Goal: Task Accomplishment & Management: Manage account settings

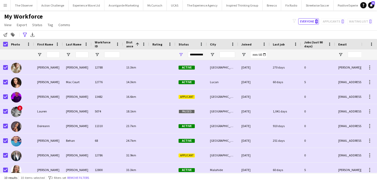
scroll to position [34, 0]
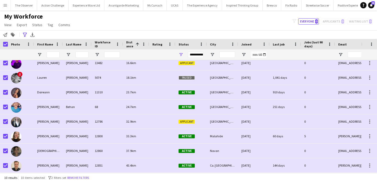
click at [3, 5] on app-icon "Menu" at bounding box center [5, 5] width 4 height 4
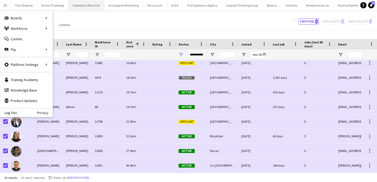
click at [77, 8] on button "Experience Wave Ltd Close" at bounding box center [87, 5] width 36 height 10
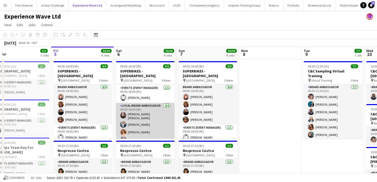
scroll to position [30, 0]
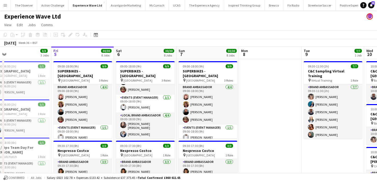
click at [5, 4] on app-icon "Menu" at bounding box center [5, 5] width 4 height 4
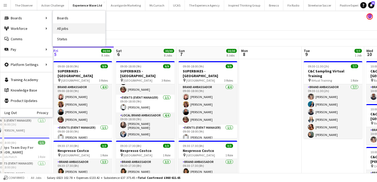
click at [73, 28] on link "All jobs" at bounding box center [79, 28] width 52 height 10
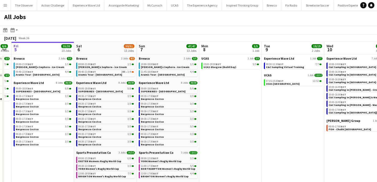
scroll to position [0, 213]
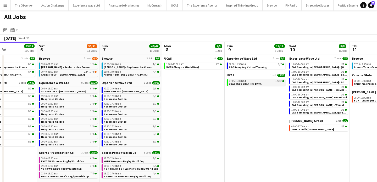
click at [259, 81] on div "07:15-15:30 BST 12/12" at bounding box center [256, 81] width 55 height 3
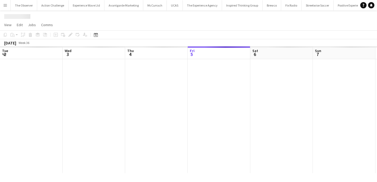
scroll to position [0, 180]
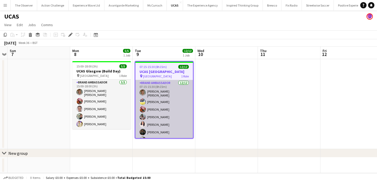
click at [177, 111] on app-card-role "Brand Ambassador 12/12 07:15-15:30 (8h15m) Sara Cooper da Silva Yvonne Smith Ad…" at bounding box center [164, 131] width 58 height 103
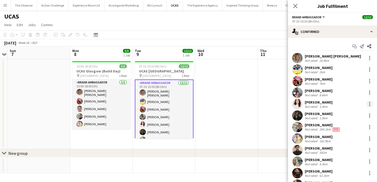
click at [370, 105] on div at bounding box center [370, 104] width 6 height 6
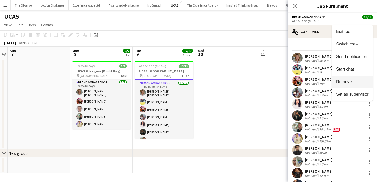
click at [352, 80] on span "Remove" at bounding box center [352, 82] width 32 height 5
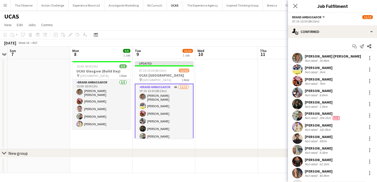
click at [239, 82] on app-date-cell at bounding box center [226, 104] width 63 height 90
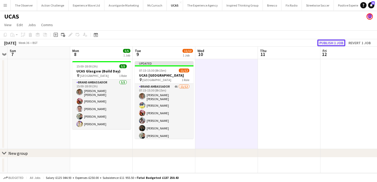
click at [324, 41] on button "Publish 1 job" at bounding box center [331, 43] width 28 height 7
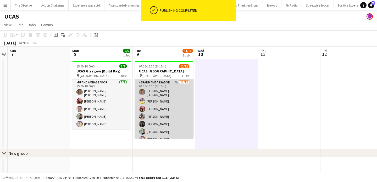
scroll to position [42, 0]
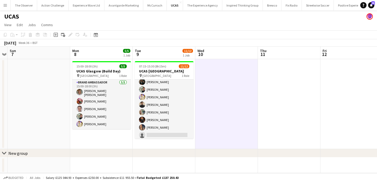
click at [5, 4] on app-icon "Menu" at bounding box center [5, 5] width 4 height 4
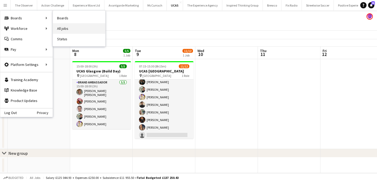
click at [59, 30] on link "All jobs" at bounding box center [79, 28] width 52 height 10
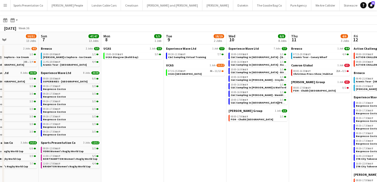
scroll to position [0, 584]
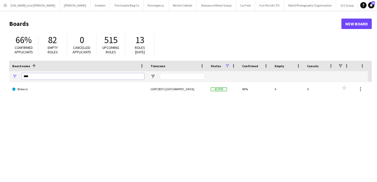
click at [103, 77] on input "****" at bounding box center [83, 76] width 123 height 6
type input "*"
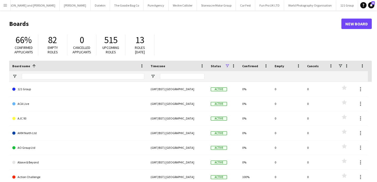
click at [5, 7] on button "Menu" at bounding box center [5, 5] width 10 height 10
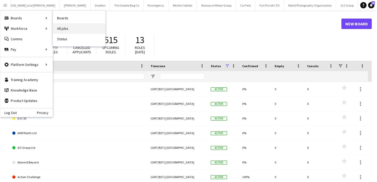
click at [83, 32] on link "All jobs" at bounding box center [79, 28] width 52 height 10
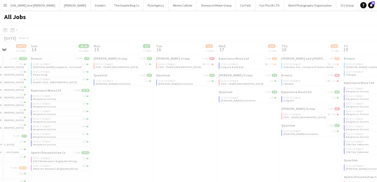
scroll to position [0, 226]
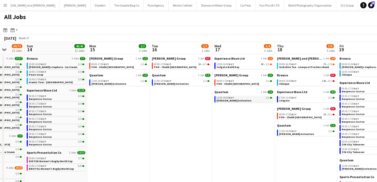
click at [242, 101] on span "Cirio Waitrose Activation" at bounding box center [234, 100] width 35 height 3
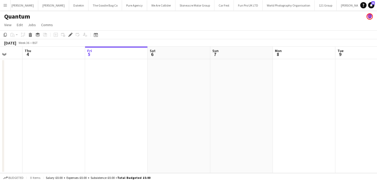
scroll to position [0, 148]
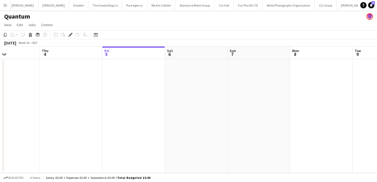
click at [139, 83] on app-date-cell at bounding box center [133, 116] width 63 height 114
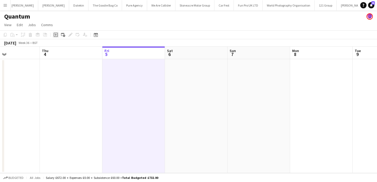
click at [56, 33] on icon at bounding box center [56, 35] width 4 height 4
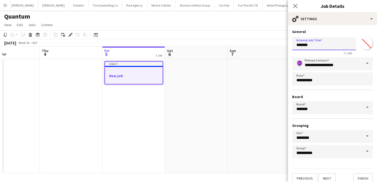
click at [314, 45] on input "*******" at bounding box center [324, 43] width 64 height 13
type input "**********"
click at [329, 180] on button "Next" at bounding box center [327, 178] width 18 height 10
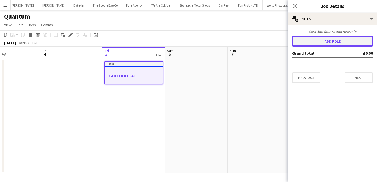
click at [349, 45] on button "Add role" at bounding box center [332, 41] width 81 height 10
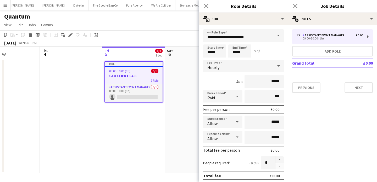
click at [259, 37] on input "**********" at bounding box center [243, 35] width 81 height 13
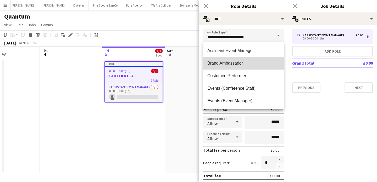
click at [258, 59] on mat-option "Brand Ambassador" at bounding box center [243, 63] width 81 height 13
type input "**********"
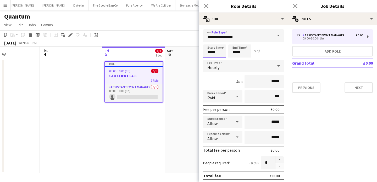
click at [221, 54] on input "*****" at bounding box center [214, 51] width 23 height 13
click at [210, 43] on div at bounding box center [209, 41] width 10 height 5
click at [211, 52] on input "*****" at bounding box center [214, 51] width 23 height 13
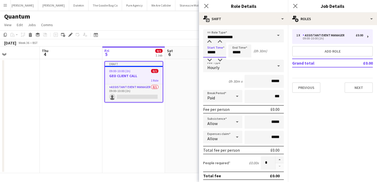
type input "*****"
click at [242, 54] on input "*****" at bounding box center [239, 51] width 23 height 13
drag, startPoint x: 237, startPoint y: 52, endPoint x: 231, endPoint y: 52, distance: 5.2
click at [231, 52] on input "*****" at bounding box center [239, 51] width 23 height 13
click at [240, 53] on input "*****" at bounding box center [239, 51] width 23 height 13
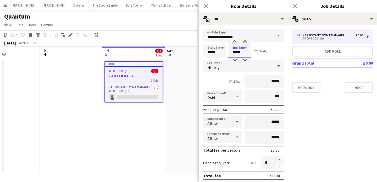
type input "*****"
click at [259, 69] on div "Hourly" at bounding box center [238, 66] width 70 height 13
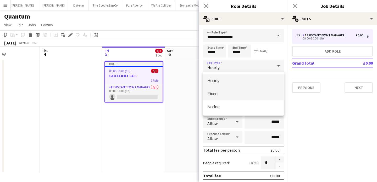
click at [261, 92] on span "Fixed" at bounding box center [243, 93] width 72 height 5
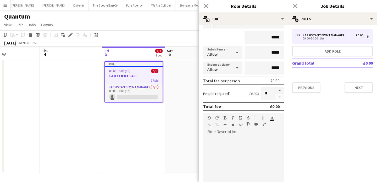
scroll to position [147, 0]
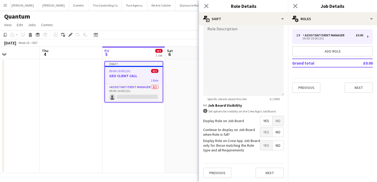
click at [279, 124] on span "No" at bounding box center [278, 120] width 11 height 9
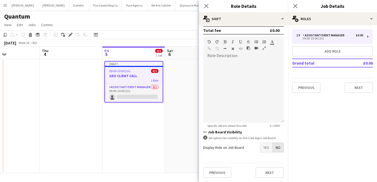
scroll to position [120, 0]
click at [273, 171] on button "Next" at bounding box center [270, 173] width 28 height 10
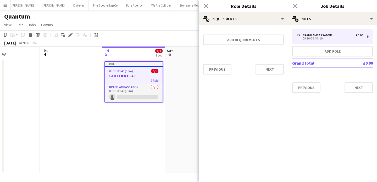
scroll to position [0, 0]
click at [188, 113] on app-date-cell at bounding box center [196, 116] width 63 height 114
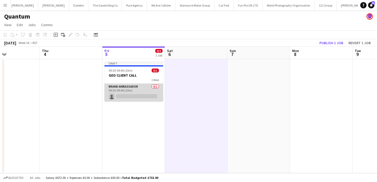
click at [152, 96] on app-card-role "Brand Ambassador 0/1 09:30-09:40 (10m) single-neutral-actions" at bounding box center [133, 93] width 59 height 18
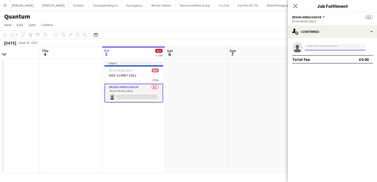
click at [319, 47] on input at bounding box center [335, 47] width 61 height 6
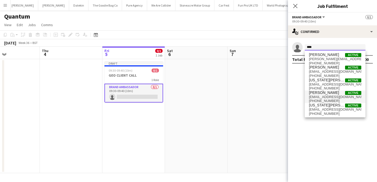
type input "***"
click at [330, 91] on span "Geovan Bayya" at bounding box center [324, 93] width 30 height 4
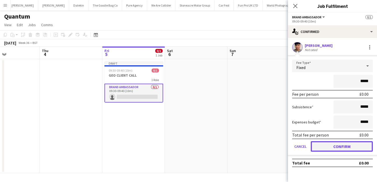
click at [348, 145] on button "Confirm" at bounding box center [342, 146] width 62 height 10
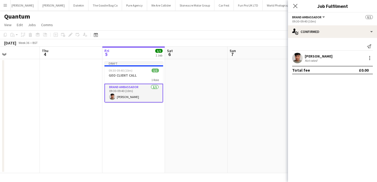
click at [235, 112] on app-date-cell at bounding box center [258, 116] width 63 height 114
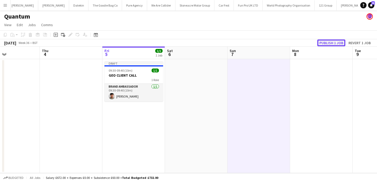
click at [328, 40] on button "Publish 1 job" at bounding box center [331, 43] width 28 height 7
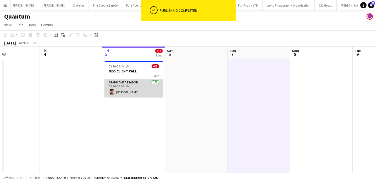
click at [144, 91] on app-card-role "Brand Ambassador 1/1 09:30-09:40 (10m) Geovan Bayya" at bounding box center [133, 89] width 59 height 18
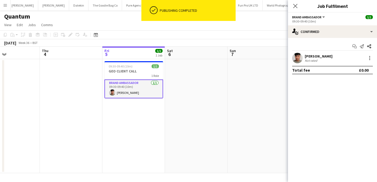
click at [251, 80] on app-date-cell at bounding box center [258, 116] width 63 height 114
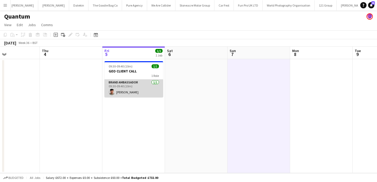
click at [133, 93] on app-card-role "Brand Ambassador 1/1 09:30-09:40 (10m) Geovan Bayya" at bounding box center [133, 89] width 59 height 18
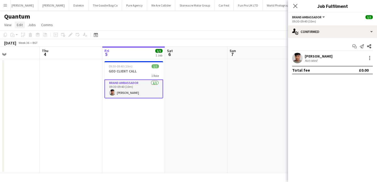
click at [24, 23] on link "Edit" at bounding box center [20, 24] width 10 height 7
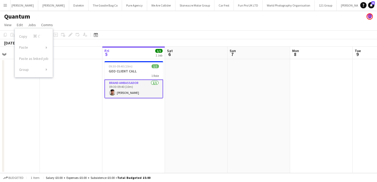
click at [30, 37] on div "Copy Command C Paste Without Crew Command V With Crew Command Shift V Paste as …" at bounding box center [34, 53] width 38 height 45
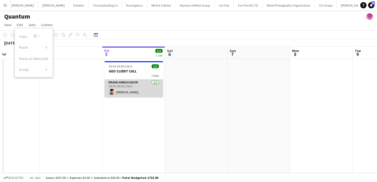
click at [126, 81] on app-card-role "Brand Ambassador 1/1 09:30-09:40 (10m) Geovan Bayya" at bounding box center [133, 89] width 59 height 18
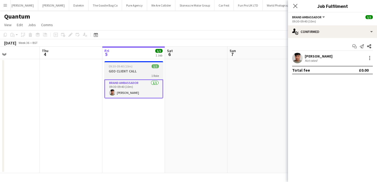
click at [125, 74] on div "1 Role" at bounding box center [133, 76] width 59 height 4
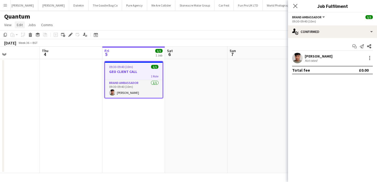
click at [19, 25] on span "Edit" at bounding box center [20, 25] width 6 height 5
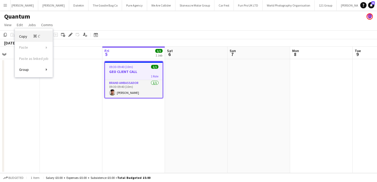
click at [26, 36] on span "Copy Command C" at bounding box center [30, 36] width 22 height 5
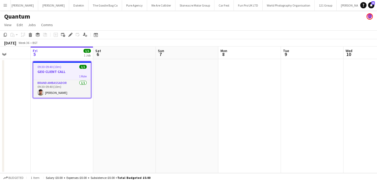
click at [238, 84] on app-date-cell at bounding box center [249, 116] width 63 height 114
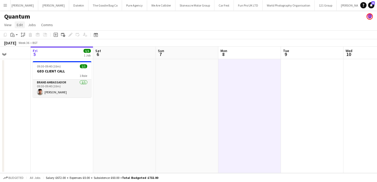
click at [21, 22] on link "Edit" at bounding box center [20, 24] width 10 height 7
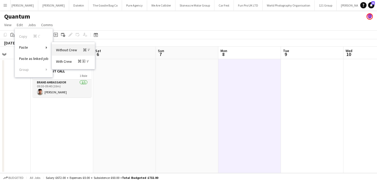
click at [73, 55] on link "Without Crew Command V" at bounding box center [73, 49] width 43 height 11
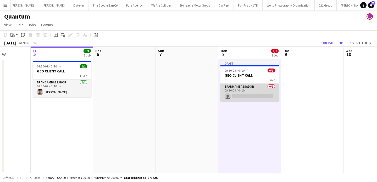
click at [250, 88] on app-card-role "Brand Ambassador 0/1 09:30-09:40 (10m) single-neutral-actions" at bounding box center [249, 93] width 59 height 18
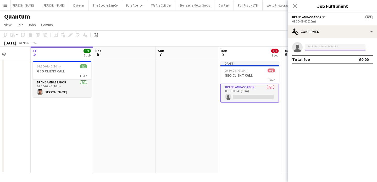
click at [333, 48] on input at bounding box center [335, 47] width 61 height 6
type input "*"
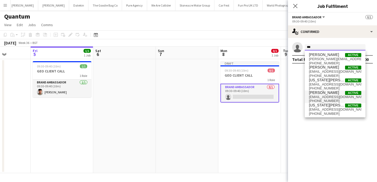
type input "***"
click at [331, 93] on span "Geovan Bayya" at bounding box center [324, 93] width 30 height 4
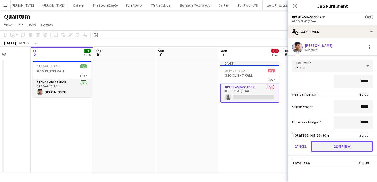
click at [346, 145] on button "Confirm" at bounding box center [342, 146] width 62 height 10
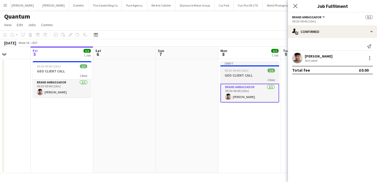
click at [247, 75] on h3 "GEO CLIENT CALL" at bounding box center [249, 75] width 59 height 5
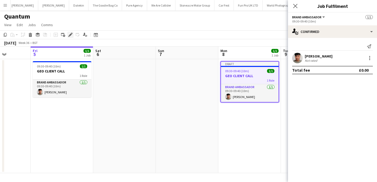
click at [67, 33] on div "Edit" at bounding box center [70, 35] width 6 height 6
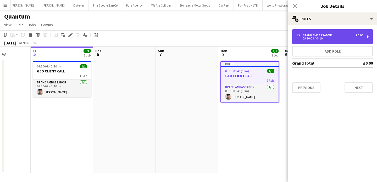
click at [303, 36] on div "Brand Ambassador" at bounding box center [318, 36] width 31 height 4
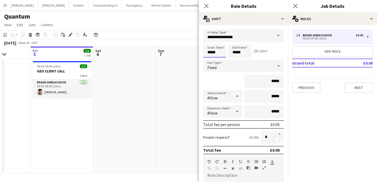
click at [215, 53] on input "*****" at bounding box center [214, 51] width 23 height 13
click at [221, 58] on div at bounding box center [220, 60] width 10 height 5
type input "*****"
click at [221, 58] on div at bounding box center [220, 60] width 10 height 5
click at [240, 50] on input "*****" at bounding box center [239, 51] width 23 height 13
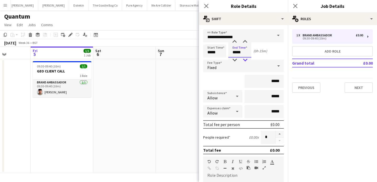
click at [243, 58] on div at bounding box center [245, 60] width 10 height 5
type input "*****"
click at [247, 41] on div at bounding box center [245, 41] width 10 height 5
click at [156, 91] on app-date-cell at bounding box center [187, 116] width 63 height 114
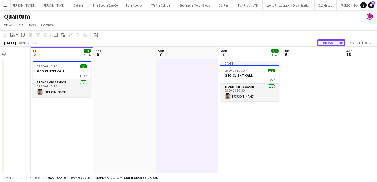
click at [329, 40] on button "Publish 1 job" at bounding box center [331, 43] width 28 height 7
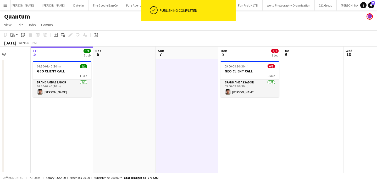
click at [265, 106] on app-date-cell "09:00-09:30 (30m) 0/1 GEO CLIENT CALL 1 Role Brand Ambassador 1/1 09:00-09:30 (…" at bounding box center [249, 116] width 63 height 114
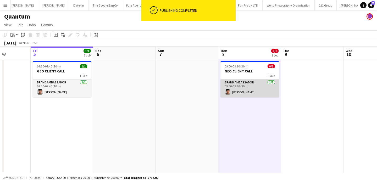
click at [267, 89] on app-card-role "Brand Ambassador 1/1 09:00-09:30 (30m) Geovan Bayya" at bounding box center [249, 89] width 59 height 18
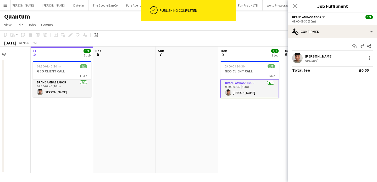
click at [254, 108] on app-date-cell "09:00-09:30 (30m) 1/1 GEO CLIENT CALL 1 Role Brand Ambassador 1/1 09:00-09:30 (…" at bounding box center [249, 116] width 63 height 114
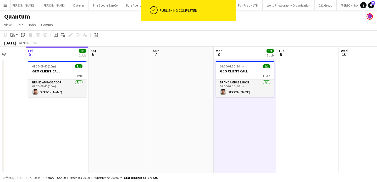
scroll to position [0, 225]
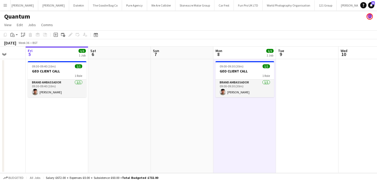
click at [5, 6] on app-icon "Menu" at bounding box center [5, 5] width 4 height 4
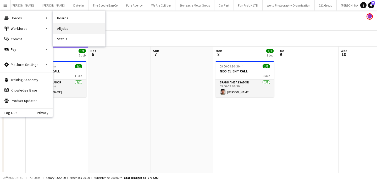
click at [79, 28] on link "All jobs" at bounding box center [79, 28] width 52 height 10
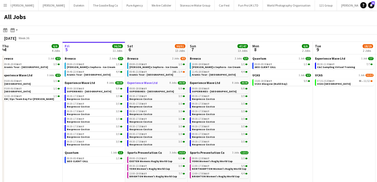
scroll to position [3, 0]
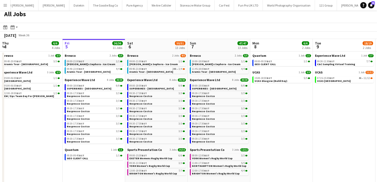
click at [113, 63] on link "09:00-21:00 BST 1/1 Estée Lauder x Sephora - Ice Cream" at bounding box center [94, 63] width 55 height 6
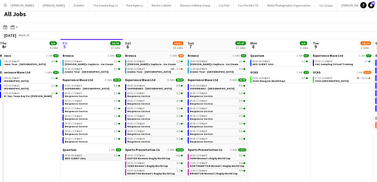
click at [103, 159] on link "09:30-09:40 BST 1/1 GEO CLIENT CALL" at bounding box center [92, 157] width 55 height 6
click at [108, 64] on link "09:00-21:00 BST 1/1 Estée Lauder x Sephora - Ice Cream" at bounding box center [92, 63] width 55 height 6
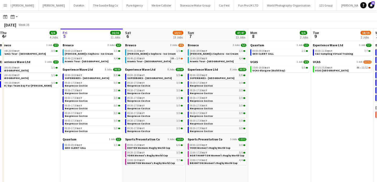
scroll to position [14, 0]
click at [151, 149] on span "EXETER Womens Rugby World Cup" at bounding box center [148, 147] width 43 height 3
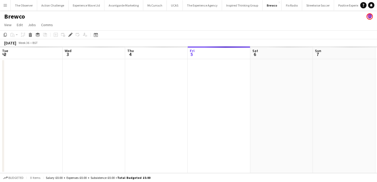
scroll to position [0, 180]
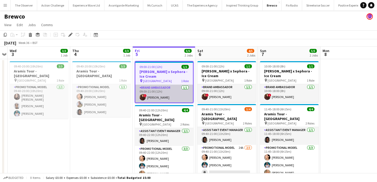
click at [169, 97] on app-card-role "Brand Ambassador [DATE] 09:00-21:00 (12h) ! [PERSON_NAME]" at bounding box center [164, 94] width 58 height 18
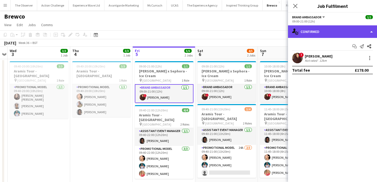
click at [325, 36] on div "single-neutral-actions-check-2 Confirmed" at bounding box center [332, 31] width 89 height 13
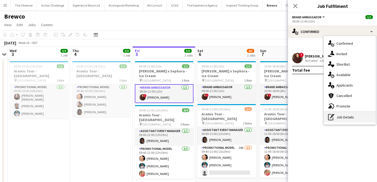
click at [348, 117] on div "pen-write Job Details" at bounding box center [350, 117] width 52 height 10
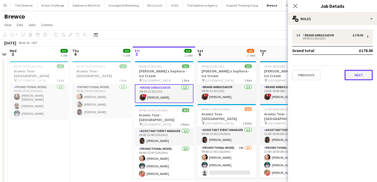
click at [356, 73] on button "Next" at bounding box center [359, 75] width 28 height 10
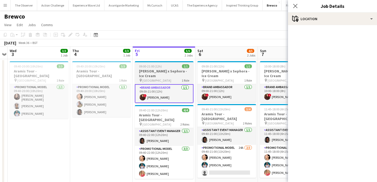
click at [180, 80] on div "pin Westfields White City 1 Role" at bounding box center [164, 80] width 59 height 4
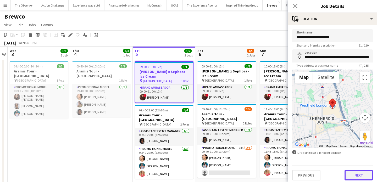
click at [361, 175] on button "Next" at bounding box center [359, 175] width 28 height 10
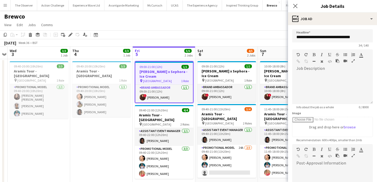
scroll to position [76, 0]
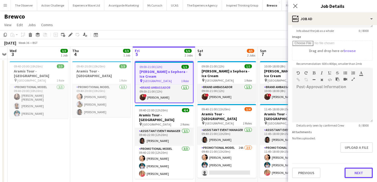
click at [356, 173] on button "Next" at bounding box center [359, 173] width 28 height 10
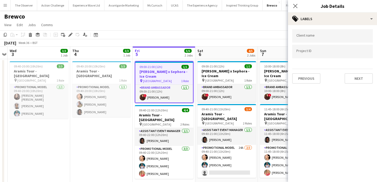
scroll to position [0, 0]
click at [350, 75] on button "Next" at bounding box center [359, 78] width 28 height 10
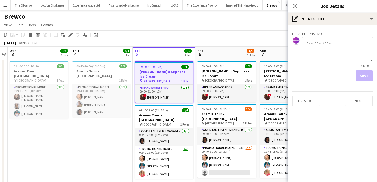
click at [130, 136] on app-date-cell "09:40-20:00 (10h20m) 3/3 Aramis Tour - Liverpool 1 Role Promotional Model 3/3 0…" at bounding box center [101, 142] width 63 height 166
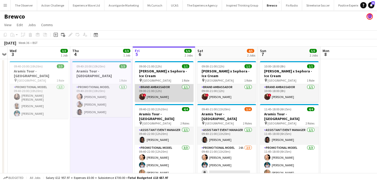
click at [162, 92] on app-card-role "Brand Ambassador 1/1 09:00-21:00 (12h) ! Henna Patel" at bounding box center [164, 93] width 59 height 18
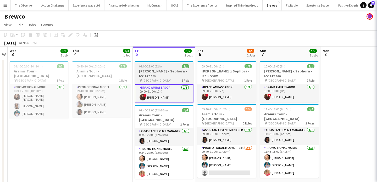
click at [162, 83] on app-job-card "09:00-21:00 (12h) 1/1 Estée Lauder x Sephora - Ice Cream pin Westfields White C…" at bounding box center [164, 82] width 59 height 42
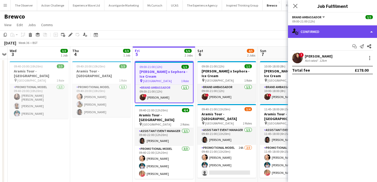
click at [313, 33] on div "single-neutral-actions-check-2 Confirmed" at bounding box center [332, 31] width 89 height 13
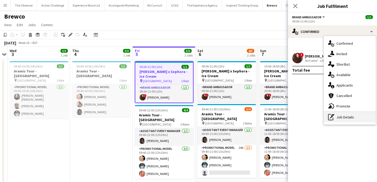
click at [362, 117] on div "pen-write Job Details" at bounding box center [350, 117] width 52 height 10
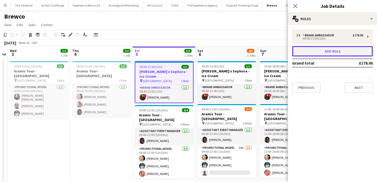
click at [351, 53] on button "Add role" at bounding box center [332, 51] width 81 height 10
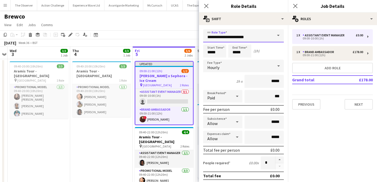
click at [266, 36] on input "**********" at bounding box center [243, 35] width 81 height 13
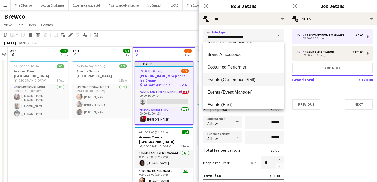
scroll to position [13, 0]
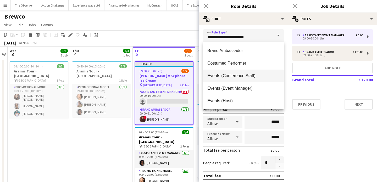
click at [257, 87] on span "Events (Event Manager)" at bounding box center [243, 88] width 72 height 5
type input "**********"
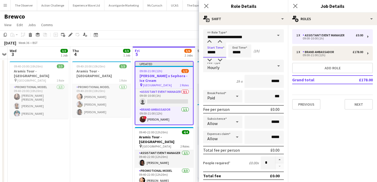
click at [218, 54] on input "*****" at bounding box center [214, 51] width 23 height 13
click at [221, 43] on div at bounding box center [220, 41] width 10 height 5
type input "*****"
click at [221, 43] on div at bounding box center [220, 41] width 10 height 5
click at [238, 50] on input "*****" at bounding box center [239, 51] width 23 height 13
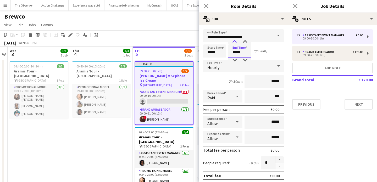
click at [236, 44] on div at bounding box center [234, 41] width 10 height 5
click at [245, 44] on div at bounding box center [245, 41] width 10 height 5
type input "*****"
click at [245, 44] on div at bounding box center [245, 41] width 10 height 5
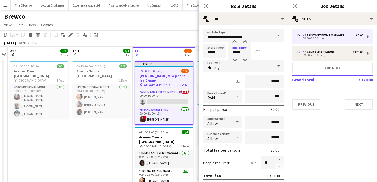
click at [256, 68] on div "Hourly" at bounding box center [238, 66] width 70 height 13
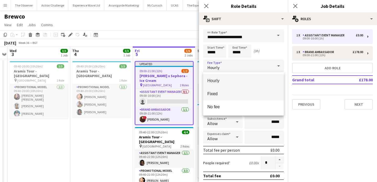
click at [258, 92] on span "Fixed" at bounding box center [243, 93] width 72 height 5
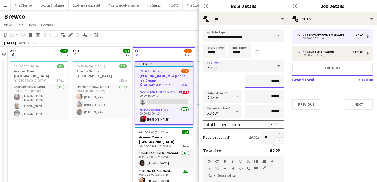
click at [275, 82] on input "*****" at bounding box center [264, 81] width 39 height 13
type input "*******"
click at [220, 96] on div "Allow" at bounding box center [217, 96] width 29 height 13
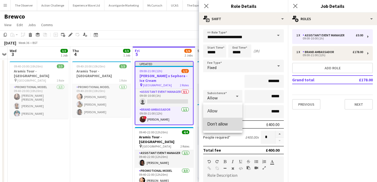
click at [224, 125] on span "Don't allow" at bounding box center [222, 124] width 31 height 5
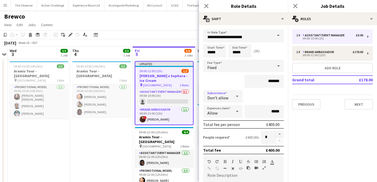
click at [228, 110] on div "Allow" at bounding box center [217, 111] width 29 height 13
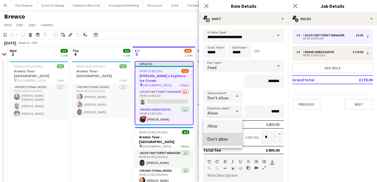
click at [230, 140] on span "Don't allow" at bounding box center [222, 139] width 31 height 5
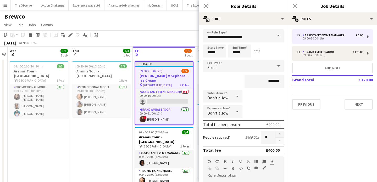
click at [81, 152] on app-date-cell "09:40-20:00 (10h20m) 3/3 Aramis Tour - Liverpool 1 Role Promotional Model 3/3 0…" at bounding box center [101, 142] width 63 height 166
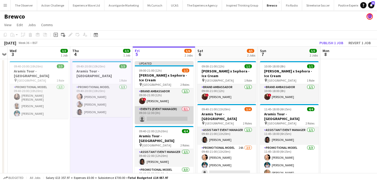
click at [184, 117] on app-card-role "Events (Event Manager) 0/1 09:30-12:30 (3h) single-neutral-actions" at bounding box center [164, 115] width 59 height 18
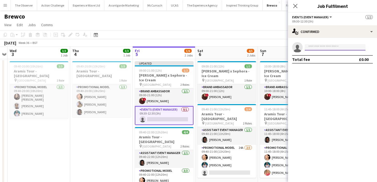
click at [326, 50] on input at bounding box center [335, 47] width 61 height 6
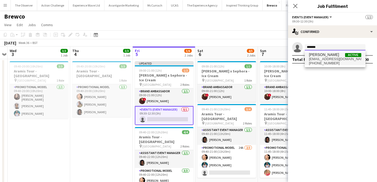
type input "*******"
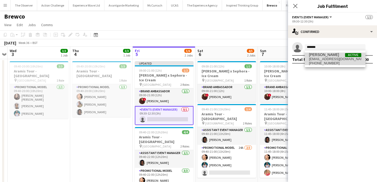
click at [328, 64] on span "+447564867507" at bounding box center [335, 63] width 52 height 4
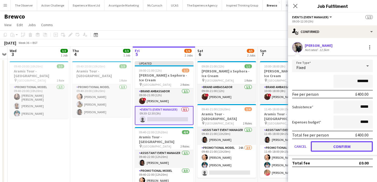
click at [343, 149] on button "Confirm" at bounding box center [342, 146] width 62 height 10
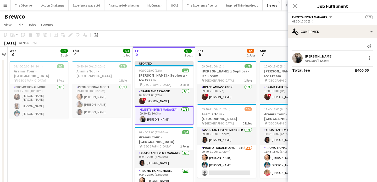
click at [118, 138] on app-date-cell "09:40-20:00 (10h20m) 3/3 Aramis Tour - Liverpool 1 Role Promotional Model 3/3 0…" at bounding box center [101, 142] width 63 height 166
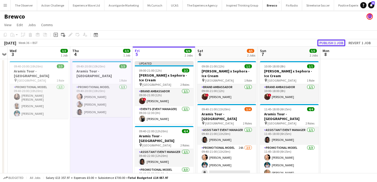
click at [337, 43] on button "Publish 1 job" at bounding box center [331, 43] width 28 height 7
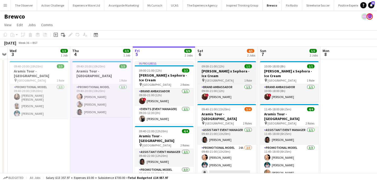
click at [223, 78] on h3 "[PERSON_NAME] x Sephora - Ice Cream" at bounding box center [226, 73] width 59 height 9
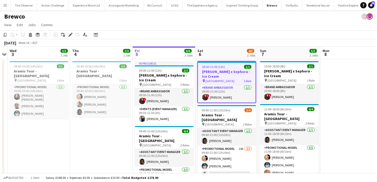
click at [67, 35] on div "Add job Add linked Job Edit Edit linked Job Applicants" at bounding box center [68, 35] width 40 height 6
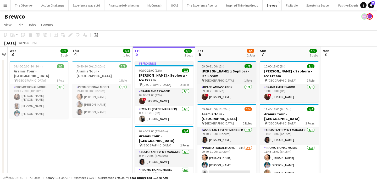
click at [214, 81] on span "Westfields White City" at bounding box center [219, 81] width 29 height 4
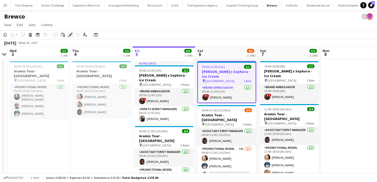
click at [70, 36] on icon "Edit" at bounding box center [70, 35] width 4 height 4
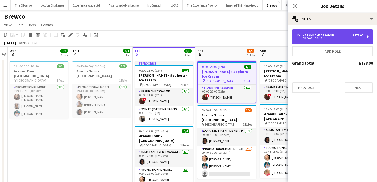
click at [334, 33] on div "1 x Brand Ambassador £178.00 09:00-21:00 (12h)" at bounding box center [332, 36] width 81 height 15
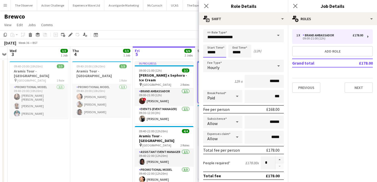
click at [217, 49] on input "*****" at bounding box center [214, 51] width 23 height 13
click at [219, 44] on div at bounding box center [220, 41] width 10 height 5
type input "*****"
click at [219, 44] on div at bounding box center [220, 41] width 10 height 5
click at [107, 136] on app-date-cell "09:40-20:00 (10h20m) 3/3 Aramis Tour - Liverpool 1 Role Promotional Model 3/3 0…" at bounding box center [101, 142] width 63 height 166
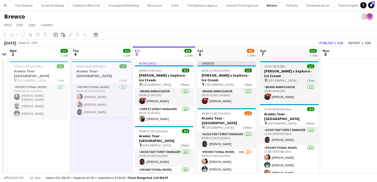
click at [290, 78] on h3 "[PERSON_NAME] x Sephora - Ice Cream" at bounding box center [289, 73] width 59 height 9
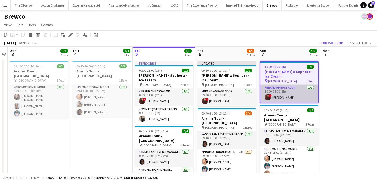
click at [286, 88] on app-card-role "Brand Ambassador 1/1 10:00-18:00 (8h) ! Henna Patel" at bounding box center [289, 94] width 58 height 18
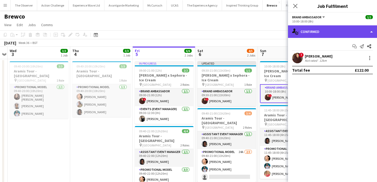
click at [346, 33] on div "single-neutral-actions-check-2 Confirmed" at bounding box center [332, 31] width 89 height 13
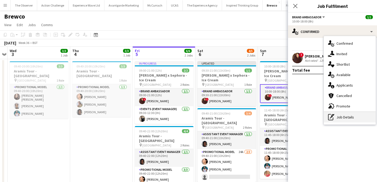
click at [348, 118] on div "pen-write Job Details" at bounding box center [350, 117] width 52 height 10
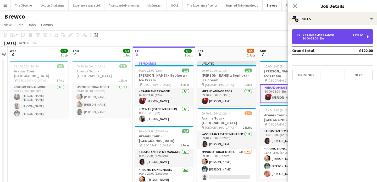
click at [318, 43] on div "1 x Brand Ambassador £122.00 10:00-18:00 (8h)" at bounding box center [332, 36] width 81 height 15
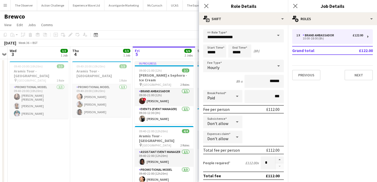
click at [116, 132] on app-date-cell "09:40-20:00 (10h20m) 3/3 Aramis Tour - Liverpool 1 Role Promotional Model 3/3 0…" at bounding box center [101, 142] width 63 height 166
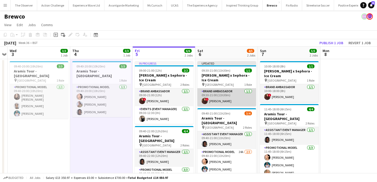
click at [219, 92] on app-card-role "Brand Ambassador 1/1 09:30-21:00 (11h30m) ! Henna Patel" at bounding box center [226, 97] width 59 height 18
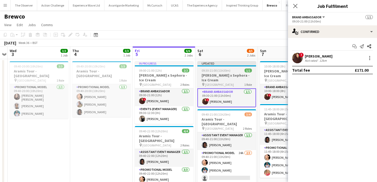
click at [234, 79] on h3 "[PERSON_NAME] x Sephora - Ice Cream" at bounding box center [226, 77] width 59 height 9
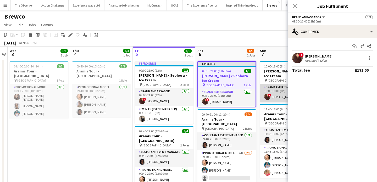
click at [276, 90] on app-card-role "Brand Ambassador 1/1 10:00-18:00 (8h) ! Henna Patel" at bounding box center [289, 93] width 59 height 18
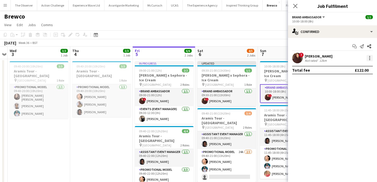
click at [372, 59] on div at bounding box center [370, 58] width 6 height 6
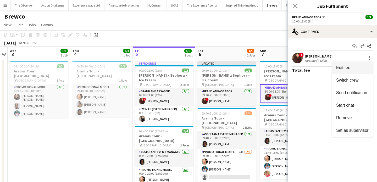
click at [369, 67] on button "Edit fee" at bounding box center [352, 68] width 41 height 13
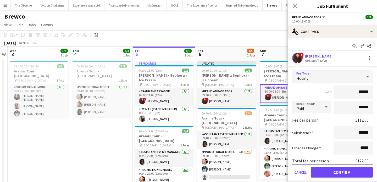
click at [346, 79] on div "Hourly" at bounding box center [327, 76] width 70 height 13
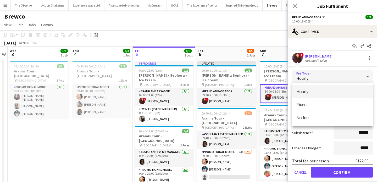
click at [316, 141] on div at bounding box center [188, 91] width 377 height 182
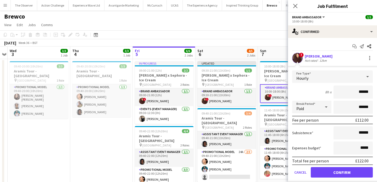
click at [344, 77] on div "Hourly" at bounding box center [327, 76] width 70 height 13
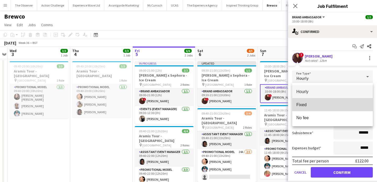
click at [330, 103] on span "Fixed" at bounding box center [332, 104] width 72 height 5
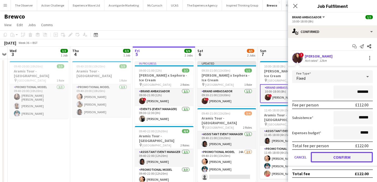
click at [352, 159] on button "Confirm" at bounding box center [342, 157] width 62 height 10
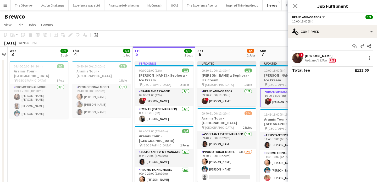
click at [281, 81] on h3 "[PERSON_NAME] x Sephora - Ice Cream" at bounding box center [289, 77] width 59 height 9
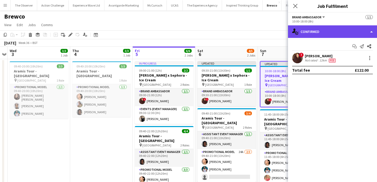
click at [333, 32] on div "single-neutral-actions-check-2 Confirmed" at bounding box center [332, 31] width 89 height 13
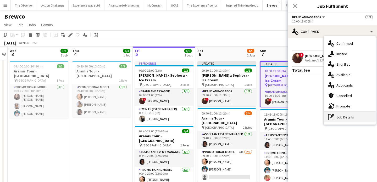
click at [352, 118] on div "pen-write Job Details" at bounding box center [350, 117] width 52 height 10
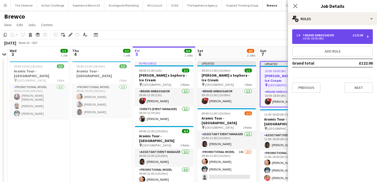
click at [310, 36] on div "Brand Ambassador" at bounding box center [320, 36] width 34 height 4
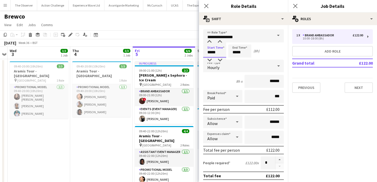
click at [218, 56] on input "*****" at bounding box center [214, 51] width 23 height 13
click at [210, 44] on div at bounding box center [209, 41] width 10 height 5
click at [220, 46] on input "*****" at bounding box center [214, 51] width 23 height 13
click at [219, 43] on div at bounding box center [220, 41] width 10 height 5
type input "*****"
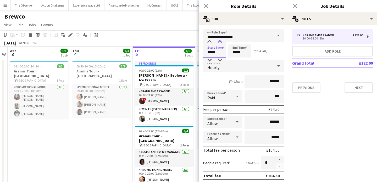
click at [219, 43] on div at bounding box center [220, 41] width 10 height 5
click at [112, 154] on app-date-cell "09:40-20:00 (10h20m) 3/3 Aramis Tour - Liverpool 1 Role Promotional Model 3/3 0…" at bounding box center [101, 142] width 63 height 166
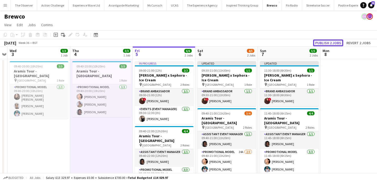
click at [329, 43] on button "Publish 2 jobs" at bounding box center [328, 43] width 30 height 7
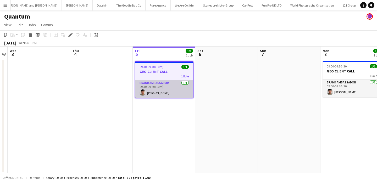
scroll to position [0, 599]
click at [166, 86] on app-card-role "Brand Ambassador [DATE] 09:30-09:40 (10m) [PERSON_NAME]" at bounding box center [164, 89] width 58 height 18
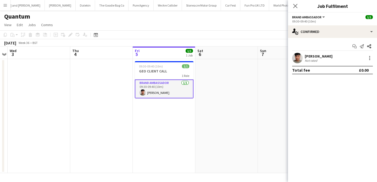
click at [307, 57] on div "[PERSON_NAME]" at bounding box center [319, 56] width 28 height 5
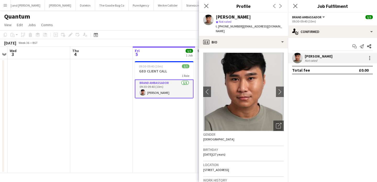
click at [225, 28] on span "t. [PHONE_NUMBER]" at bounding box center [229, 26] width 27 height 4
drag, startPoint x: 225, startPoint y: 28, endPoint x: 218, endPoint y: 28, distance: 6.5
click at [218, 28] on span "t. +447534453312" at bounding box center [229, 26] width 27 height 4
copy span "+447534453312"
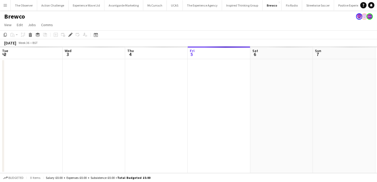
scroll to position [0, 180]
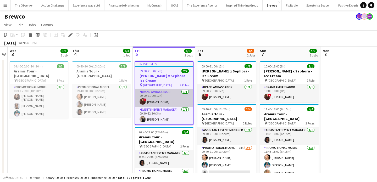
click at [155, 102] on app-card-role "Brand Ambassador [DATE] 09:00-21:00 (12h) ! [PERSON_NAME]" at bounding box center [164, 98] width 58 height 18
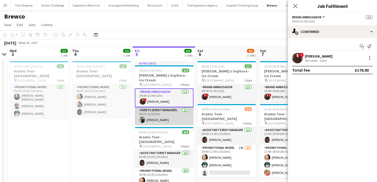
click at [159, 112] on app-card-role "Events (Event Manager) [DATE] 09:30-12:30 (3h) [PERSON_NAME]" at bounding box center [164, 116] width 59 height 18
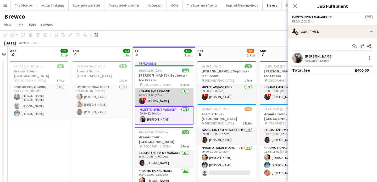
click at [161, 101] on app-card-role "Brand Ambassador [DATE] 09:00-21:00 (12h) ! [PERSON_NAME]" at bounding box center [164, 97] width 59 height 18
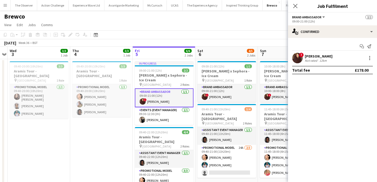
click at [171, 103] on app-card-role "Brand Ambassador 1/1 09:00-21:00 (12h) ! Henna Patel" at bounding box center [164, 97] width 59 height 19
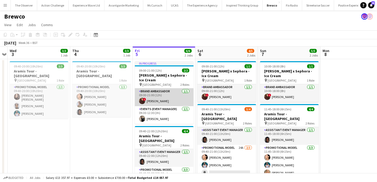
click at [171, 103] on app-card-role "Brand Ambassador 1/1 09:00-21:00 (12h) ! Henna Patel" at bounding box center [164, 97] width 59 height 18
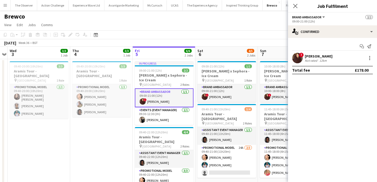
click at [300, 57] on app-user-avatar at bounding box center [297, 58] width 10 height 10
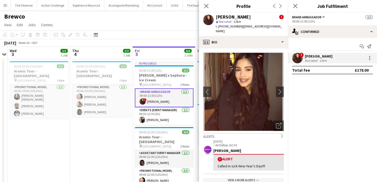
click at [300, 57] on app-user-avatar at bounding box center [297, 58] width 10 height 10
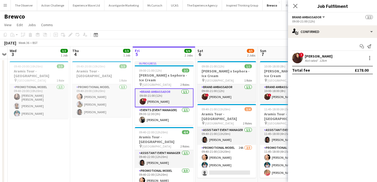
click at [182, 102] on app-card-role "Brand Ambassador 1/1 09:00-21:00 (12h) ! Henna Patel" at bounding box center [164, 97] width 59 height 19
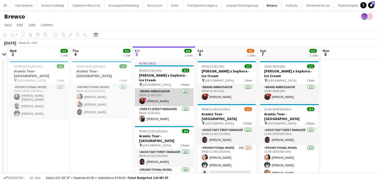
click at [182, 102] on app-card-role "Brand Ambassador 1/1 09:00-21:00 (12h) ! Henna Patel" at bounding box center [164, 97] width 59 height 18
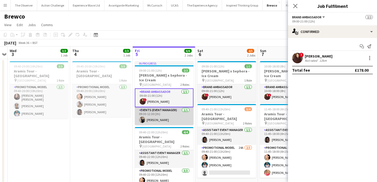
click at [182, 119] on app-card-role "Events (Event Manager) 1/1 09:30-12:30 (3h) Del Dumashie" at bounding box center [164, 116] width 59 height 18
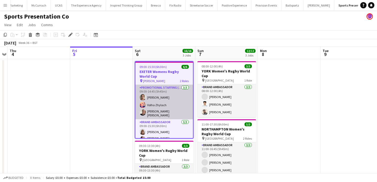
scroll to position [0, 118]
click at [160, 112] on app-card-role "Promotional Staffing (Brand Ambassadors) 3/3 09:00-14:45 (5h45m) Amy Lee Volha …" at bounding box center [164, 102] width 58 height 35
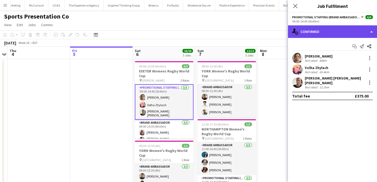
click at [362, 35] on div "single-neutral-actions-check-2 Confirmed" at bounding box center [332, 31] width 89 height 13
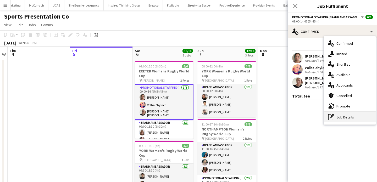
click at [371, 118] on div "pen-write Job Details" at bounding box center [350, 117] width 52 height 10
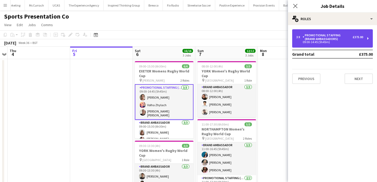
click at [359, 36] on div "£375.00" at bounding box center [358, 37] width 10 height 4
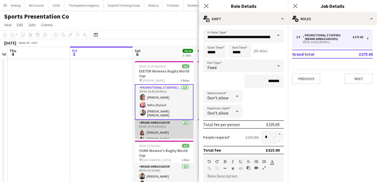
click at [187, 135] on app-card-role "Brand Ambassador 3/3 09:00-15:30 (6h30m) Caitlyn Chapman Mireia Quingles Nicola…" at bounding box center [164, 137] width 59 height 35
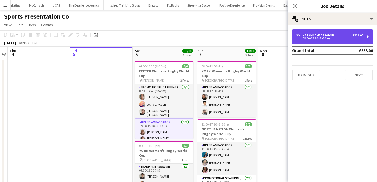
click at [327, 38] on div "09:00-15:30 (6h30m)" at bounding box center [329, 38] width 67 height 3
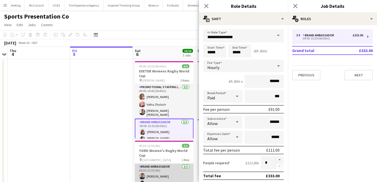
click at [157, 175] on app-card-role "Brand Ambassador 3/3 09:30-13:30 (4h) Adam Carless Parth Chabhadiya Daniel Jenk…" at bounding box center [164, 180] width 59 height 33
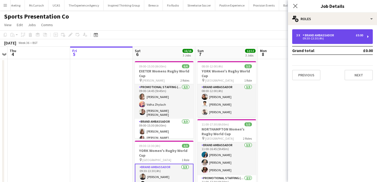
click at [330, 35] on div "Brand Ambassador" at bounding box center [320, 36] width 34 height 4
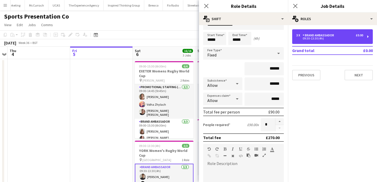
scroll to position [12, 0]
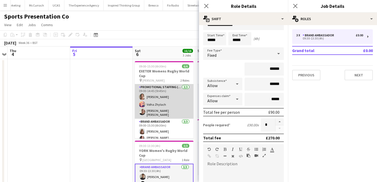
click at [181, 97] on app-card-role "Promotional Staffing (Brand Ambassadors) 3/3 09:00-14:45 (5h45m) Amy Lee Volha …" at bounding box center [164, 101] width 59 height 35
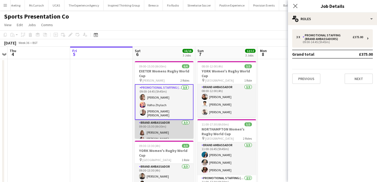
click at [181, 129] on app-card-role "Brand Ambassador 3/3 09:00-15:30 (6h30m) Caitlyn Chapman Mireia Quingles Nicola…" at bounding box center [164, 137] width 59 height 35
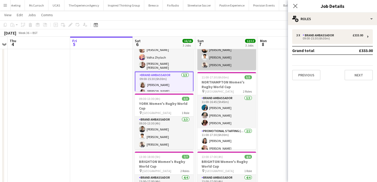
scroll to position [4, 0]
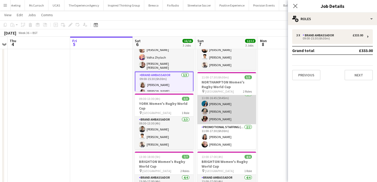
click at [225, 111] on app-card-role "Brand Ambassador 3/3 11:00-16:45 (5h45m) Anna Geary Sophie Fowler Carla Alexand…" at bounding box center [226, 107] width 59 height 33
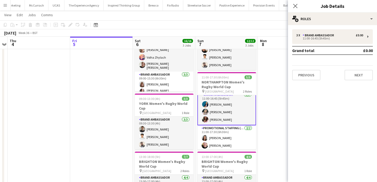
scroll to position [4, 0]
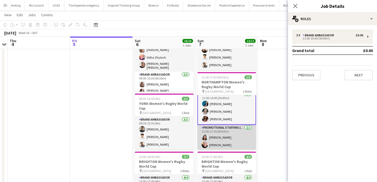
click at [233, 136] on app-card-role "Promotional Staffing (Brand Ambassadors) 2/2 11:00-17:30 (6h30m) Laura Cuthbert…" at bounding box center [226, 137] width 59 height 25
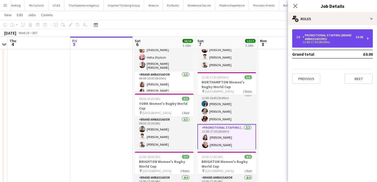
click at [354, 42] on div "11:00-17:30 (6h30m)" at bounding box center [329, 42] width 67 height 3
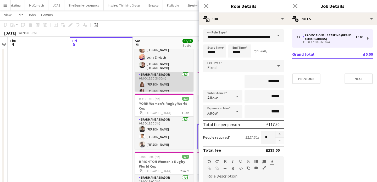
click at [182, 77] on app-card-role "Brand Ambassador 3/3 09:00-15:30 (6h30m) Caitlyn Chapman Mireia Quingles Nicola…" at bounding box center [164, 89] width 59 height 35
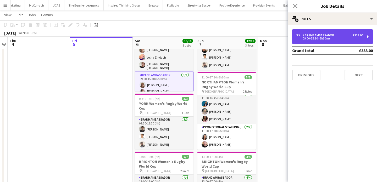
click at [329, 35] on div "Brand Ambassador" at bounding box center [320, 36] width 34 height 4
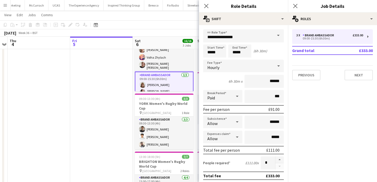
click at [263, 65] on div "Hourly" at bounding box center [238, 66] width 70 height 13
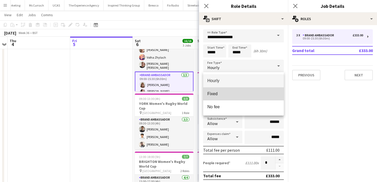
click at [263, 94] on span "Fixed" at bounding box center [243, 93] width 72 height 5
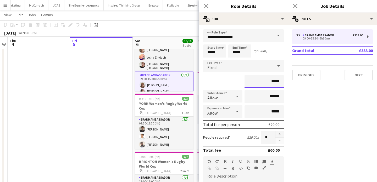
click at [280, 79] on input "*****" at bounding box center [264, 81] width 39 height 13
type input "*******"
click at [78, 127] on app-date-cell at bounding box center [101, 126] width 63 height 228
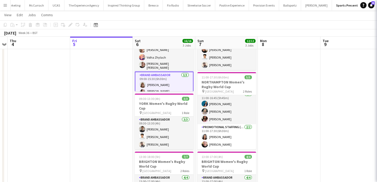
scroll to position [0, 0]
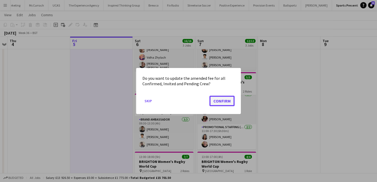
click at [220, 98] on button "Confirm" at bounding box center [221, 101] width 25 height 10
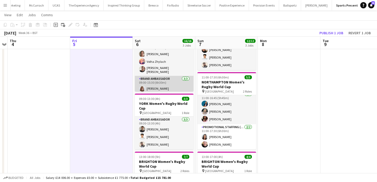
scroll to position [16, 0]
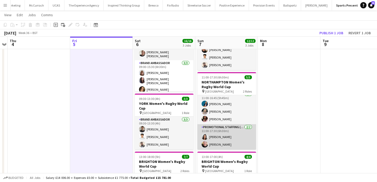
click at [233, 141] on app-card-role "Promotional Staffing (Brand Ambassadors) 2/2 11:00-17:30 (6h30m) Laura Cuthbert…" at bounding box center [226, 136] width 59 height 25
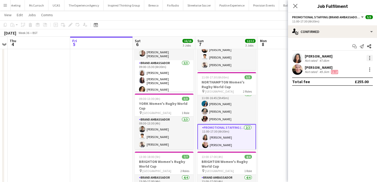
click at [370, 56] on div at bounding box center [370, 58] width 6 height 6
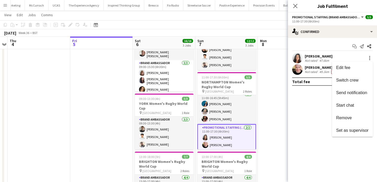
click at [336, 32] on div at bounding box center [188, 91] width 377 height 182
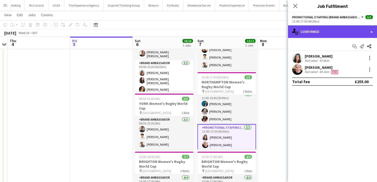
click at [340, 31] on div "single-neutral-actions-check-2 Confirmed" at bounding box center [332, 31] width 89 height 13
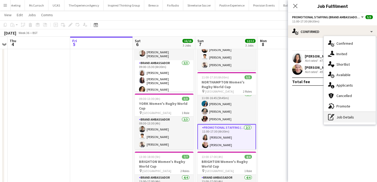
click at [351, 118] on div "pen-write Job Details" at bounding box center [350, 117] width 52 height 10
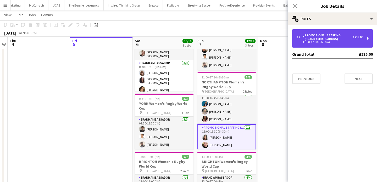
click at [335, 41] on div "11:00-17:30 (6h30m)" at bounding box center [329, 42] width 67 height 3
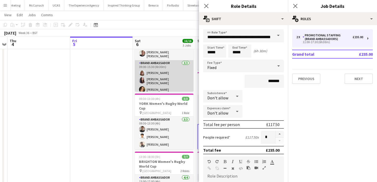
click at [181, 85] on app-card-role "Brand Ambassador 3/3 09:00-15:30 (6h30m) Caitlyn Chapman Mireia Quingles Nicola…" at bounding box center [164, 77] width 59 height 35
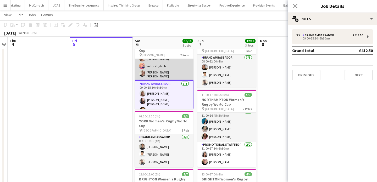
scroll to position [17, 0]
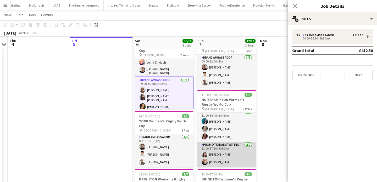
click at [233, 151] on app-card-role "Promotional Staffing (Brand Ambassadors) 2/2 11:00-17:30 (6h30m) Laura Cuthbert…" at bounding box center [226, 154] width 59 height 25
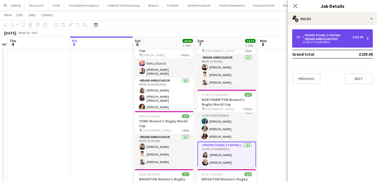
click at [331, 45] on div "2 x Promotional Staffing (Brand Ambassadors) £235.00 11:00-17:30 (6h30m)" at bounding box center [332, 38] width 81 height 18
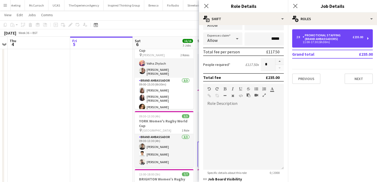
scroll to position [16, 0]
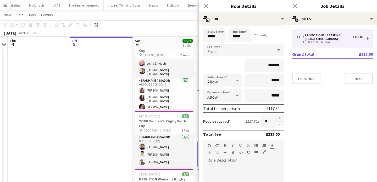
click at [104, 117] on app-date-cell at bounding box center [101, 144] width 63 height 228
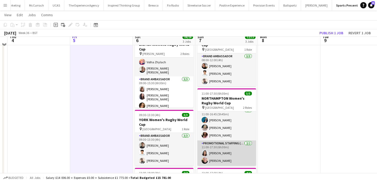
scroll to position [26, 0]
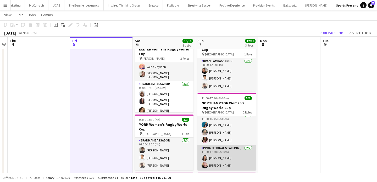
click at [220, 148] on app-card-role "Promotional Staffing (Brand Ambassadors) 2/2 11:00-17:30 (6h30m) Laura Cuthbert…" at bounding box center [226, 157] width 59 height 25
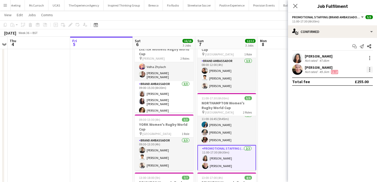
click at [370, 71] on div at bounding box center [370, 69] width 6 height 6
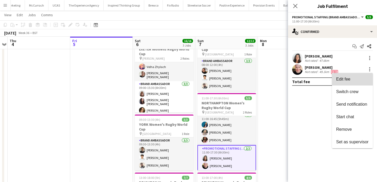
click at [370, 78] on button "Edit fee" at bounding box center [352, 79] width 41 height 13
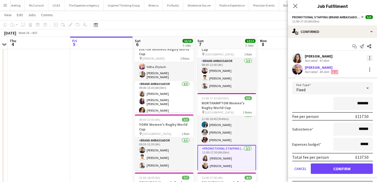
click at [369, 59] on div at bounding box center [370, 58] width 6 height 6
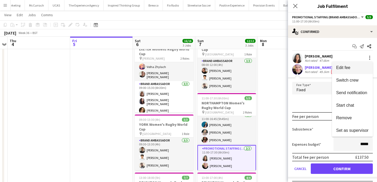
click at [369, 66] on button "Edit fee" at bounding box center [352, 68] width 41 height 13
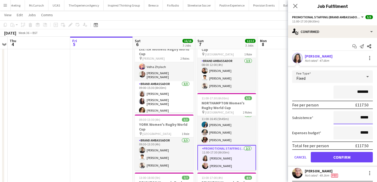
click at [365, 121] on input "*****" at bounding box center [353, 117] width 39 height 13
type input "**"
click at [365, 118] on input "******" at bounding box center [353, 117] width 39 height 13
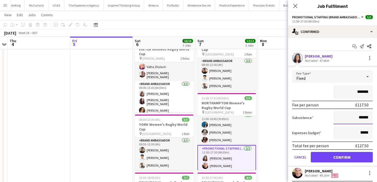
type input "******"
click at [362, 159] on button "Confirm" at bounding box center [342, 157] width 62 height 10
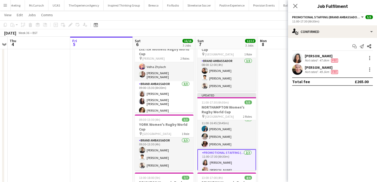
click at [270, 121] on app-date-cell at bounding box center [289, 147] width 63 height 228
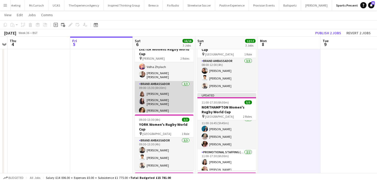
click at [182, 91] on app-card-role "Brand Ambassador 3/3 09:00-15:30 (6h30m) Caitlyn Chapman Mireia Quingles Nicola…" at bounding box center [164, 98] width 59 height 35
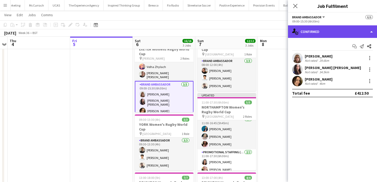
click at [344, 28] on div "single-neutral-actions-check-2 Confirmed" at bounding box center [332, 31] width 89 height 13
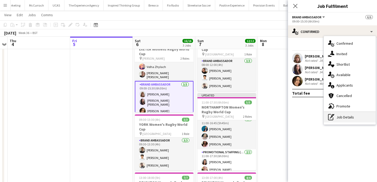
click at [351, 113] on div "pen-write Job Details" at bounding box center [350, 117] width 52 height 10
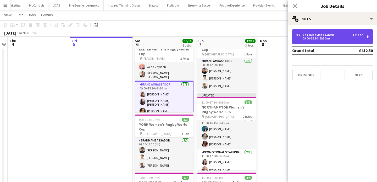
click at [340, 40] on div "3 x Brand Ambassador £412.50 09:00-15:30 (6h30m)" at bounding box center [332, 36] width 81 height 15
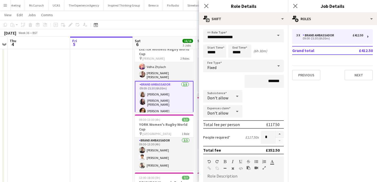
click at [113, 120] on app-date-cell at bounding box center [101, 147] width 63 height 228
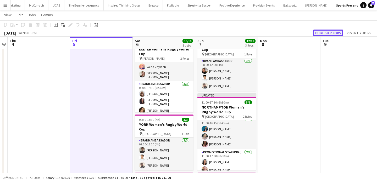
click at [330, 32] on button "Publish 2 jobs" at bounding box center [328, 33] width 30 height 7
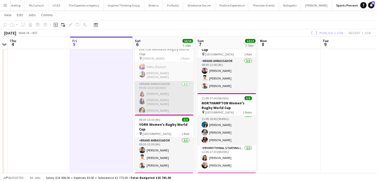
scroll to position [12, 0]
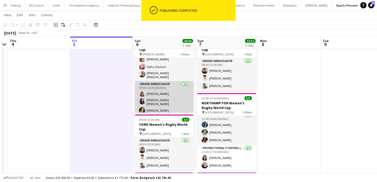
click at [175, 88] on app-card-role "Brand Ambassador 3/3 09:00-15:30 (6h30m) Caitlyn Chapman Mireia Quingles Nicola…" at bounding box center [164, 98] width 59 height 35
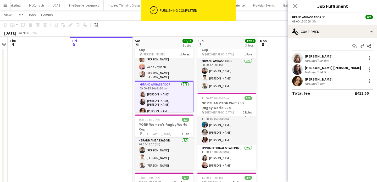
click at [346, 39] on div "Start chat Send notification Share Caitlyn Chapman Not rated 29.6km Mireia Quin…" at bounding box center [332, 70] width 89 height 64
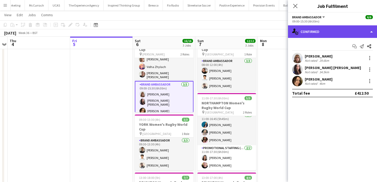
click at [346, 37] on div "single-neutral-actions-check-2 Confirmed" at bounding box center [332, 31] width 89 height 13
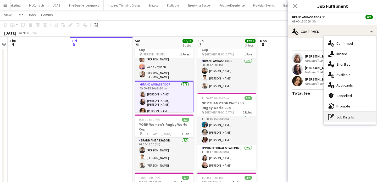
click at [351, 114] on div "pen-write Job Details" at bounding box center [350, 117] width 52 height 10
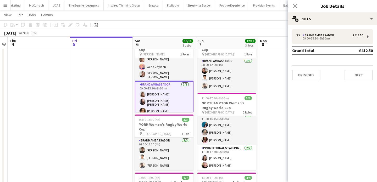
click at [344, 45] on div "3 x Brand Ambassador £412.50 09:00-15:30 (6h30m) Grand total £412.50 Previous N…" at bounding box center [332, 54] width 89 height 51
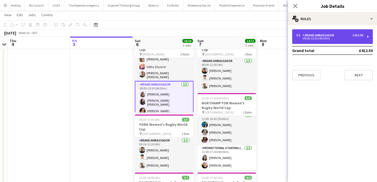
click at [344, 41] on div "3 x Brand Ambassador £412.50 09:00-15:30 (6h30m)" at bounding box center [332, 36] width 81 height 15
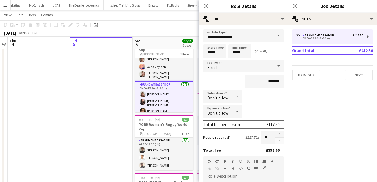
click at [166, 100] on app-card-role "Brand Ambassador 3/3 09:00-15:30 (6h30m) Caitlyn Chapman Mireia Quingles Nicola…" at bounding box center [164, 99] width 59 height 36
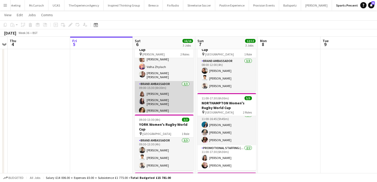
click at [166, 100] on app-card-role "Brand Ambassador 3/3 09:00-15:30 (6h30m) Caitlyn Chapman Mireia Quingles Nicola…" at bounding box center [164, 98] width 59 height 35
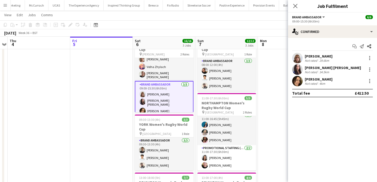
click at [328, 58] on div "Caitlyn Chapman" at bounding box center [319, 56] width 28 height 5
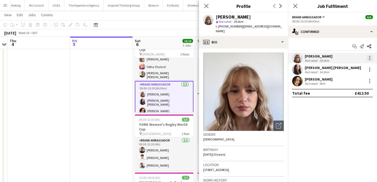
click at [368, 59] on div at bounding box center [370, 58] width 6 height 6
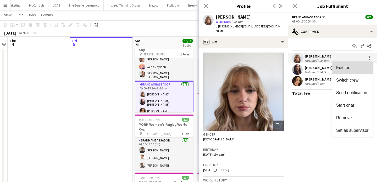
click at [369, 65] on button "Edit fee" at bounding box center [352, 68] width 41 height 13
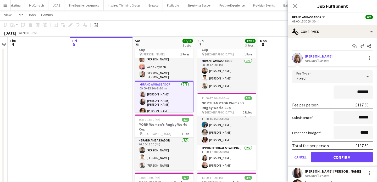
click at [182, 95] on app-card-role "Brand Ambassador 3/3 09:00-15:30 (6h30m) Caitlyn Chapman Mireia Quingles Nicola…" at bounding box center [164, 99] width 59 height 36
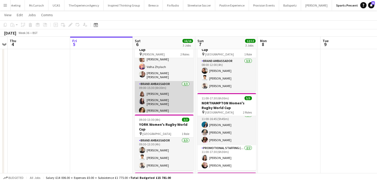
click at [181, 99] on app-card-role "Brand Ambassador 3/3 09:00-15:30 (6h30m) Caitlyn Chapman Mireia Quingles Nicola…" at bounding box center [164, 98] width 59 height 35
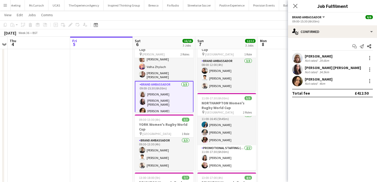
click at [330, 68] on div "Mireia Quingles Nicolau" at bounding box center [333, 67] width 56 height 5
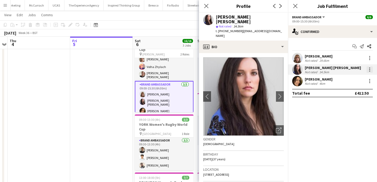
click at [368, 70] on div at bounding box center [370, 69] width 6 height 6
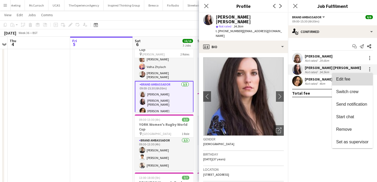
click at [369, 75] on button "Edit fee" at bounding box center [352, 79] width 41 height 13
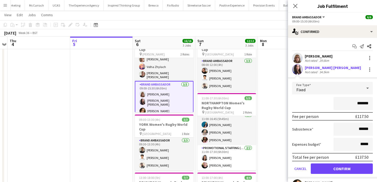
click at [162, 109] on app-card-role "Brand Ambassador 3/3 09:00-15:30 (6h30m) Caitlyn Chapman Mireia Quingles Nicola…" at bounding box center [164, 99] width 59 height 36
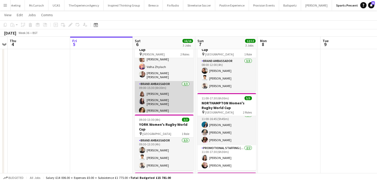
click at [162, 109] on app-card-role "Brand Ambassador 3/3 09:00-15:30 (6h30m) Caitlyn Chapman Mireia Quingles Nicola…" at bounding box center [164, 98] width 59 height 35
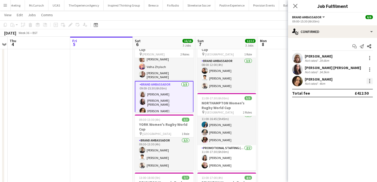
click at [371, 80] on div at bounding box center [370, 81] width 6 height 6
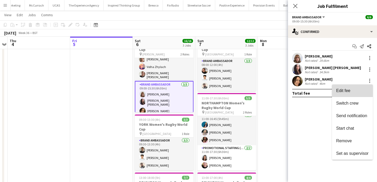
click at [369, 87] on button "Edit fee" at bounding box center [352, 91] width 41 height 13
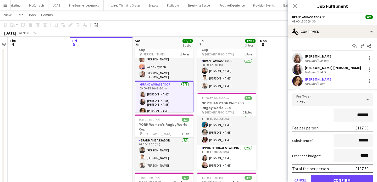
click at [105, 100] on app-date-cell at bounding box center [101, 147] width 63 height 228
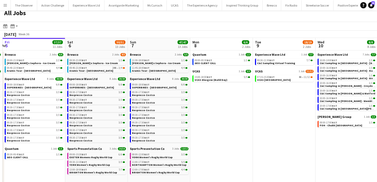
scroll to position [0, 186]
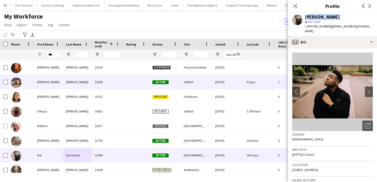
scroll to position [15, 0]
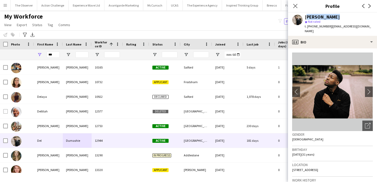
click at [4, 5] on app-icon "Menu" at bounding box center [5, 5] width 4 height 4
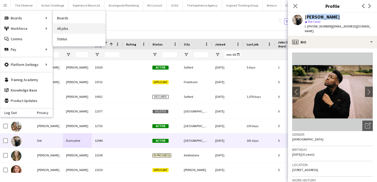
click at [66, 30] on link "All jobs" at bounding box center [79, 28] width 52 height 10
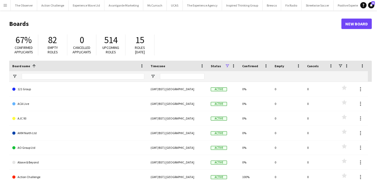
click at [4, 5] on app-icon "Menu" at bounding box center [5, 5] width 4 height 4
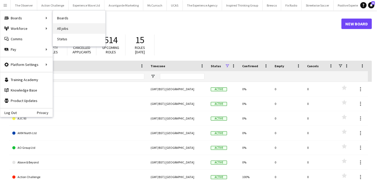
click at [75, 25] on link "All jobs" at bounding box center [79, 28] width 52 height 10
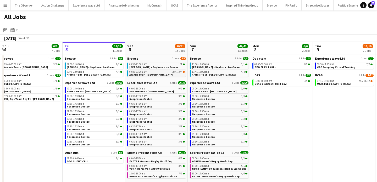
scroll to position [17, 0]
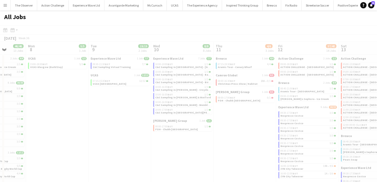
scroll to position [0, 181]
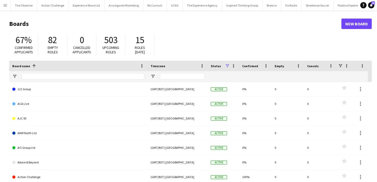
click at [5, 6] on app-icon "Menu" at bounding box center [5, 5] width 4 height 4
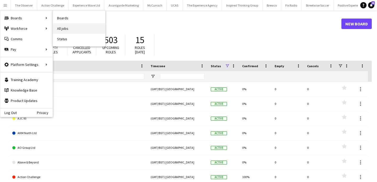
click at [72, 32] on link "All jobs" at bounding box center [79, 28] width 52 height 10
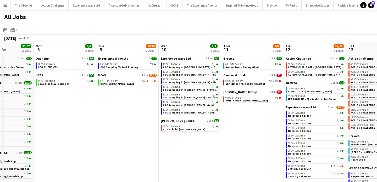
scroll to position [0, 219]
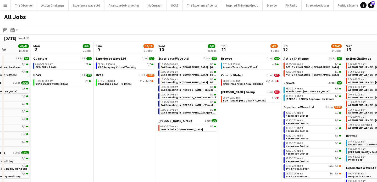
click at [2, 2] on button "Menu" at bounding box center [5, 5] width 10 height 10
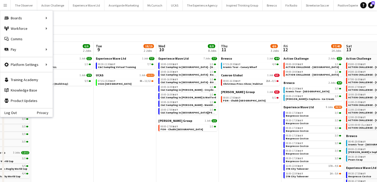
click at [60, 35] on div "September 2025 Week 36" at bounding box center [188, 38] width 377 height 7
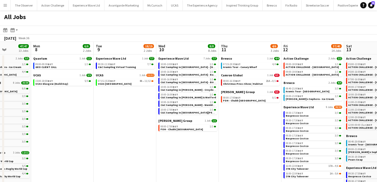
click at [9, 4] on button "Menu" at bounding box center [5, 5] width 10 height 10
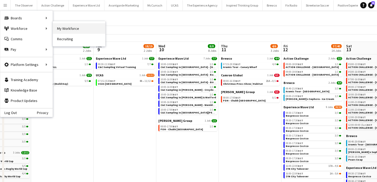
click at [60, 31] on link "My Workforce" at bounding box center [79, 28] width 52 height 10
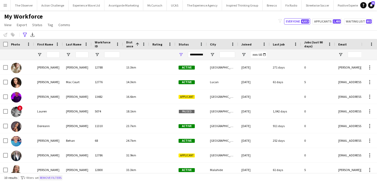
click at [58, 177] on button "Remove filters" at bounding box center [51, 178] width 24 height 6
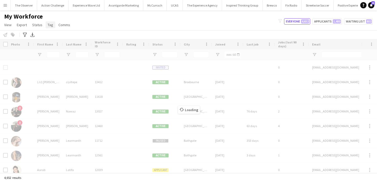
click at [52, 25] on span "Tag" at bounding box center [50, 25] width 5 height 5
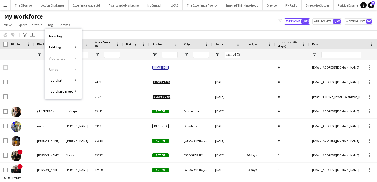
click at [102, 36] on div "Notify workforce Add to tag Select at least one crew to tag him or her. Advance…" at bounding box center [188, 34] width 377 height 9
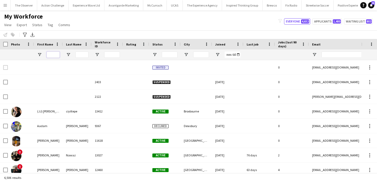
click at [53, 58] on input "First Name Filter Input" at bounding box center [53, 55] width 13 height 6
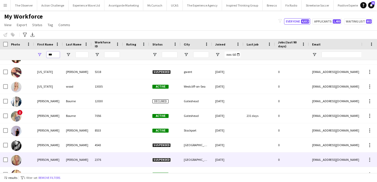
scroll to position [943, 0]
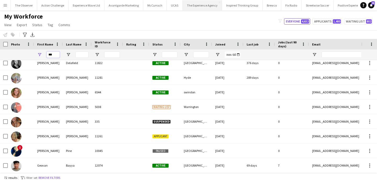
type input "***"
click at [56, 177] on button "Remove filters" at bounding box center [49, 178] width 24 height 6
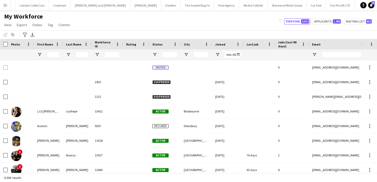
scroll to position [0, 517]
click at [7, 7] on button "Menu" at bounding box center [5, 5] width 10 height 10
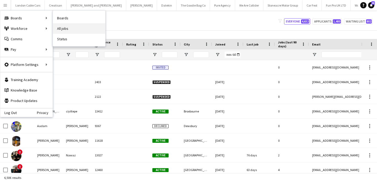
click at [65, 24] on link "All jobs" at bounding box center [79, 28] width 52 height 10
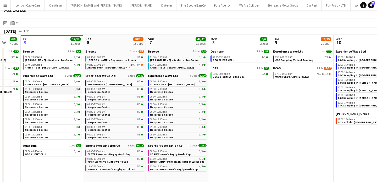
scroll to position [9, 0]
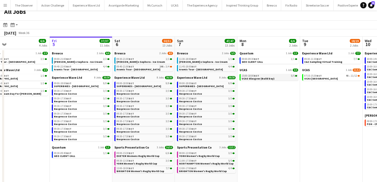
scroll to position [0, 140]
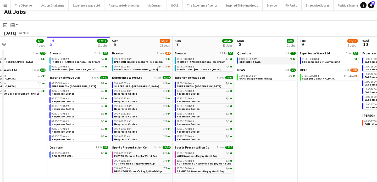
click at [271, 61] on link "09:00-09:30 BST 1/1 GEO CLIENT CALL" at bounding box center [266, 60] width 55 height 6
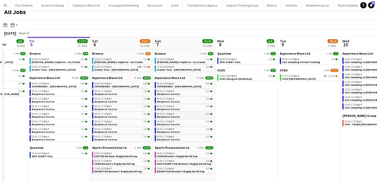
scroll to position [0, 164]
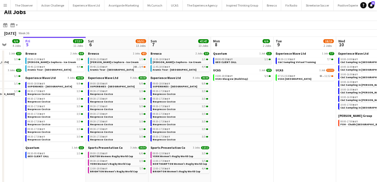
click at [230, 62] on span "GEO CLIENT CALL" at bounding box center [225, 61] width 21 height 3
click at [139, 72] on div "Brewco 2 Jobs 4/5 09:30-21:00 BST 1/1 Estée Lauder x Sephora - Ice Cream 09:40-…" at bounding box center [117, 64] width 59 height 24
click at [139, 70] on link "09:40-21:00 BST 24A • 3/4 Aramis Tour - Manchester" at bounding box center [117, 68] width 55 height 6
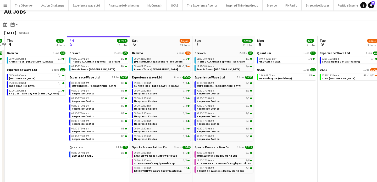
scroll to position [0, 188]
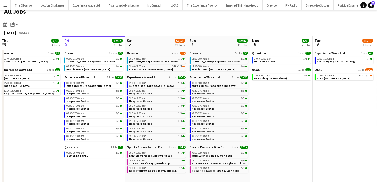
click at [7, 4] on button "Menu" at bounding box center [5, 5] width 10 height 10
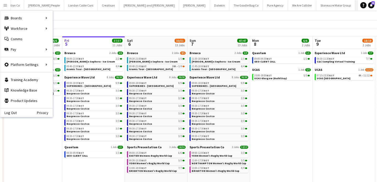
scroll to position [0, 605]
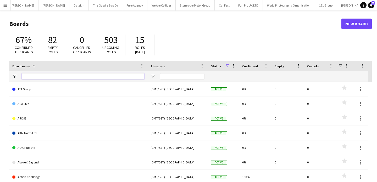
click at [103, 76] on input "Board name Filter Input" at bounding box center [83, 76] width 123 height 6
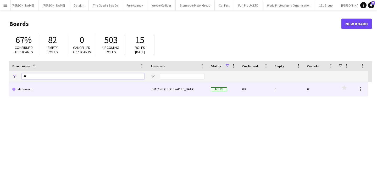
type input "**"
click at [100, 88] on link "McCurrach" at bounding box center [78, 89] width 132 height 15
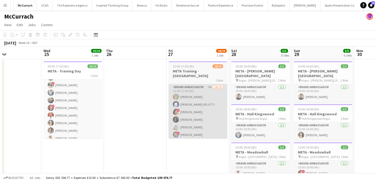
scroll to position [0, 229]
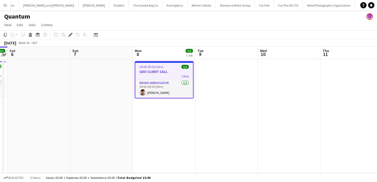
scroll to position [0, 599]
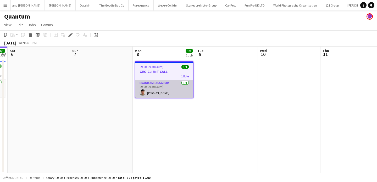
click at [170, 92] on app-card-role "Brand Ambassador [DATE] 09:00-09:30 (30m) [PERSON_NAME]" at bounding box center [164, 89] width 58 height 18
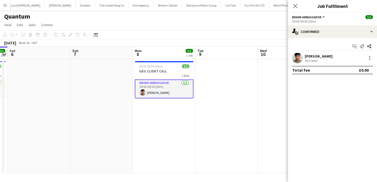
click at [180, 105] on app-date-cell "09:00-09:30 (30m) 1/1 GEO CLIENT CALL 1 Role Brand Ambassador [DATE] 09:00-09:3…" at bounding box center [164, 116] width 63 height 114
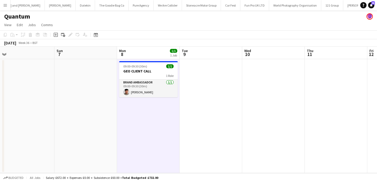
scroll to position [0, 198]
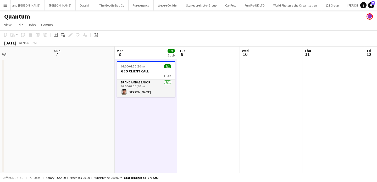
click at [191, 95] on app-date-cell at bounding box center [208, 116] width 63 height 114
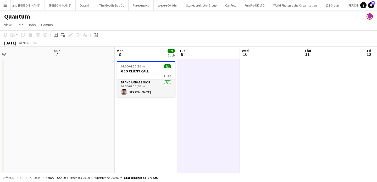
click at [193, 96] on app-date-cell at bounding box center [208, 116] width 63 height 114
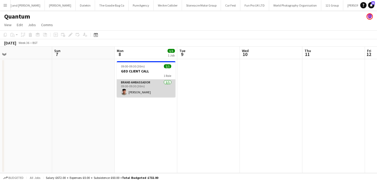
click at [159, 84] on app-card-role "Brand Ambassador [DATE] 09:00-09:30 (30m) [PERSON_NAME]" at bounding box center [146, 89] width 59 height 18
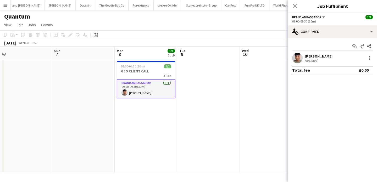
click at [188, 80] on app-date-cell at bounding box center [208, 116] width 63 height 114
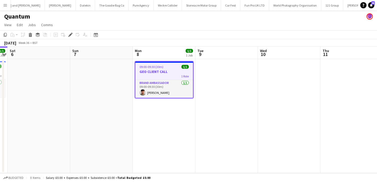
click at [26, 15] on h1 "Quantum" at bounding box center [17, 17] width 26 height 8
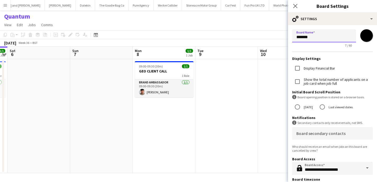
click at [323, 38] on input "*******" at bounding box center [324, 35] width 64 height 13
click at [185, 98] on app-date-cell "09:00-09:30 (30m) 1/1 GEO CLIENT CALL 1 Role Brand Ambassador [DATE] 09:00-09:3…" at bounding box center [164, 116] width 63 height 114
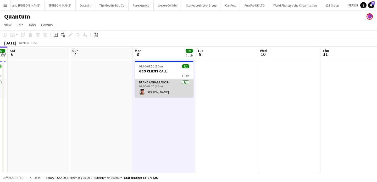
click at [178, 93] on app-card-role "Brand Ambassador [DATE] 09:00-09:30 (30m) [PERSON_NAME]" at bounding box center [164, 89] width 59 height 18
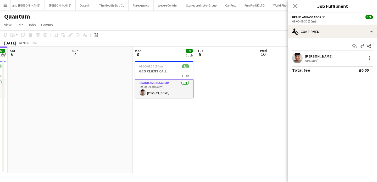
click at [299, 57] on app-user-avatar at bounding box center [297, 58] width 10 height 10
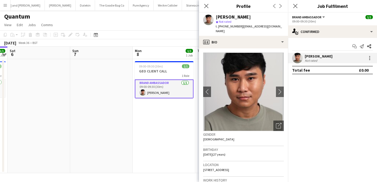
click at [173, 106] on app-date-cell "09:00-09:30 (30m) 1/1 GEO CLIENT CALL 1 Role Brand Ambassador [DATE] 09:00-09:3…" at bounding box center [164, 116] width 63 height 114
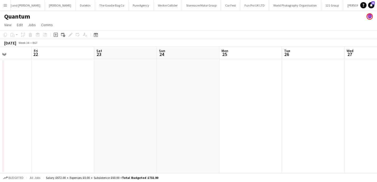
scroll to position [0, 139]
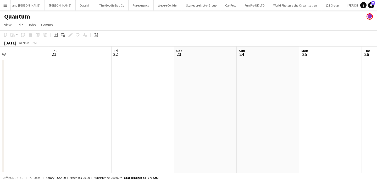
click at [7, 7] on button "Menu" at bounding box center [5, 5] width 10 height 10
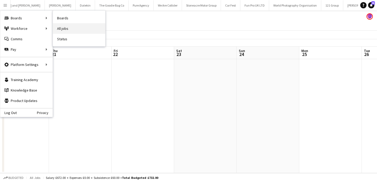
click at [71, 29] on link "All jobs" at bounding box center [79, 28] width 52 height 10
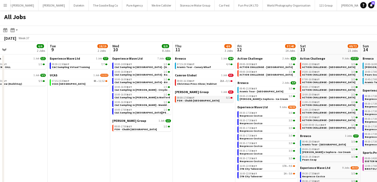
scroll to position [0, 196]
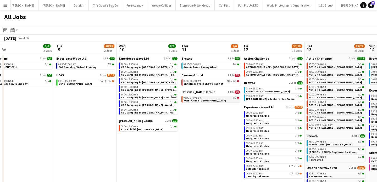
click at [226, 100] on link "08:00-17:00 BST 0/1 FOH - Chubb [GEOGRAPHIC_DATA]" at bounding box center [211, 99] width 55 height 6
click at [6, 9] on button "Menu" at bounding box center [5, 5] width 10 height 10
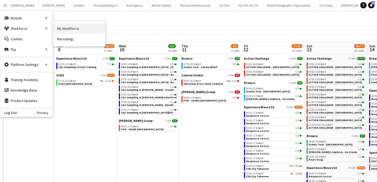
click at [69, 27] on link "My Workforce" at bounding box center [79, 28] width 52 height 10
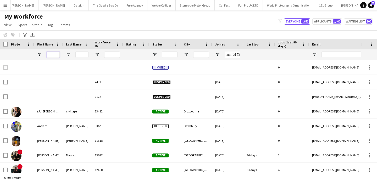
click at [56, 55] on input "First Name Filter Input" at bounding box center [53, 55] width 13 height 6
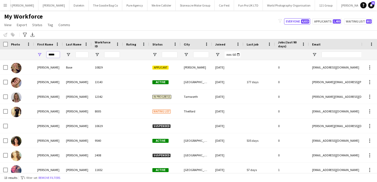
type input "*****"
click at [86, 56] on input "Last Name Filter Input" at bounding box center [81, 55] width 13 height 6
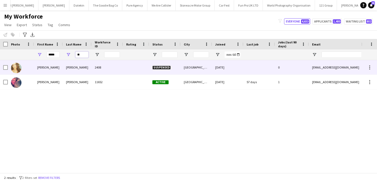
type input "**"
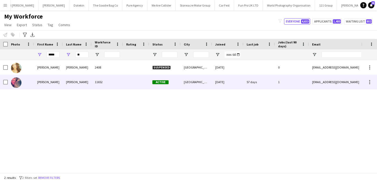
click at [91, 83] on div "[PERSON_NAME]" at bounding box center [77, 82] width 29 height 14
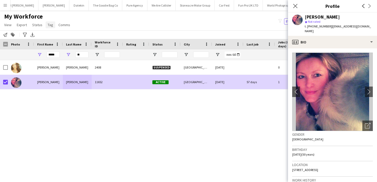
click at [52, 25] on link "Tag" at bounding box center [51, 24] width 10 height 7
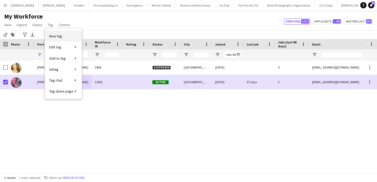
click at [63, 35] on link "New tag" at bounding box center [63, 36] width 37 height 11
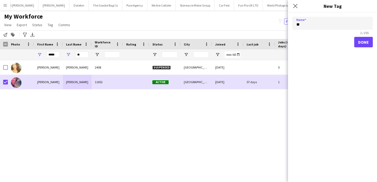
type input "*"
type input "**********"
click at [363, 44] on button "Done" at bounding box center [363, 42] width 19 height 10
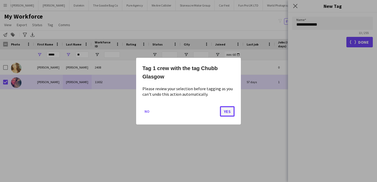
click at [226, 113] on button "Yes" at bounding box center [227, 111] width 15 height 10
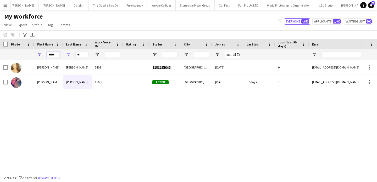
click at [56, 54] on input "*****" at bounding box center [53, 55] width 13 height 6
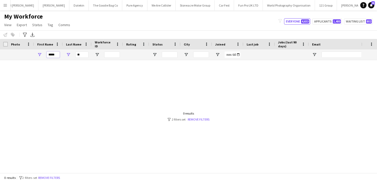
type input "*****"
click at [85, 53] on input "**" at bounding box center [81, 55] width 13 height 6
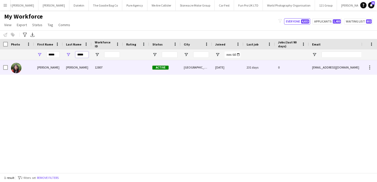
type input "*****"
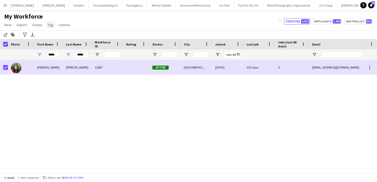
click at [50, 26] on span "Tag" at bounding box center [50, 25] width 5 height 5
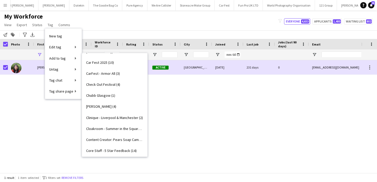
scroll to position [154, 0]
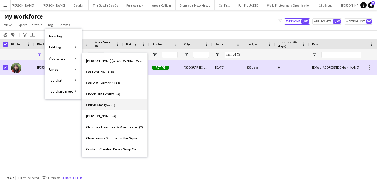
click at [115, 106] on link "Chubb Glasgow (1)" at bounding box center [114, 104] width 65 height 11
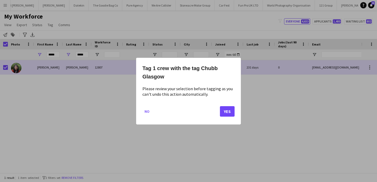
click at [235, 113] on div "Tag 1 crew with the tag Chubb Glasgow Please review your selection before taggi…" at bounding box center [188, 91] width 105 height 67
click at [230, 113] on button "Yes" at bounding box center [227, 111] width 15 height 10
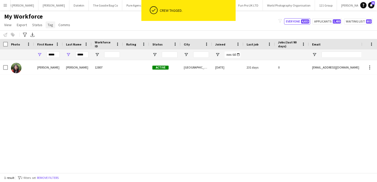
click at [52, 27] on link "Tag" at bounding box center [51, 24] width 10 height 7
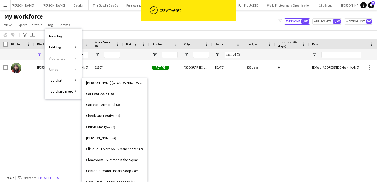
scroll to position [160, 0]
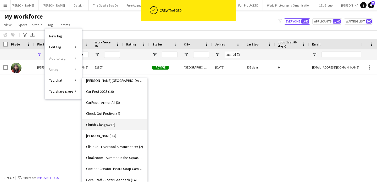
click at [120, 124] on link "Chubb Glasgow (2)" at bounding box center [114, 124] width 65 height 11
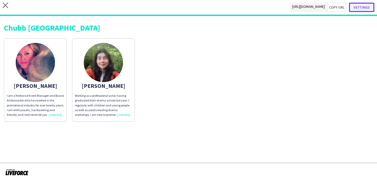
click at [369, 9] on button "Settings" at bounding box center [361, 7] width 25 height 9
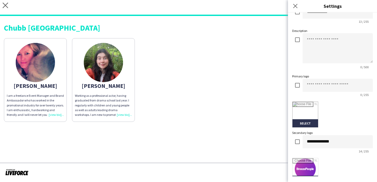
scroll to position [123, 0]
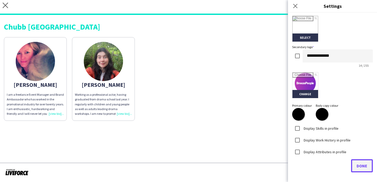
click at [361, 166] on span "Done" at bounding box center [362, 165] width 11 height 5
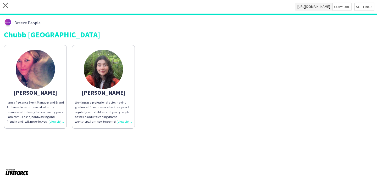
click at [237, 120] on div "[PERSON_NAME] I am a freelance Event Manager and Brand Ambassador who has worke…" at bounding box center [188, 85] width 369 height 86
click at [66, 113] on app-share-pages-crew-card "[PERSON_NAME] I am a freelance Event Manager and Brand Ambassador who has worke…" at bounding box center [35, 87] width 63 height 84
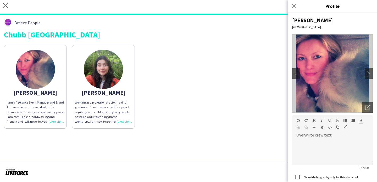
click at [58, 112] on div "I am a freelance Event Manager and Brand Ambassador who has worked in the promo…" at bounding box center [35, 112] width 57 height 24
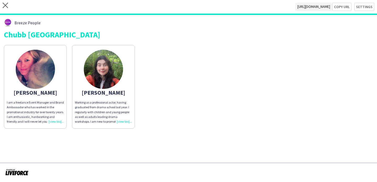
click at [42, 109] on div "I am a freelance Event Manager and Brand Ambassador who has worked in the promo…" at bounding box center [35, 112] width 57 height 24
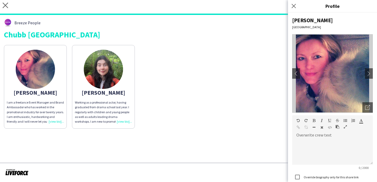
scroll to position [47, 0]
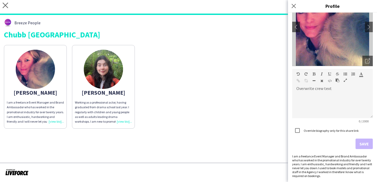
click at [327, 172] on div "I am a freelance Event Manager and Brand Ambassador who has worked in the promo…" at bounding box center [332, 166] width 81 height 24
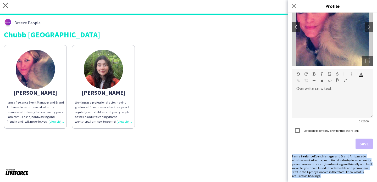
click at [327, 172] on div "I am a freelance Event Manager and Brand Ambassador who has worked in the promo…" at bounding box center [332, 166] width 81 height 24
copy div "I am a freelance Event Manager and Brand Ambassador who has worked in the promo…"
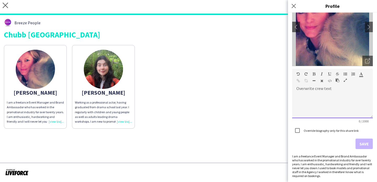
click at [329, 102] on div at bounding box center [332, 105] width 81 height 26
paste div
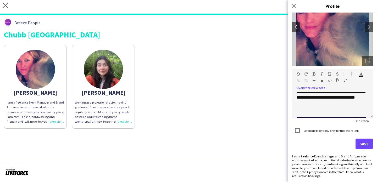
scroll to position [62, 0]
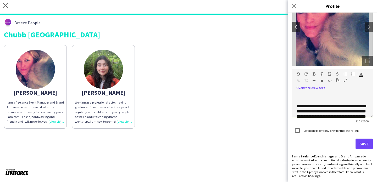
click at [297, 106] on p "**********" at bounding box center [332, 135] width 72 height 63
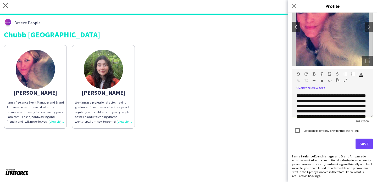
scroll to position [114, 0]
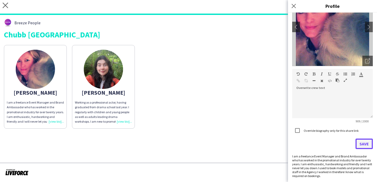
click at [362, 141] on button "Save" at bounding box center [364, 144] width 17 height 10
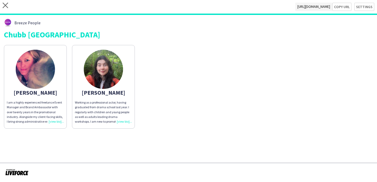
click at [99, 113] on div "Working as a professional actor, having graduated from drama school last year. …" at bounding box center [103, 112] width 57 height 24
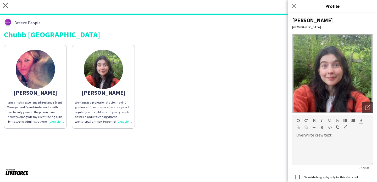
scroll to position [43, 0]
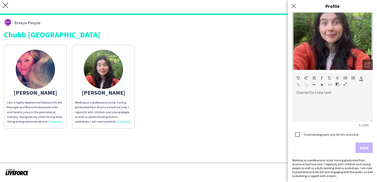
click at [318, 173] on div "Working as a professional actor, having graduated from drama school last year. …" at bounding box center [332, 168] width 81 height 20
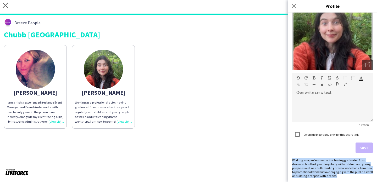
click at [318, 173] on div "Working as a professional actor, having graduated from drama school last year. …" at bounding box center [332, 168] width 81 height 20
copy div "Working as a professional actor, having graduated from drama school last year. …"
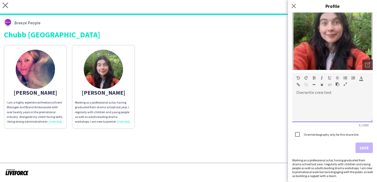
click at [329, 96] on div at bounding box center [332, 109] width 81 height 26
paste div
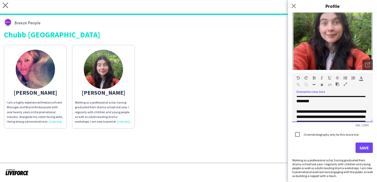
scroll to position [0, 0]
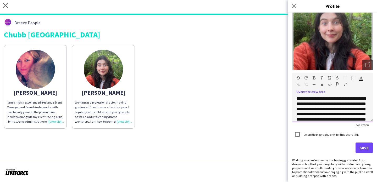
click at [303, 99] on p "**********" at bounding box center [332, 117] width 72 height 42
click at [314, 98] on p "**********" at bounding box center [332, 117] width 72 height 42
click at [336, 99] on p "**********" at bounding box center [332, 117] width 72 height 42
click at [338, 109] on p "**********" at bounding box center [332, 117] width 72 height 42
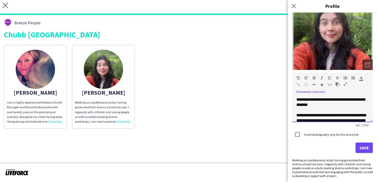
scroll to position [26, 0]
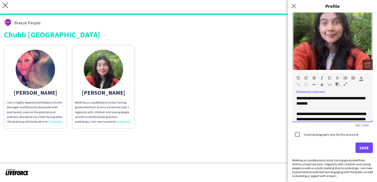
click at [297, 114] on p "**********" at bounding box center [332, 138] width 72 height 52
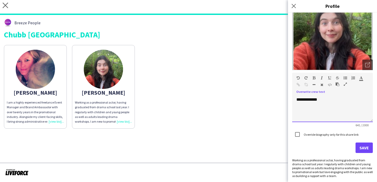
scroll to position [0, 0]
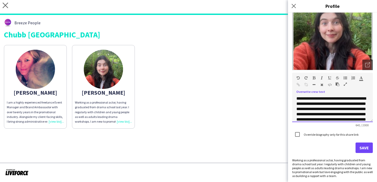
click at [309, 99] on p "**********" at bounding box center [332, 143] width 72 height 94
click at [329, 97] on p "**********" at bounding box center [332, 127] width 72 height 94
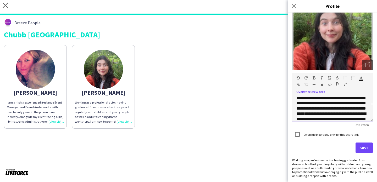
scroll to position [16, 0]
click at [343, 98] on p "**********" at bounding box center [332, 127] width 72 height 94
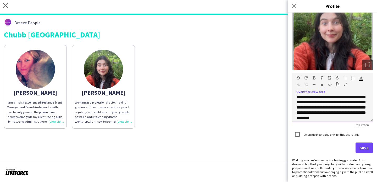
click at [349, 119] on p "**********" at bounding box center [332, 89] width 72 height 94
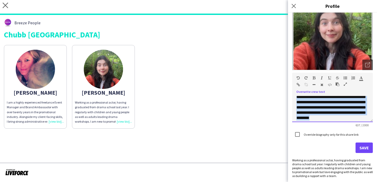
click at [349, 119] on p "**********" at bounding box center [332, 89] width 72 height 94
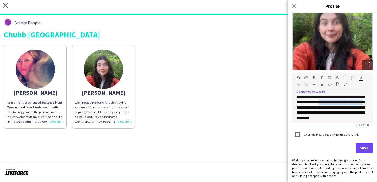
drag, startPoint x: 353, startPoint y: 118, endPoint x: 295, endPoint y: 117, distance: 57.6
click at [295, 117] on div "**********" at bounding box center [332, 109] width 81 height 26
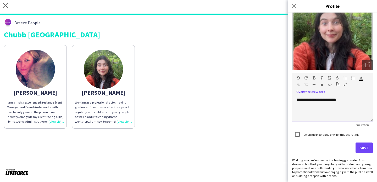
scroll to position [67, 0]
click at [361, 146] on button "Save" at bounding box center [364, 148] width 17 height 10
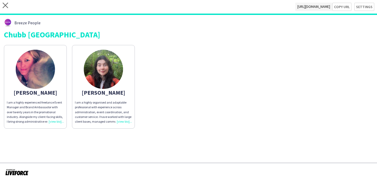
click at [124, 88] on app-share-pages-crew-card "[PERSON_NAME] I am a highly organised and adaptable professional with experienc…" at bounding box center [103, 87] width 63 height 84
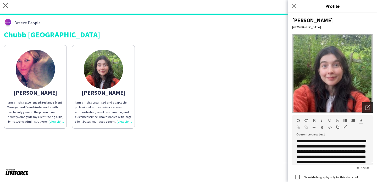
click at [364, 105] on div "Open photos pop-in" at bounding box center [367, 107] width 10 height 10
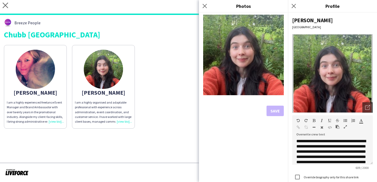
click at [170, 95] on div "[PERSON_NAME] I am a highly experienced freelance Event Manager and Brand Ambas…" at bounding box center [188, 85] width 369 height 86
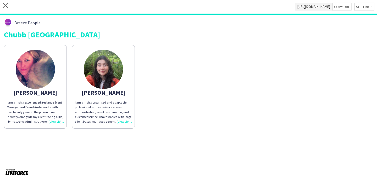
click at [32, 77] on img at bounding box center [35, 69] width 39 height 39
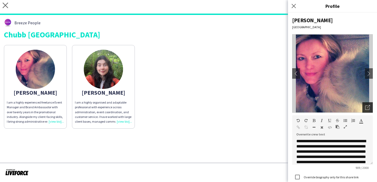
click at [368, 109] on icon "Open photos pop-in" at bounding box center [367, 107] width 5 height 5
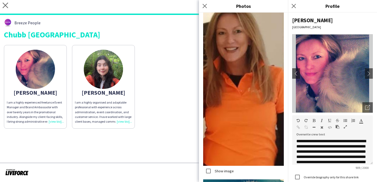
scroll to position [383, 0]
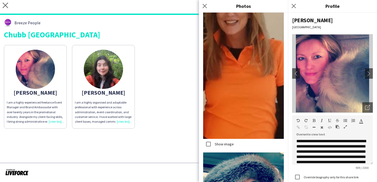
click at [188, 51] on div "[PERSON_NAME] I am a highly experienced freelance Event Manager and Brand Ambas…" at bounding box center [188, 85] width 369 height 86
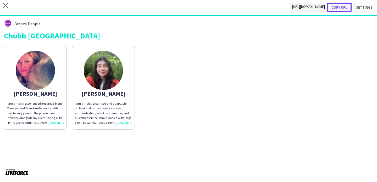
click at [340, 9] on button "Copy url" at bounding box center [339, 7] width 25 height 9
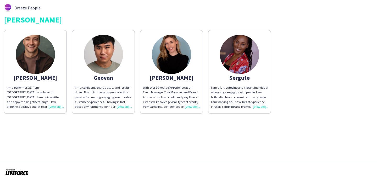
click at [112, 99] on p "I’m a confident, enthusiastic, and results-driven Brand Ambassador/model with a…" at bounding box center [103, 97] width 57 height 24
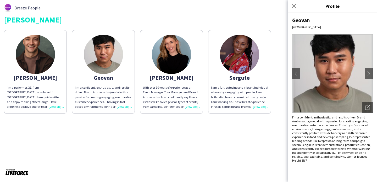
click at [309, 144] on span "With extensive experience in food and beverage sampling, I’ve represented leadi…" at bounding box center [331, 144] width 79 height 27
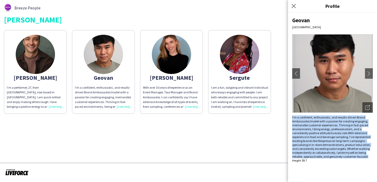
click at [309, 144] on span "With extensive experience in food and beverage sampling, I’ve represented leadi…" at bounding box center [331, 144] width 79 height 27
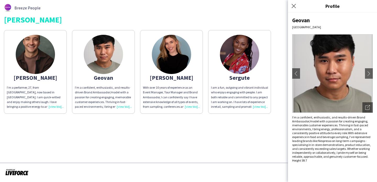
click at [187, 87] on p "With over 10 years of experience as an Event Manager, Tour Manager and Brand Am…" at bounding box center [171, 97] width 57 height 24
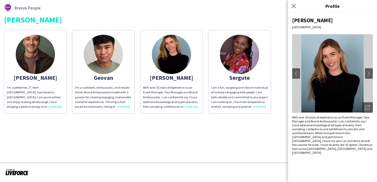
click at [106, 75] on div "Geovan" at bounding box center [103, 77] width 57 height 5
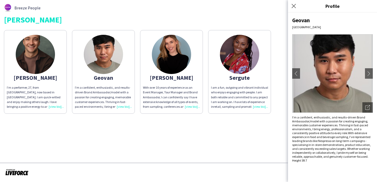
click at [106, 75] on div "Geovan" at bounding box center [103, 77] width 57 height 5
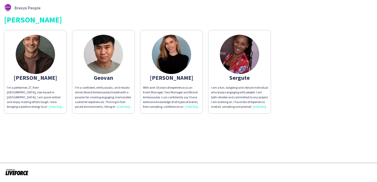
click at [106, 75] on div "Geovan" at bounding box center [103, 77] width 57 height 5
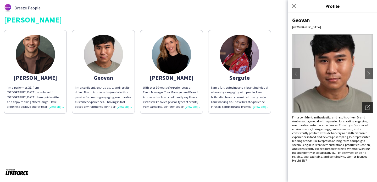
click at [370, 110] on div "Open photos pop-in" at bounding box center [367, 107] width 10 height 10
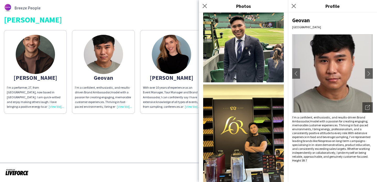
scroll to position [195, 0]
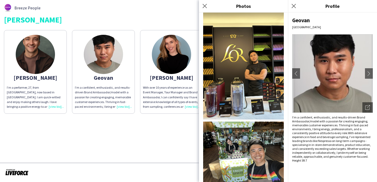
click at [308, 141] on span "With extensive experience in food and beverage sampling, I’ve represented leadi…" at bounding box center [331, 144] width 79 height 27
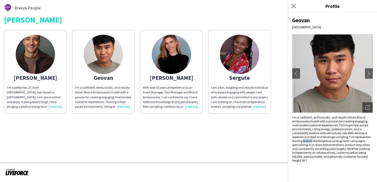
click at [308, 141] on span "With extensive experience in food and beverage sampling, I’ve represented leadi…" at bounding box center [331, 144] width 79 height 27
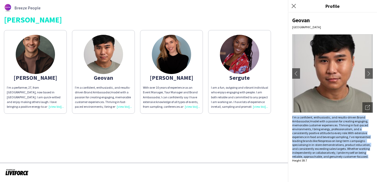
click at [308, 141] on span "With extensive experience in food and beverage sampling, I’ve represented leadi…" at bounding box center [331, 144] width 79 height 27
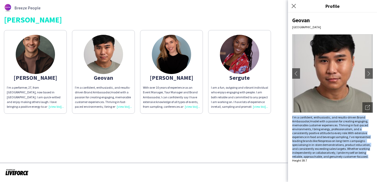
click at [303, 145] on span "With extensive experience in food and beverage sampling, I’ve represented leadi…" at bounding box center [331, 144] width 79 height 27
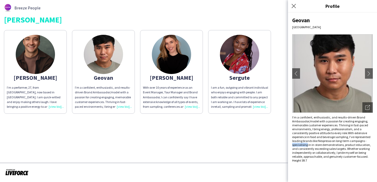
click at [303, 145] on span "With extensive experience in food and beverage sampling, I’ve represented leadi…" at bounding box center [331, 144] width 79 height 27
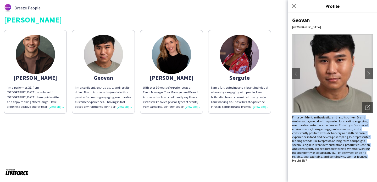
click at [303, 145] on span "With extensive experience in food and beverage sampling, I’ve represented leadi…" at bounding box center [331, 144] width 79 height 27
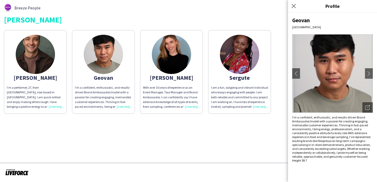
click at [120, 94] on p "I’m a confident, enthusiastic, and results-driven Brand Ambassador/model with a…" at bounding box center [103, 97] width 57 height 24
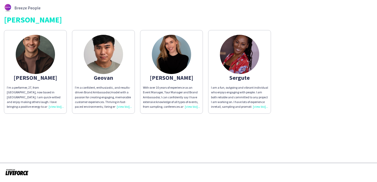
click at [111, 75] on div "Geovan" at bounding box center [103, 77] width 57 height 5
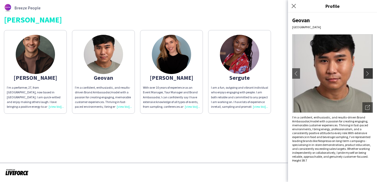
click at [372, 75] on app-icon "chevron-right" at bounding box center [368, 73] width 7 height 5
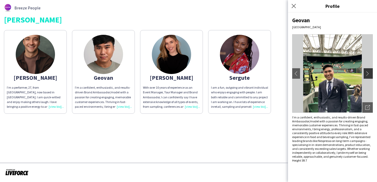
click at [372, 75] on app-icon "chevron-right" at bounding box center [368, 73] width 7 height 5
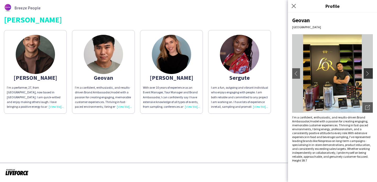
click at [372, 75] on app-icon "chevron-right" at bounding box center [368, 73] width 7 height 5
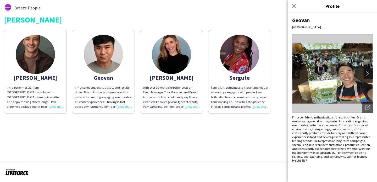
click at [372, 75] on app-icon "chevron-right" at bounding box center [368, 73] width 7 height 5
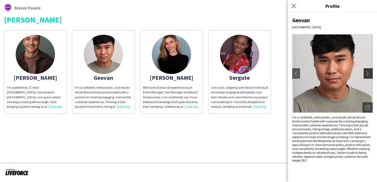
click at [372, 75] on app-icon "chevron-right" at bounding box center [368, 73] width 7 height 5
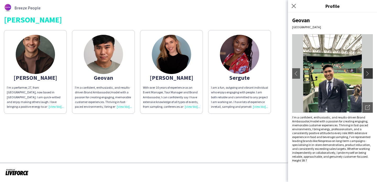
click at [372, 75] on app-icon "chevron-right" at bounding box center [368, 73] width 7 height 5
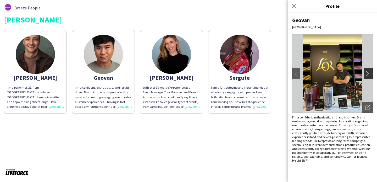
click at [372, 75] on app-icon "chevron-right" at bounding box center [368, 73] width 7 height 5
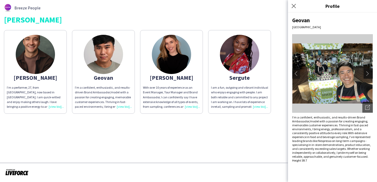
click at [372, 75] on app-icon "chevron-right" at bounding box center [368, 73] width 7 height 5
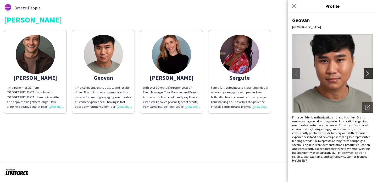
click at [372, 75] on app-icon "chevron-right" at bounding box center [368, 73] width 7 height 5
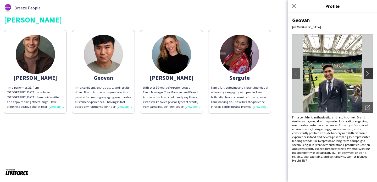
click at [372, 75] on app-icon "chevron-right" at bounding box center [368, 73] width 7 height 5
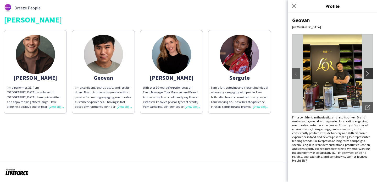
click at [372, 75] on app-icon "chevron-right" at bounding box center [368, 73] width 7 height 5
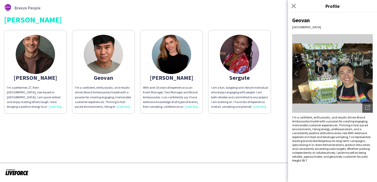
click at [372, 75] on app-icon "chevron-right" at bounding box center [368, 73] width 7 height 5
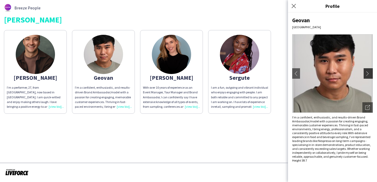
click at [372, 75] on app-icon "chevron-right" at bounding box center [368, 73] width 7 height 5
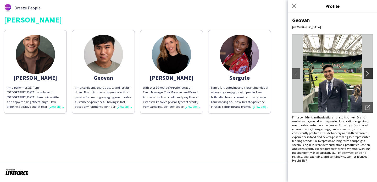
click at [372, 75] on app-icon "chevron-right" at bounding box center [368, 73] width 7 height 5
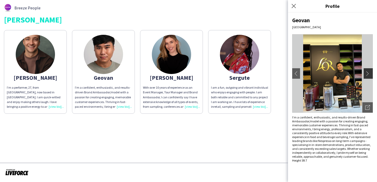
click at [372, 75] on app-icon "chevron-right" at bounding box center [368, 73] width 7 height 5
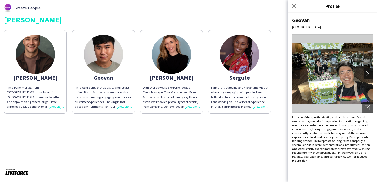
click at [372, 75] on app-icon "chevron-right" at bounding box center [368, 73] width 7 height 5
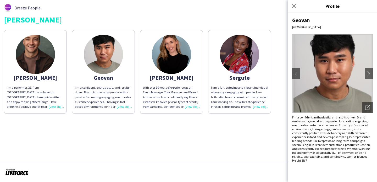
click at [354, 119] on p "I’m a confident, enthusiastic, and results-driven Brand Ambassador/model with a…" at bounding box center [332, 136] width 81 height 43
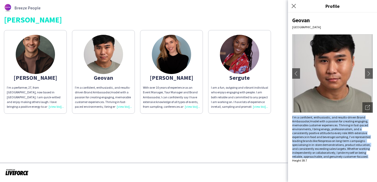
click at [354, 119] on p "I’m a confident, enthusiastic, and results-driven Brand Ambassador/model with a…" at bounding box center [332, 136] width 81 height 43
click at [368, 70] on button "chevron-right" at bounding box center [369, 73] width 10 height 10
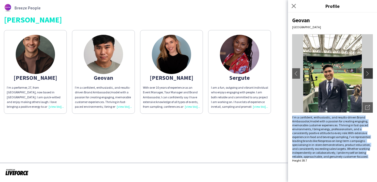
click at [368, 70] on button "chevron-right" at bounding box center [369, 73] width 10 height 10
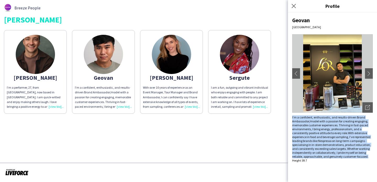
click at [352, 117] on p "I’m a confident, enthusiastic, and results-driven Brand Ambassador/model with a…" at bounding box center [332, 136] width 81 height 43
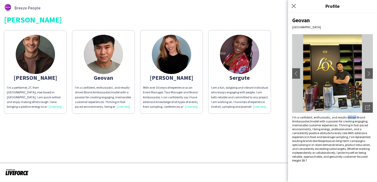
click at [352, 117] on p "I’m a confident, enthusiastic, and results-driven Brand Ambassador/model with a…" at bounding box center [332, 136] width 81 height 43
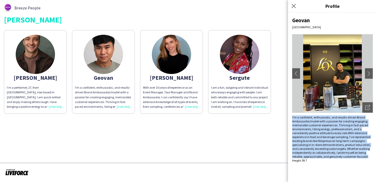
drag, startPoint x: 352, startPoint y: 117, endPoint x: 350, endPoint y: 159, distance: 41.4
click at [350, 158] on p "I’m a confident, enthusiastic, and results-driven Brand Ambassador/model with a…" at bounding box center [332, 136] width 81 height 43
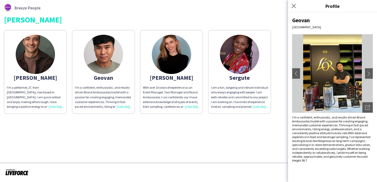
click at [341, 164] on div "Geovan [GEOGRAPHIC_DATA] chevron-left chevron-right Open photos pop-in I’m a co…" at bounding box center [332, 98] width 89 height 170
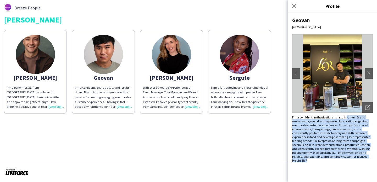
drag, startPoint x: 341, startPoint y: 164, endPoint x: 345, endPoint y: 117, distance: 47.5
click at [345, 117] on div "Geovan [GEOGRAPHIC_DATA] chevron-left chevron-right Open photos pop-in I’m a co…" at bounding box center [332, 98] width 89 height 170
click at [345, 117] on p "I’m a confident, enthusiastic, and results-driven Brand Ambassador/model with a…" at bounding box center [332, 136] width 81 height 43
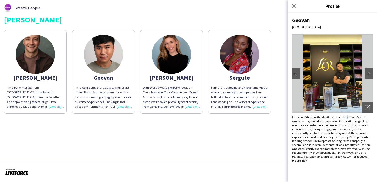
click at [345, 117] on p "I’m a confident, enthusiastic, and results-driven Brand Ambassador/model with a…" at bounding box center [332, 136] width 81 height 43
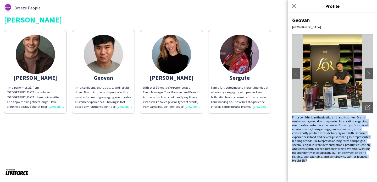
drag, startPoint x: 345, startPoint y: 117, endPoint x: 349, endPoint y: 164, distance: 47.9
click at [349, 163] on div "Geovan [GEOGRAPHIC_DATA] chevron-left chevron-right Open photos pop-in I’m a co…" at bounding box center [332, 98] width 89 height 170
click at [349, 164] on div "Geovan [GEOGRAPHIC_DATA] chevron-left chevron-right Open photos pop-in I’m a co…" at bounding box center [332, 98] width 89 height 170
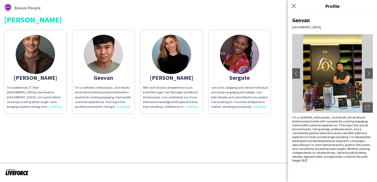
click at [349, 164] on div "Geovan [GEOGRAPHIC_DATA] chevron-left chevron-right Open photos pop-in I’m a co…" at bounding box center [332, 98] width 89 height 170
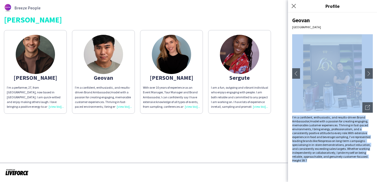
drag, startPoint x: 349, startPoint y: 164, endPoint x: 354, endPoint y: 110, distance: 54.4
click at [354, 110] on div "Geovan [GEOGRAPHIC_DATA] chevron-left chevron-right Open photos pop-in I’m a co…" at bounding box center [332, 98] width 89 height 170
click at [366, 76] on button "chevron-right" at bounding box center [369, 73] width 10 height 10
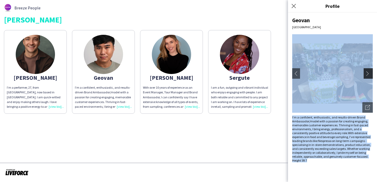
click at [366, 76] on button "chevron-right" at bounding box center [369, 73] width 10 height 10
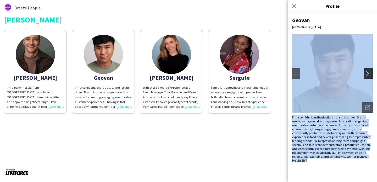
click at [368, 79] on button "chevron-right" at bounding box center [369, 73] width 10 height 10
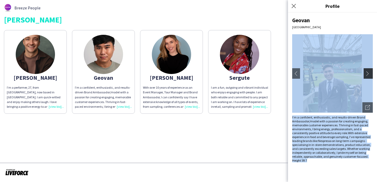
click at [368, 79] on button "chevron-right" at bounding box center [369, 73] width 10 height 10
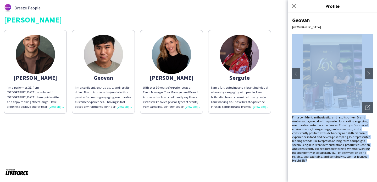
click at [353, 123] on p "I’m a confident, enthusiastic, and results-driven Brand Ambassador/model with a…" at bounding box center [332, 136] width 81 height 43
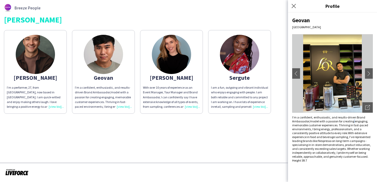
click at [353, 123] on p "I’m a confident, enthusiastic, and results-driven Brand Ambassador/model with a…" at bounding box center [332, 136] width 81 height 43
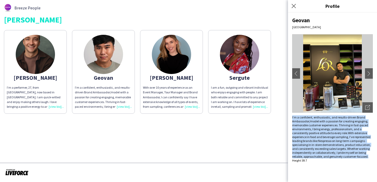
click at [353, 123] on p "I’m a confident, enthusiastic, and results-driven Brand Ambassador/model with a…" at bounding box center [332, 136] width 81 height 43
click at [369, 72] on app-icon "chevron-right" at bounding box center [368, 73] width 7 height 5
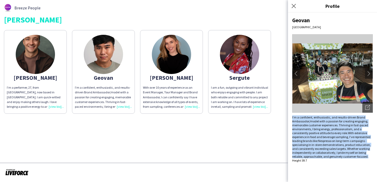
click at [354, 121] on p "I’m a confident, enthusiastic, and results-driven Brand Ambassador/model with a…" at bounding box center [332, 136] width 81 height 43
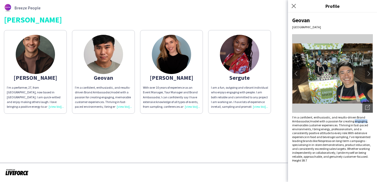
click at [354, 121] on p "I’m a confident, enthusiastic, and results-driven Brand Ambassador/model with a…" at bounding box center [332, 136] width 81 height 43
click at [340, 143] on span "With extensive experience in food and beverage sampling, I’ve represented leadi…" at bounding box center [331, 144] width 79 height 27
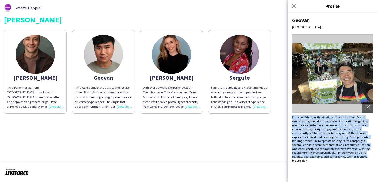
click at [340, 143] on span "With extensive experience in food and beverage sampling, I’ve represented leadi…" at bounding box center [331, 144] width 79 height 27
click at [340, 149] on span "With extensive experience in food and beverage sampling, I’ve represented leadi…" at bounding box center [331, 144] width 79 height 27
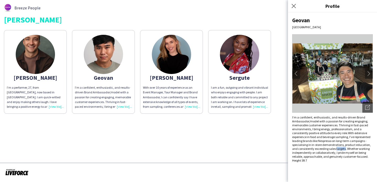
click at [340, 149] on span "With extensive experience in food and beverage sampling, I’ve represented leadi…" at bounding box center [331, 144] width 79 height 27
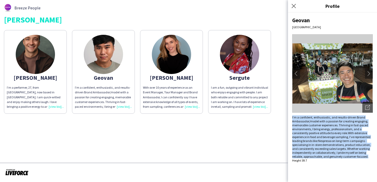
click at [340, 149] on span "With extensive experience in food and beverage sampling, I’ve represented leadi…" at bounding box center [331, 144] width 79 height 27
click at [371, 73] on app-icon "chevron-right" at bounding box center [368, 73] width 7 height 5
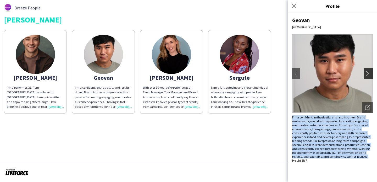
click at [371, 73] on app-icon "chevron-right" at bounding box center [368, 73] width 7 height 5
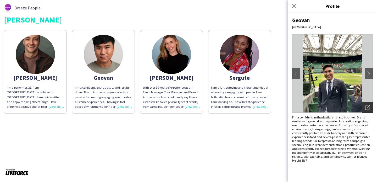
click at [369, 107] on icon "Open photos pop-in" at bounding box center [367, 107] width 5 height 5
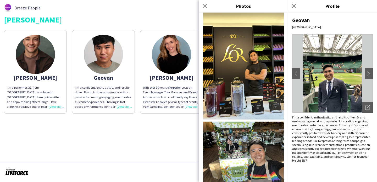
click at [326, 149] on span "With extensive experience in food and beverage sampling, I’ve represented leadi…" at bounding box center [331, 144] width 79 height 27
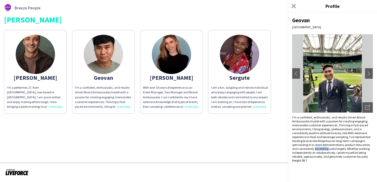
click at [326, 149] on span "With extensive experience in food and beverage sampling, I’ve represented leadi…" at bounding box center [331, 144] width 79 height 27
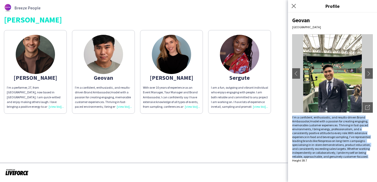
click at [326, 149] on span "With extensive experience in food and beverage sampling, I’ve represented leadi…" at bounding box center [331, 144] width 79 height 27
click at [330, 156] on span "With extensive experience in food and beverage sampling, I’ve represented leadi…" at bounding box center [331, 144] width 79 height 27
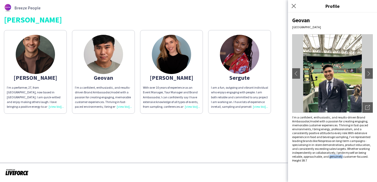
click at [330, 156] on span "With extensive experience in food and beverage sampling, I’ve represented leadi…" at bounding box center [331, 144] width 79 height 27
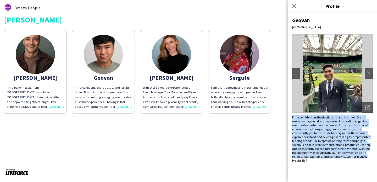
click at [330, 156] on span "With extensive experience in food and beverage sampling, I’ve represented leadi…" at bounding box center [331, 144] width 79 height 27
click at [369, 72] on app-icon "chevron-right" at bounding box center [368, 73] width 7 height 5
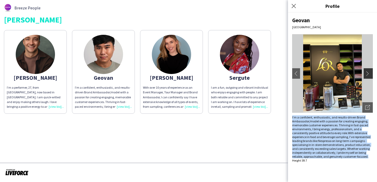
click at [369, 72] on app-icon "chevron-right" at bounding box center [368, 73] width 7 height 5
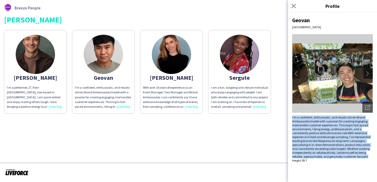
click at [369, 72] on app-icon "chevron-right" at bounding box center [368, 73] width 7 height 5
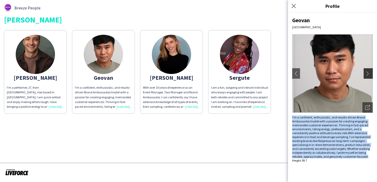
click at [369, 72] on app-icon "chevron-right" at bounding box center [368, 73] width 7 height 5
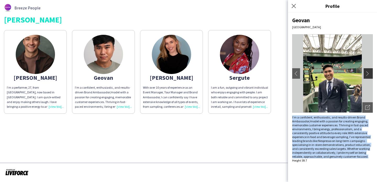
click at [369, 72] on app-icon "chevron-right" at bounding box center [368, 73] width 7 height 5
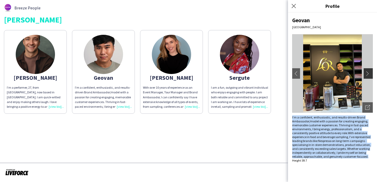
click at [369, 72] on app-icon "chevron-right" at bounding box center [368, 73] width 7 height 5
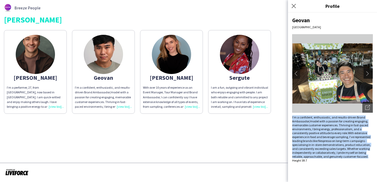
click at [369, 72] on app-icon "chevron-right" at bounding box center [368, 73] width 7 height 5
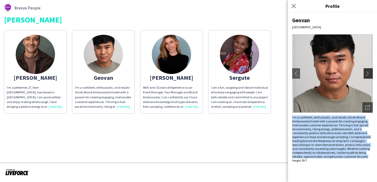
click at [369, 72] on app-icon "chevron-right" at bounding box center [368, 73] width 7 height 5
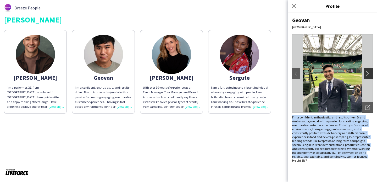
click at [365, 71] on app-icon "chevron-right" at bounding box center [368, 73] width 7 height 5
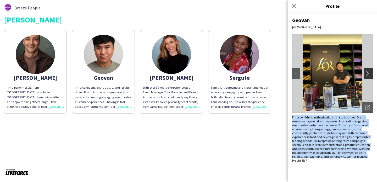
click at [365, 71] on app-icon "chevron-right" at bounding box center [368, 73] width 7 height 5
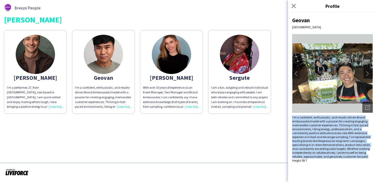
click at [365, 71] on app-icon "chevron-right" at bounding box center [368, 73] width 7 height 5
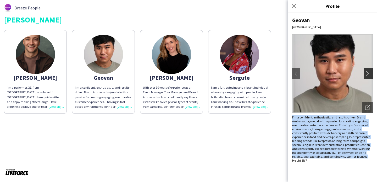
click at [365, 71] on app-icon "chevron-right" at bounding box center [368, 73] width 7 height 5
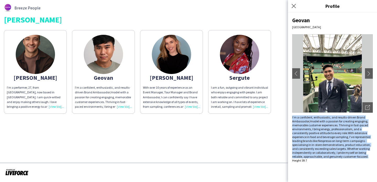
click at [343, 113] on div "Geovan [GEOGRAPHIC_DATA] chevron-left chevron-right Open photos pop-in I’m a co…" at bounding box center [332, 98] width 89 height 170
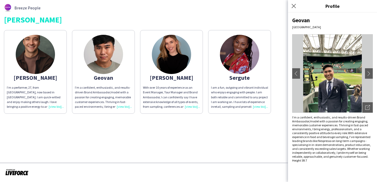
click at [343, 121] on p "I’m a confident, enthusiastic, and results-driven Brand Ambassador/model with a…" at bounding box center [332, 136] width 81 height 43
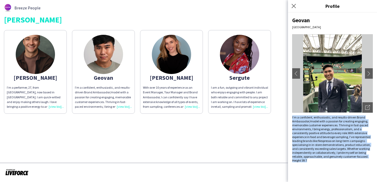
drag, startPoint x: 343, startPoint y: 121, endPoint x: 348, endPoint y: 164, distance: 43.8
click at [348, 164] on div "Geovan [GEOGRAPHIC_DATA] chevron-left chevron-right Open photos pop-in I’m a co…" at bounding box center [332, 98] width 89 height 170
click at [348, 165] on div "Geovan [GEOGRAPHIC_DATA] chevron-left chevron-right Open photos pop-in I’m a co…" at bounding box center [332, 98] width 89 height 170
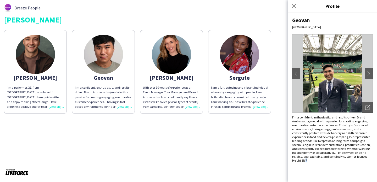
click at [348, 165] on div "Geovan [GEOGRAPHIC_DATA] chevron-left chevron-right Open photos pop-in I’m a co…" at bounding box center [332, 98] width 89 height 170
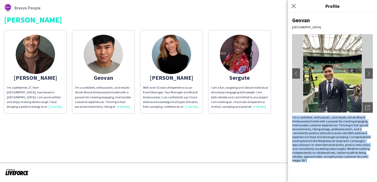
drag, startPoint x: 348, startPoint y: 165, endPoint x: 348, endPoint y: 120, distance: 44.8
click at [348, 120] on div "Geovan [GEOGRAPHIC_DATA] chevron-left chevron-right Open photos pop-in I’m a co…" at bounding box center [332, 98] width 89 height 170
click at [348, 120] on p "I’m a confident, enthusiastic, and results-driven Brand Ambassador/model with a…" at bounding box center [332, 136] width 81 height 43
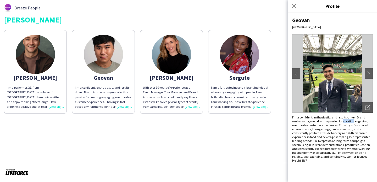
click at [348, 120] on p "I’m a confident, enthusiastic, and results-driven Brand Ambassador/model with a…" at bounding box center [332, 136] width 81 height 43
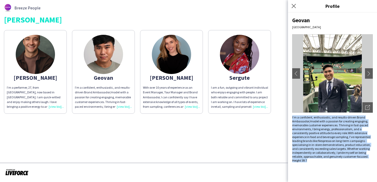
drag, startPoint x: 348, startPoint y: 120, endPoint x: 351, endPoint y: 163, distance: 43.5
click at [351, 163] on div "Geovan [GEOGRAPHIC_DATA] chevron-left chevron-right Open photos pop-in I’m a co…" at bounding box center [332, 98] width 89 height 170
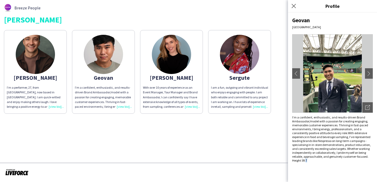
click at [351, 163] on div "Geovan [GEOGRAPHIC_DATA] chevron-left chevron-right Open photos pop-in I’m a co…" at bounding box center [332, 98] width 89 height 170
click at [325, 137] on span "With extensive experience in food and beverage sampling, I’ve represented leadi…" at bounding box center [331, 144] width 79 height 27
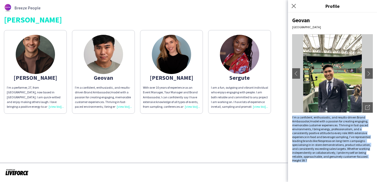
drag, startPoint x: 325, startPoint y: 137, endPoint x: 326, endPoint y: 161, distance: 24.4
click at [326, 161] on div "I’m a confident, enthusiastic, and results-driven Brand Ambassador/model with a…" at bounding box center [332, 138] width 81 height 47
click at [326, 161] on p "Height 5ft 7" at bounding box center [332, 161] width 81 height 4
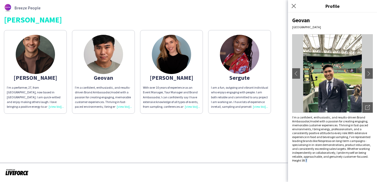
click at [326, 161] on p "Height 5ft 7" at bounding box center [332, 161] width 81 height 4
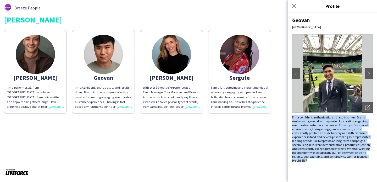
drag, startPoint x: 326, startPoint y: 161, endPoint x: 326, endPoint y: 127, distance: 33.8
click at [325, 130] on div "I’m a confident, enthusiastic, and results-driven Brand Ambassador/model with a…" at bounding box center [332, 138] width 81 height 47
click at [326, 127] on p "I’m a confident, enthusiastic, and results-driven Brand Ambassador/model with a…" at bounding box center [332, 136] width 81 height 43
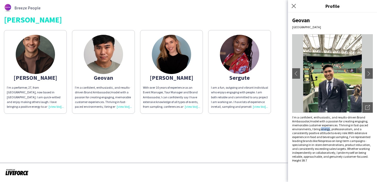
click at [326, 127] on p "I’m a confident, enthusiastic, and results-driven Brand Ambassador/model with a…" at bounding box center [332, 136] width 81 height 43
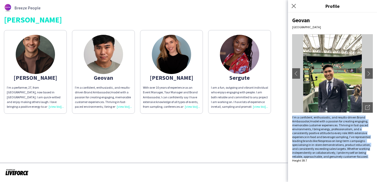
click at [326, 127] on p "I’m a confident, enthusiastic, and results-driven Brand Ambassador/model with a…" at bounding box center [332, 136] width 81 height 43
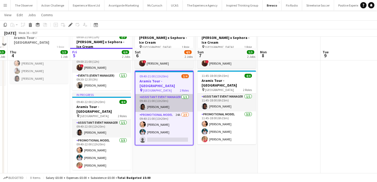
scroll to position [44, 0]
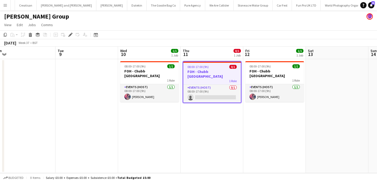
scroll to position [0, 259]
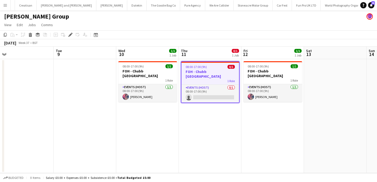
click at [105, 88] on app-date-cell at bounding box center [85, 116] width 63 height 114
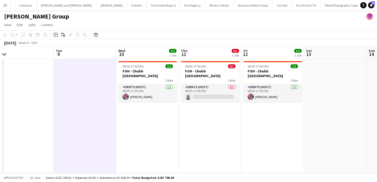
click at [147, 113] on app-date-cell "08:00-17:00 (9h) 1/1 FOH - Chubb Glasgow 1 Role Events (Host) [DATE] 08:00-17:0…" at bounding box center [147, 116] width 63 height 114
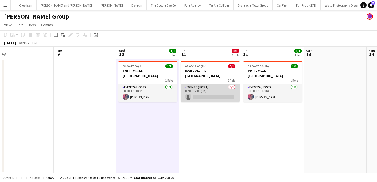
click at [207, 97] on app-card-role "Events (Host) 0/1 08:00-17:00 (9h) single-neutral-actions" at bounding box center [210, 93] width 59 height 18
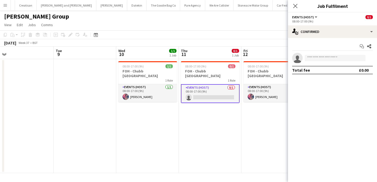
click at [211, 112] on app-date-cell "08:00-17:00 (9h) 0/1 FOH - Chubb Glasgow 1 Role Events (Host) 0/1 08:00-17:00 (…" at bounding box center [210, 116] width 63 height 114
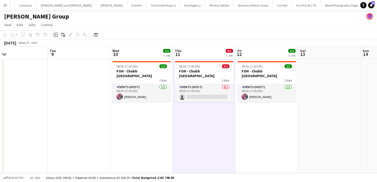
scroll to position [0, 267]
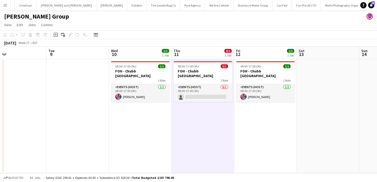
click at [103, 72] on app-date-cell at bounding box center [77, 116] width 63 height 114
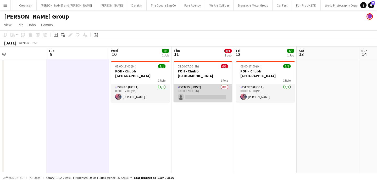
click at [194, 84] on app-card-role "Events (Host) 0/1 08:00-17:00 (9h) single-neutral-actions" at bounding box center [203, 93] width 59 height 18
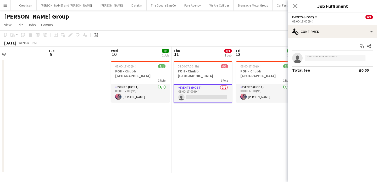
click at [215, 115] on app-date-cell "08:00-17:00 (9h) 0/1 FOH - Chubb Glasgow 1 Role Events (Host) 0/1 08:00-17:00 (…" at bounding box center [202, 116] width 63 height 114
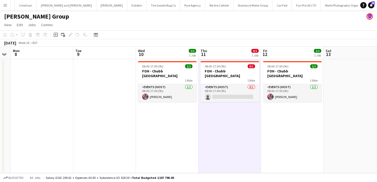
scroll to position [0, 184]
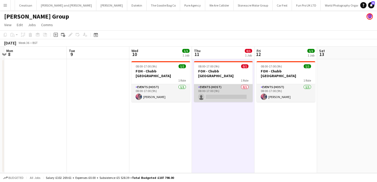
click at [231, 85] on app-card-role "Events (Host) 0/1 08:00-17:00 (9h) single-neutral-actions" at bounding box center [223, 93] width 59 height 18
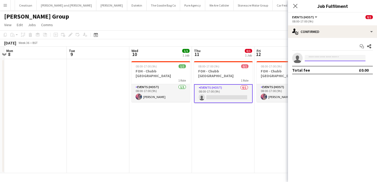
click at [327, 60] on input at bounding box center [335, 58] width 61 height 6
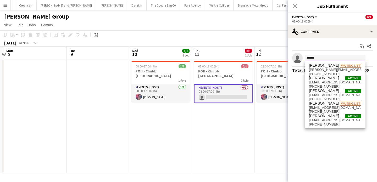
type input "*****"
click at [234, 86] on app-card-role "Events (Host) 0/1 08:00-17:00 (9h) single-neutral-actions" at bounding box center [223, 93] width 59 height 19
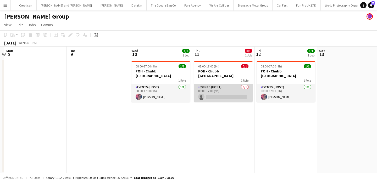
click at [234, 86] on app-card-role "Events (Host) 0/1 08:00-17:00 (9h) single-neutral-actions" at bounding box center [223, 93] width 59 height 18
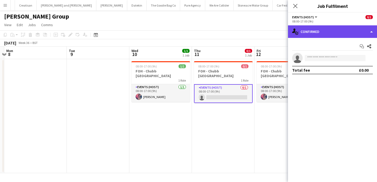
click at [331, 32] on div "single-neutral-actions-check-2 Confirmed" at bounding box center [332, 31] width 89 height 13
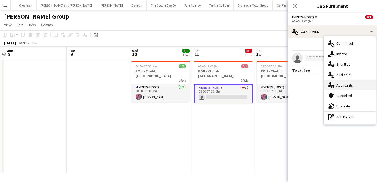
click at [351, 86] on span "Applicants" at bounding box center [344, 85] width 16 height 5
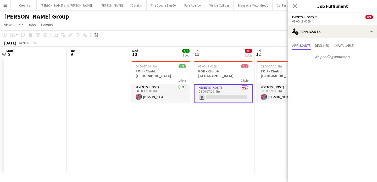
click at [244, 121] on app-date-cell "08:00-17:00 (9h) 0/1 FOH - Chubb Glasgow 1 Role Events (Host) 0/1 08:00-17:00 (…" at bounding box center [223, 116] width 63 height 114
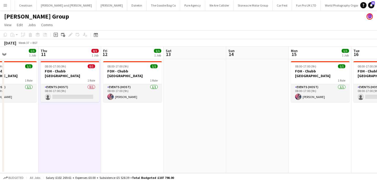
scroll to position [0, 181]
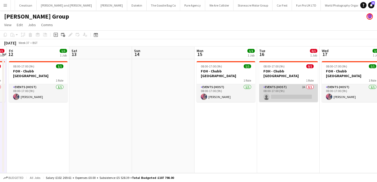
click at [285, 92] on app-card-role "Events (Host) 2A 0/1 08:00-17:00 (9h) single-neutral-actions" at bounding box center [288, 93] width 59 height 18
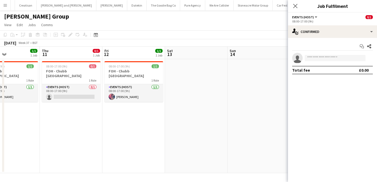
scroll to position [0, 162]
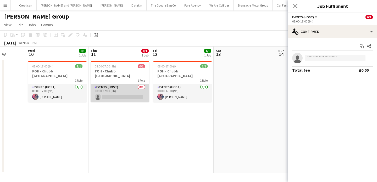
click at [145, 87] on app-card-role "Events (Host) 0/1 08:00-17:00 (9h) single-neutral-actions" at bounding box center [120, 93] width 59 height 18
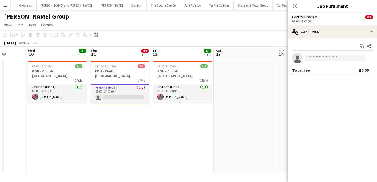
click at [145, 87] on app-card-role "Events (Host) 0/1 08:00-17:00 (9h) single-neutral-actions" at bounding box center [120, 93] width 59 height 19
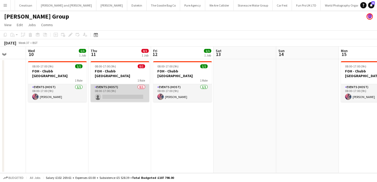
click at [138, 84] on app-card-role "Events (Host) 0/1 08:00-17:00 (9h) single-neutral-actions" at bounding box center [120, 93] width 59 height 18
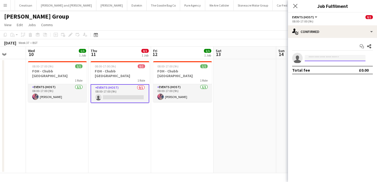
click at [338, 57] on input at bounding box center [335, 58] width 61 height 6
type input "*"
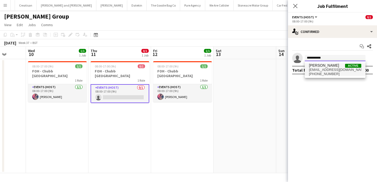
type input "**********"
click at [336, 73] on span "[PHONE_NUMBER]" at bounding box center [335, 74] width 52 height 4
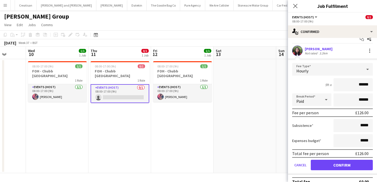
scroll to position [8, 0]
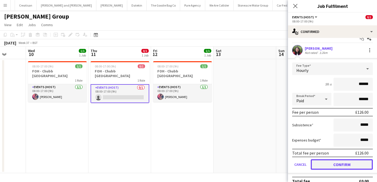
click at [348, 161] on button "Confirm" at bounding box center [342, 164] width 62 height 10
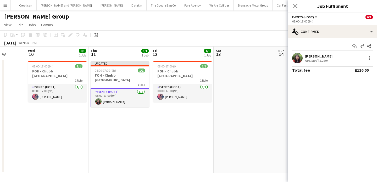
scroll to position [0, 0]
click at [254, 126] on app-date-cell at bounding box center [245, 116] width 63 height 114
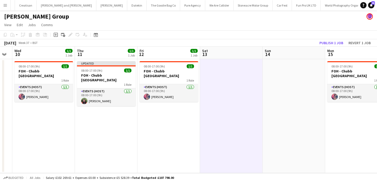
scroll to position [0, 177]
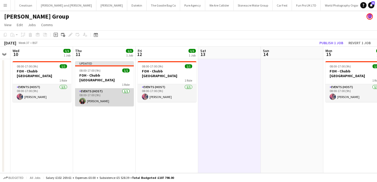
click at [108, 100] on app-card-role "Events (Host) [DATE] 08:00-17:00 (9h) [PERSON_NAME]" at bounding box center [104, 97] width 59 height 18
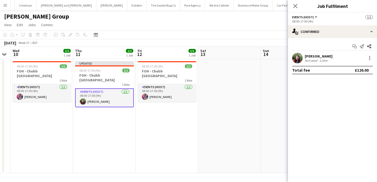
click at [301, 56] on app-user-avatar at bounding box center [297, 58] width 10 height 10
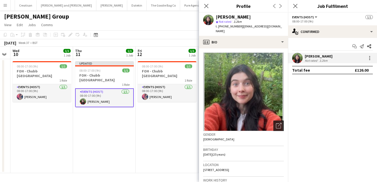
click at [282, 121] on div "Open photos pop-in" at bounding box center [278, 126] width 10 height 10
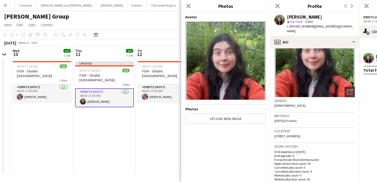
scroll to position [74, 0]
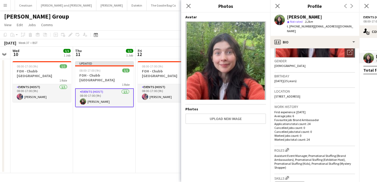
click at [168, 136] on app-date-cell "08:00-17:00 (9h) 1/1 FOH - Chubb Glasgow 1 Role Events (Host) [DATE] 08:00-17:0…" at bounding box center [167, 116] width 63 height 114
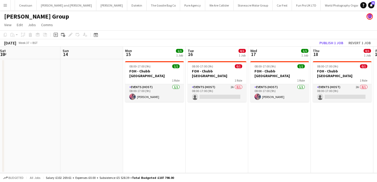
scroll to position [0, 144]
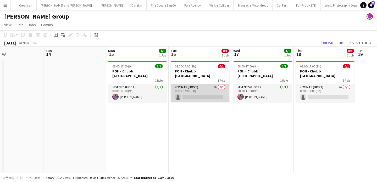
click at [222, 89] on app-card-role "Events (Host) 2A 0/1 08:00-17:00 (9h) single-neutral-actions" at bounding box center [200, 93] width 59 height 18
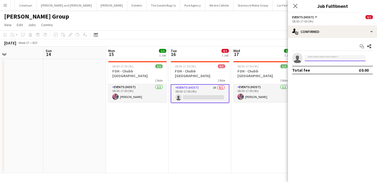
click at [323, 59] on input at bounding box center [335, 58] width 61 height 6
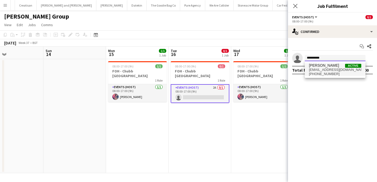
type input "**********"
click at [323, 68] on span "[EMAIL_ADDRESS][DOMAIN_NAME]" at bounding box center [335, 70] width 52 height 4
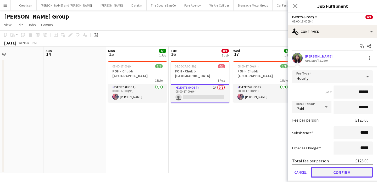
click at [335, 174] on button "Confirm" at bounding box center [342, 172] width 62 height 10
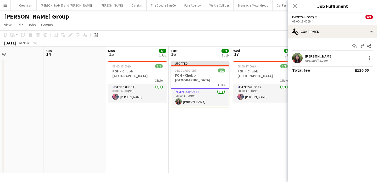
click at [286, 124] on app-date-cell "08:00-17:00 (9h) 1/1 FOH - Chubb Glasgow 1 Role Events (Host) [DATE] 08:00-17:0…" at bounding box center [262, 116] width 63 height 114
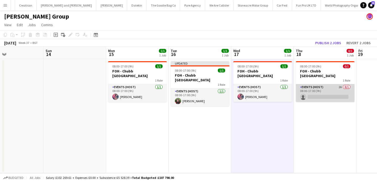
click at [340, 91] on app-card-role "Events (Host) 2A 0/1 08:00-17:00 (9h) single-neutral-actions" at bounding box center [325, 93] width 59 height 18
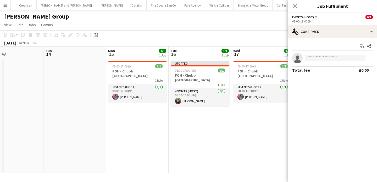
click at [338, 55] on app-invite-slot "single-neutral-actions" at bounding box center [332, 58] width 89 height 10
click at [338, 60] on input at bounding box center [335, 58] width 61 height 6
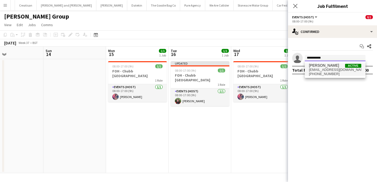
type input "**********"
click at [340, 67] on span "[PERSON_NAME] Active" at bounding box center [335, 65] width 52 height 4
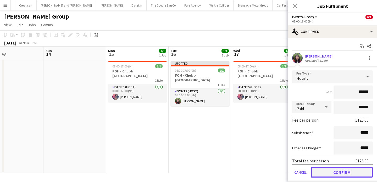
click at [348, 169] on button "Confirm" at bounding box center [342, 172] width 62 height 10
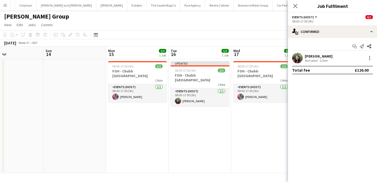
click at [252, 124] on app-date-cell "08:00-17:00 (9h) 1/1 FOH - Chubb Glasgow 1 Role Events (Host) [DATE] 08:00-17:0…" at bounding box center [262, 116] width 63 height 114
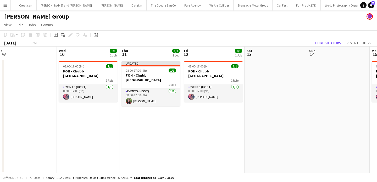
scroll to position [0, 120]
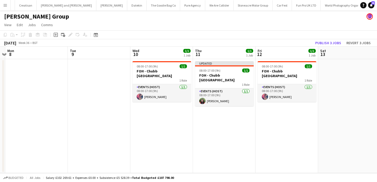
click at [120, 84] on app-date-cell at bounding box center [99, 116] width 63 height 114
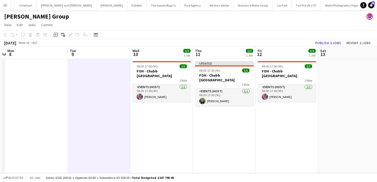
click at [226, 124] on app-date-cell "Updated 08:00-17:00 (9h) 1/1 FOH - Chubb Glasgow 1 Role Events (Host) [DATE] 08…" at bounding box center [224, 116] width 63 height 114
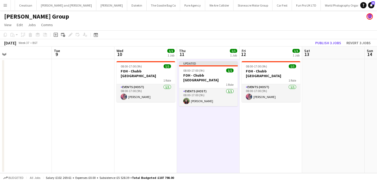
scroll to position [0, 138]
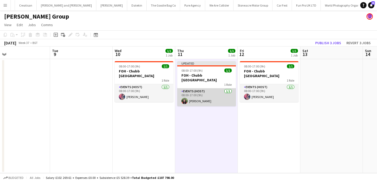
click at [224, 100] on app-card-role "Events (Host) [DATE] 08:00-17:00 (9h) [PERSON_NAME]" at bounding box center [206, 97] width 59 height 18
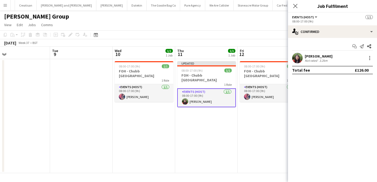
click at [225, 113] on app-date-cell "Updated 08:00-17:00 (9h) 1/1 FOH - Chubb Glasgow 1 Role Events (Host) [DATE] 08…" at bounding box center [206, 116] width 63 height 114
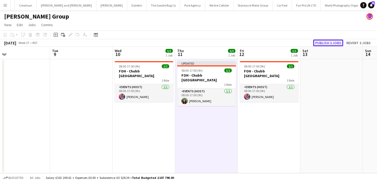
click at [328, 43] on button "Publish 3 jobs" at bounding box center [328, 43] width 30 height 7
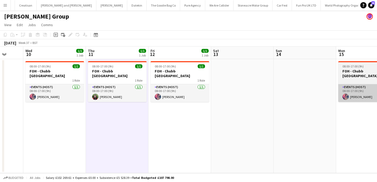
scroll to position [0, 164]
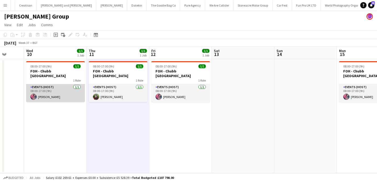
click at [70, 91] on app-card-role "Events (Host) [DATE] 08:00-17:00 (9h) [PERSON_NAME]" at bounding box center [55, 93] width 59 height 18
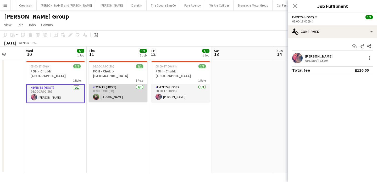
click at [112, 84] on app-card-role "Events (Host) [DATE] 08:00-17:00 (9h) [PERSON_NAME]" at bounding box center [118, 93] width 59 height 18
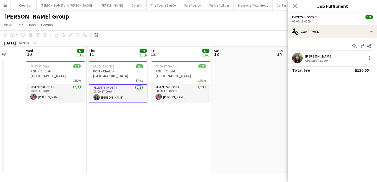
click at [121, 107] on app-date-cell "08:00-17:00 (9h) 1/1 FOH - Chubb Glasgow 1 Role Events (Host) [DATE] 08:00-17:0…" at bounding box center [118, 116] width 63 height 114
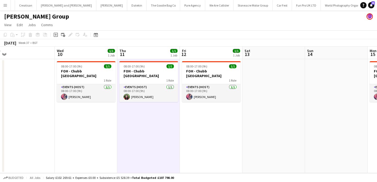
scroll to position [0, 118]
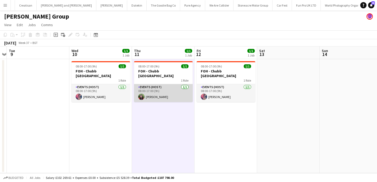
click at [166, 84] on app-card-role "Events (Host) [DATE] 08:00-17:00 (9h) [PERSON_NAME]" at bounding box center [163, 93] width 59 height 18
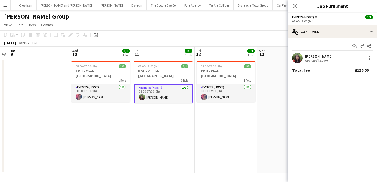
click at [325, 59] on div "3.2km" at bounding box center [323, 61] width 10 height 4
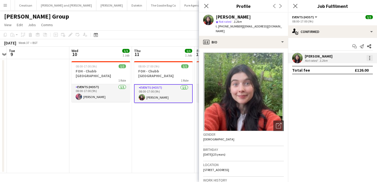
click at [368, 58] on div at bounding box center [370, 58] width 6 height 6
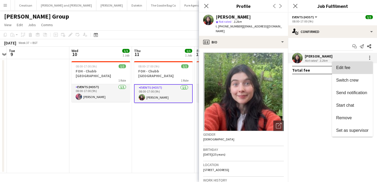
click at [368, 65] on span "Edit fee" at bounding box center [352, 67] width 32 height 5
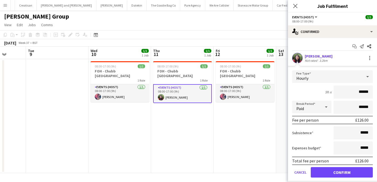
scroll to position [0, 144]
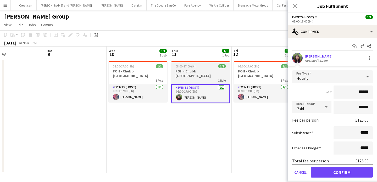
click at [193, 79] on app-job-card "08:00-17:00 (9h) 1/1 FOH - Chubb Glasgow 1 Role Events (Host) 1/1 08:00-17:00 (…" at bounding box center [200, 82] width 59 height 42
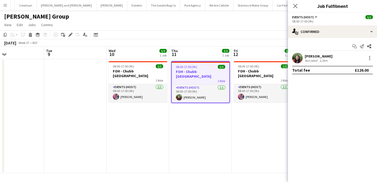
click at [62, 66] on app-date-cell at bounding box center [75, 116] width 63 height 114
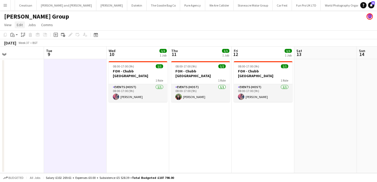
click at [18, 25] on span "Edit" at bounding box center [20, 25] width 6 height 5
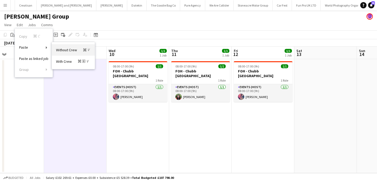
click at [73, 50] on span "Without Crew Command V" at bounding box center [73, 49] width 35 height 5
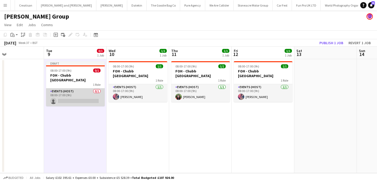
click at [78, 92] on app-card-role "Events (Host) 0/1 08:00-17:00 (9h) single-neutral-actions" at bounding box center [75, 97] width 59 height 18
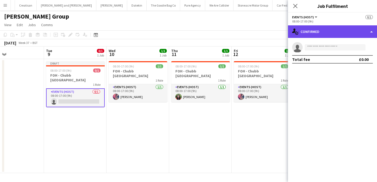
click at [317, 31] on div "single-neutral-actions-check-2 Confirmed" at bounding box center [332, 31] width 89 height 13
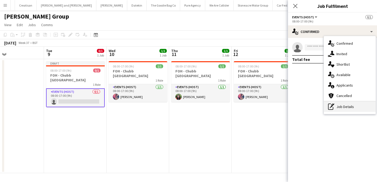
click at [349, 108] on div "pen-write Job Details" at bounding box center [350, 107] width 52 height 10
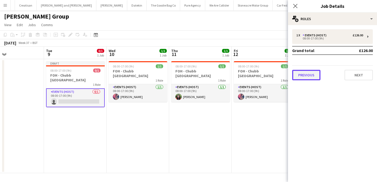
click at [311, 79] on button "Previous" at bounding box center [306, 75] width 28 height 10
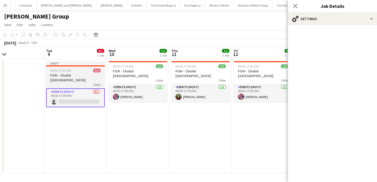
click at [90, 75] on h3 "FOH - Chubb Glasgow" at bounding box center [75, 77] width 59 height 9
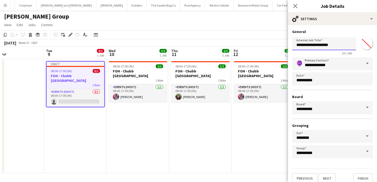
click at [336, 48] on input "**********" at bounding box center [324, 43] width 64 height 13
type input "**********"
click at [327, 177] on button "Next" at bounding box center [327, 178] width 18 height 10
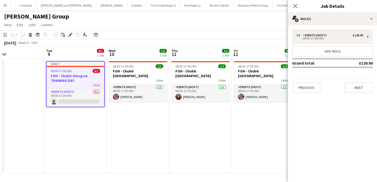
click at [222, 131] on app-date-cell "08:00-17:00 (9h) 1/1 FOH - Chubb Glasgow 1 Role Events (Host) 1/1 08:00-17:00 (…" at bounding box center [200, 116] width 63 height 114
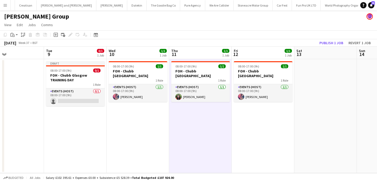
click at [336, 36] on app-toolbar "Copy Paste Paste Command V Paste with crew Command Shift V Paste linked Job Del…" at bounding box center [188, 34] width 377 height 9
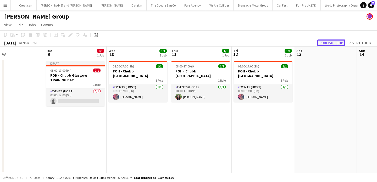
click at [335, 42] on button "Publish 1 job" at bounding box center [331, 43] width 28 height 7
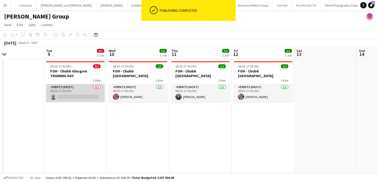
click at [91, 88] on app-card-role "Events (Host) 0/1 08:00-17:00 (9h) single-neutral-actions" at bounding box center [75, 93] width 59 height 18
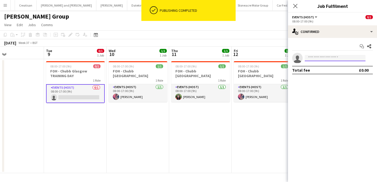
click at [323, 59] on input at bounding box center [335, 58] width 61 height 6
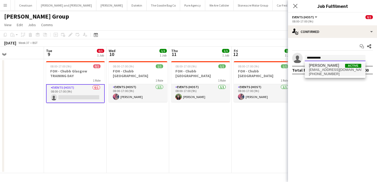
type input "**********"
click at [327, 67] on span "Molly Quinn" at bounding box center [324, 65] width 30 height 4
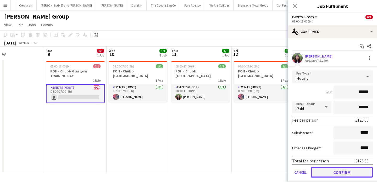
click at [352, 173] on button "Confirm" at bounding box center [342, 172] width 62 height 10
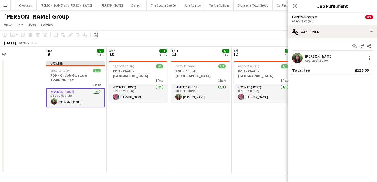
click at [235, 135] on app-date-cell "08:00-17:00 (9h) 1/1 FOH - Chubb Glasgow 1 Role Events (Host) 1/1 08:00-17:00 (…" at bounding box center [263, 116] width 63 height 114
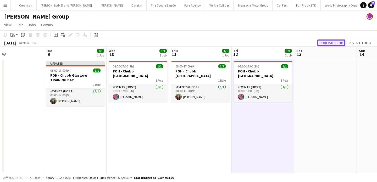
click at [330, 42] on button "Publish 1 job" at bounding box center [331, 43] width 28 height 7
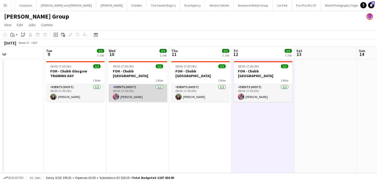
click at [165, 89] on app-card-role "Events (Host) 1/1 08:00-17:00 (9h) Julie McKissock" at bounding box center [138, 93] width 59 height 18
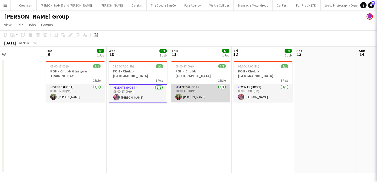
click at [195, 88] on app-card-role "Events (Host) 1/1 08:00-17:00 (9h) Molly Quinn" at bounding box center [200, 93] width 59 height 18
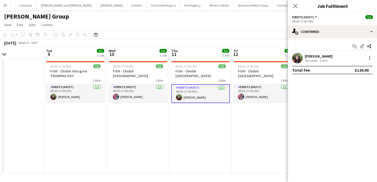
click at [322, 57] on div "Molly Quinn" at bounding box center [319, 56] width 28 height 5
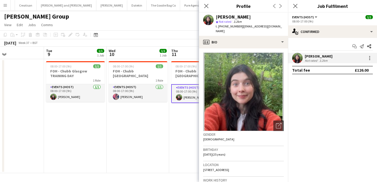
click at [135, 120] on app-date-cell "08:00-17:00 (9h) 1/1 FOH - Chubb Glasgow 1 Role Events (Host) 1/1 08:00-17:00 (…" at bounding box center [138, 116] width 63 height 114
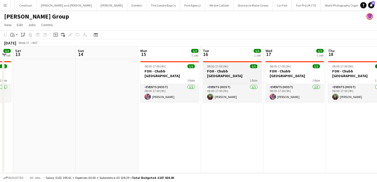
scroll to position [0, 165]
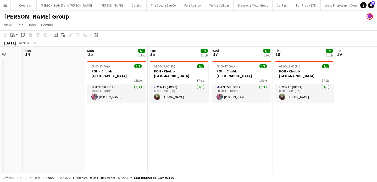
click at [7, 5] on button "Menu" at bounding box center [5, 5] width 10 height 10
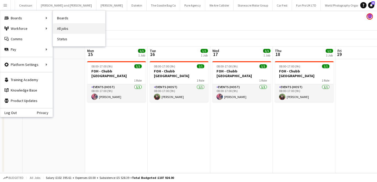
click at [75, 32] on link "All jobs" at bounding box center [79, 28] width 52 height 10
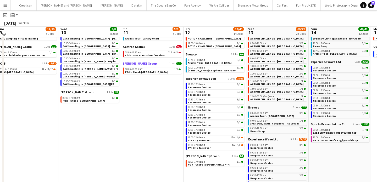
scroll to position [26, 0]
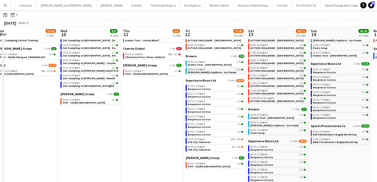
click at [207, 72] on span "[PERSON_NAME] x Sephora - Ice Cream" at bounding box center [212, 72] width 48 height 3
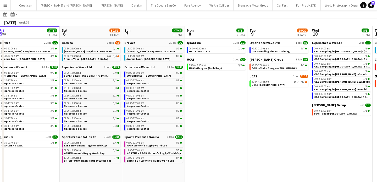
scroll to position [20, 0]
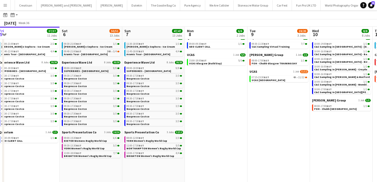
click at [109, 68] on div "09:00-18:00 BST 9/9" at bounding box center [91, 68] width 55 height 3
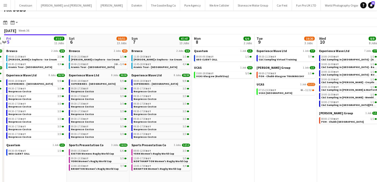
scroll to position [6, 0]
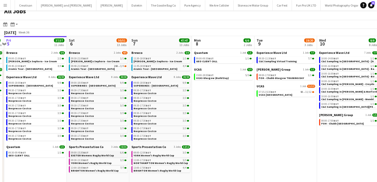
click at [114, 157] on link "09:00-15:30 BST 6/6 EXETER Womens Rugby World Cup" at bounding box center [98, 154] width 55 height 6
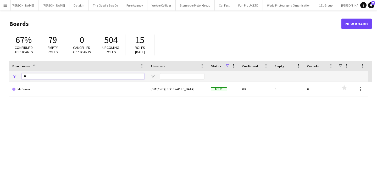
click at [110, 74] on input "**" at bounding box center [83, 76] width 123 height 6
type input "*"
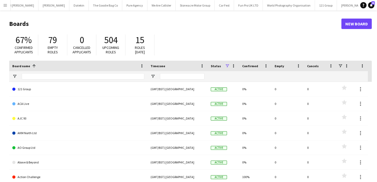
click at [1, 4] on button "Menu" at bounding box center [5, 5] width 10 height 10
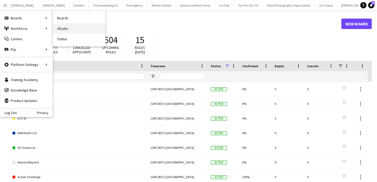
click at [79, 32] on link "All jobs" at bounding box center [79, 28] width 52 height 10
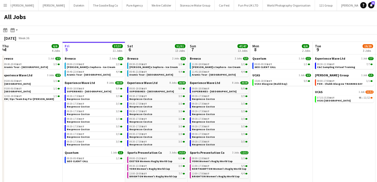
scroll to position [0, 129]
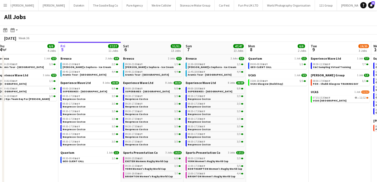
click at [174, 160] on link "09:00-15:30 BST 6/6 EXETER Womens Rugby World Cup" at bounding box center [152, 160] width 55 height 6
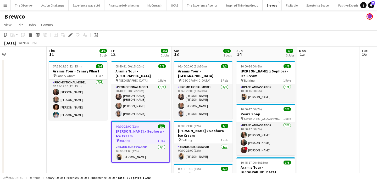
click at [6, 7] on app-icon "Menu" at bounding box center [5, 5] width 4 height 4
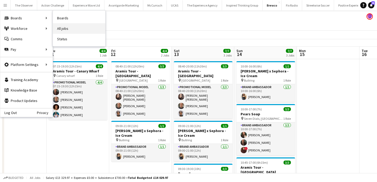
click at [61, 26] on link "All jobs" at bounding box center [79, 28] width 52 height 10
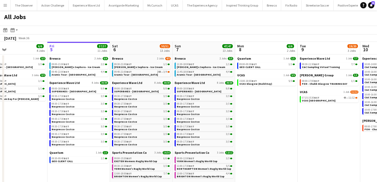
scroll to position [0, 142]
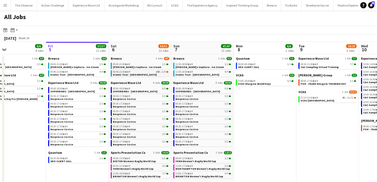
click at [144, 74] on link "09:40-21:00 BST 24A • 3/4 Aramis Tour - Manchester" at bounding box center [140, 73] width 55 height 6
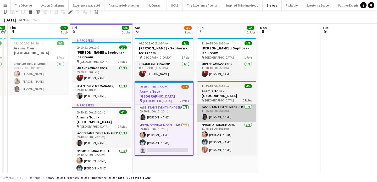
scroll to position [28, 0]
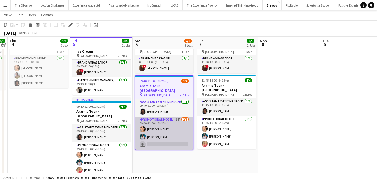
click at [175, 140] on app-card-role "Promotional Model 24A [DATE] 09:40-21:00 (11h20m) Man [PERSON_NAME] [PERSON_NAM…" at bounding box center [164, 133] width 58 height 33
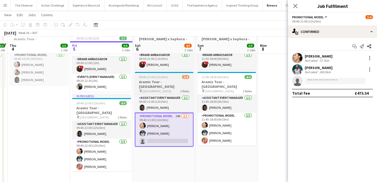
scroll to position [29, 0]
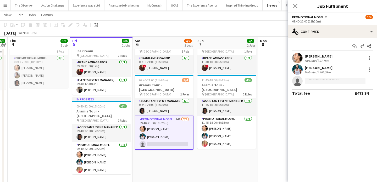
click at [313, 82] on input at bounding box center [335, 81] width 61 height 6
type input "*"
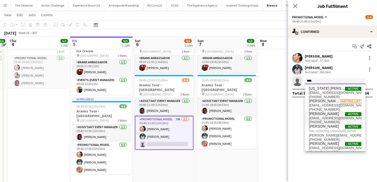
type input "****"
click at [324, 117] on span "jessica_1113@hotmail.co.uk" at bounding box center [335, 118] width 52 height 4
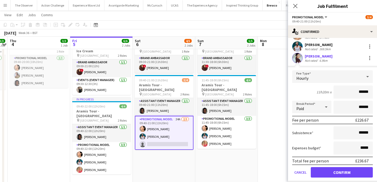
scroll to position [26, 0]
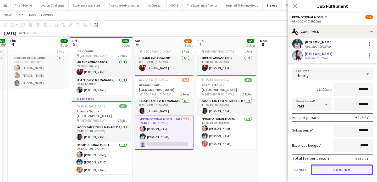
click at [339, 172] on button "Confirm" at bounding box center [342, 170] width 62 height 10
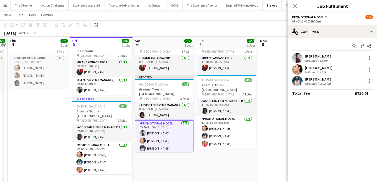
click at [244, 164] on app-date-cell "11:30-18:00 (6h30m) 1/1 Estée Lauder x Sephora - Ice Cream pin Westfields White…" at bounding box center [226, 113] width 63 height 166
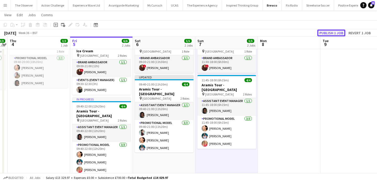
click at [328, 34] on button "Publish 1 job" at bounding box center [331, 33] width 28 height 7
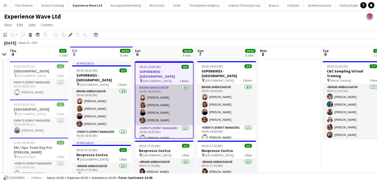
click at [166, 105] on app-card-role "Brand Ambassador [DATE] 09:00-18:00 (9h) [PERSON_NAME] [PERSON_NAME] [PERSON_NA…" at bounding box center [164, 105] width 58 height 41
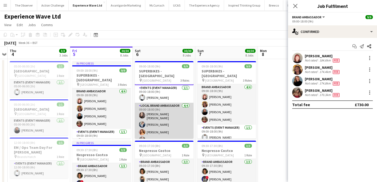
click at [167, 113] on app-card-role "Local Brand Ambassador [DATE] 09:00-18:00 (9h) [PERSON_NAME] [PERSON_NAME] [PER…" at bounding box center [164, 124] width 59 height 42
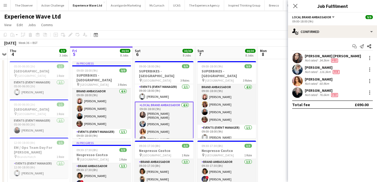
scroll to position [40, 0]
click at [370, 60] on div at bounding box center [370, 58] width 6 height 6
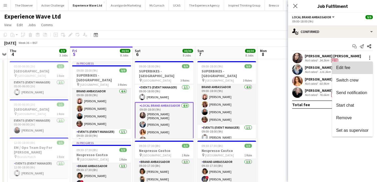
click at [369, 69] on button "Edit fee" at bounding box center [352, 68] width 41 height 13
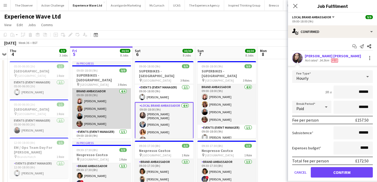
click at [107, 120] on app-card-role "Brand Ambassador [DATE] 09:00-18:00 (9h) [PERSON_NAME] [PERSON_NAME] [PERSON_NA…" at bounding box center [101, 108] width 59 height 41
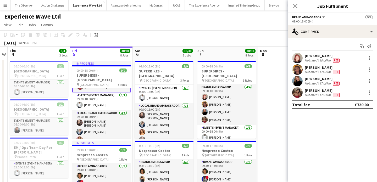
click at [107, 120] on app-card-role "Local Brand Ambassador [DATE] 09:00-18:00 (9h) [PERSON_NAME] [PERSON_NAME] [PER…" at bounding box center [101, 131] width 59 height 42
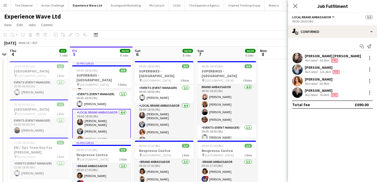
scroll to position [37, 0]
click at [369, 59] on div at bounding box center [370, 58] width 6 height 6
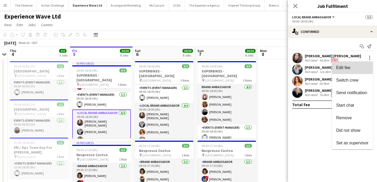
click at [369, 68] on button "Edit fee" at bounding box center [352, 68] width 41 height 13
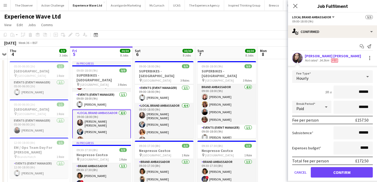
click at [6, 11] on div "Experience Wave Ltd" at bounding box center [188, 15] width 377 height 10
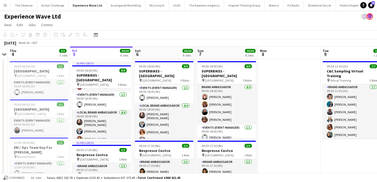
click at [5, 8] on button "Menu" at bounding box center [5, 5] width 10 height 10
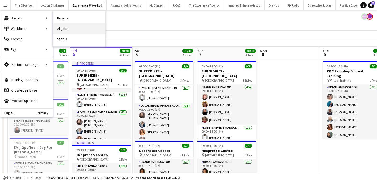
click at [60, 28] on link "All jobs" at bounding box center [79, 28] width 52 height 10
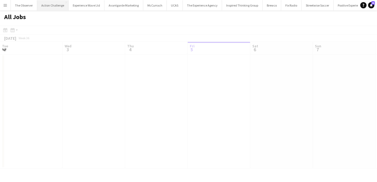
scroll to position [0, 125]
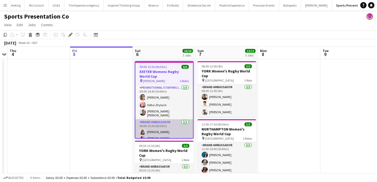
scroll to position [13, 0]
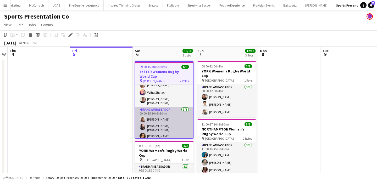
click at [162, 126] on app-card-role "Brand Ambassador [DATE] 09:00-15:30 (6h30m) [PERSON_NAME] [PERSON_NAME] [PERSON…" at bounding box center [164, 124] width 58 height 35
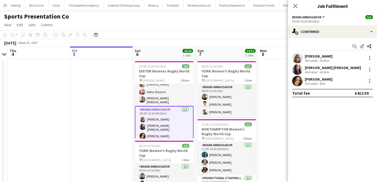
click at [6, 3] on app-icon "Menu" at bounding box center [5, 5] width 4 height 4
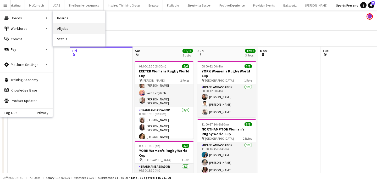
click at [77, 24] on link "All jobs" at bounding box center [79, 28] width 52 height 10
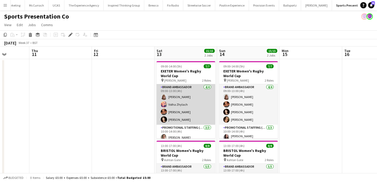
click at [195, 109] on app-card-role "Brand Ambassador 4/4 09:00-13:00 (4h) Caitlyn Chapman Volha Zhylach Jodie Sande…" at bounding box center [186, 104] width 59 height 41
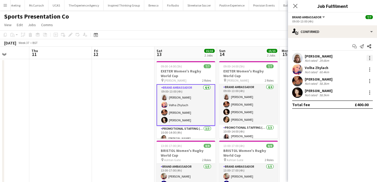
click at [368, 57] on div at bounding box center [370, 58] width 6 height 6
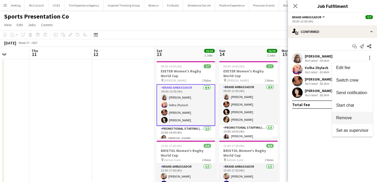
click at [358, 116] on span "Remove" at bounding box center [352, 118] width 32 height 5
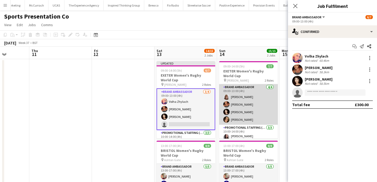
click at [261, 110] on app-card-role "Brand Ambassador 4/4 09:00-13:00 (4h) Caitlyn Chapman Jodie Sanders Ellen Swail…" at bounding box center [248, 104] width 59 height 41
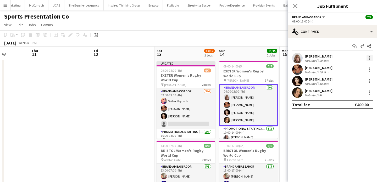
click at [370, 58] on div at bounding box center [370, 58] width 6 height 6
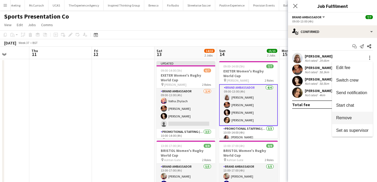
click at [367, 115] on button "Remove" at bounding box center [352, 118] width 41 height 13
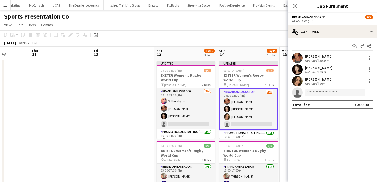
click at [126, 125] on app-date-cell at bounding box center [123, 173] width 63 height 228
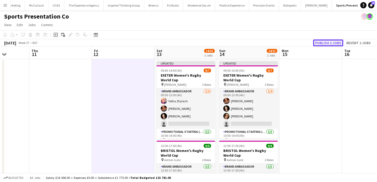
click at [335, 45] on button "Publish 2 jobs" at bounding box center [328, 43] width 30 height 7
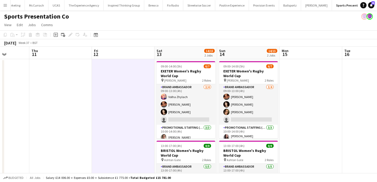
click at [5, 8] on button "Menu" at bounding box center [5, 5] width 10 height 10
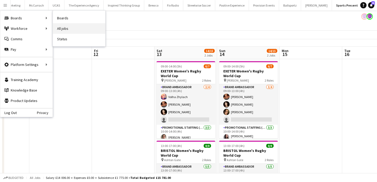
click at [71, 30] on link "All jobs" at bounding box center [79, 28] width 52 height 10
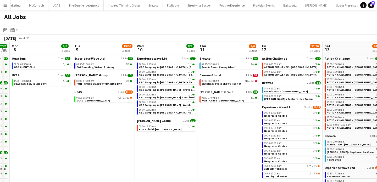
scroll to position [0, 211]
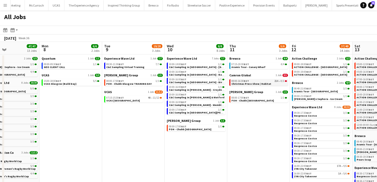
click at [253, 84] on span "Christmas Press Show / Habitat" at bounding box center [251, 83] width 40 height 3
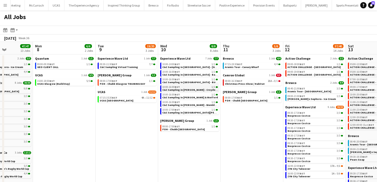
scroll to position [0, 155]
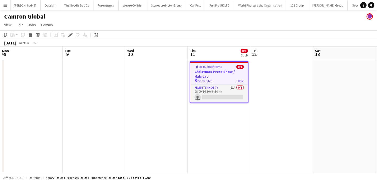
scroll to position [0, 180]
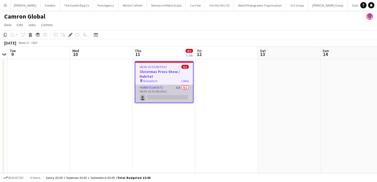
click at [168, 97] on app-card-role "Events (Host) 21A 0/1 08:00-16:30 (8h30m) single-neutral-actions" at bounding box center [164, 94] width 58 height 18
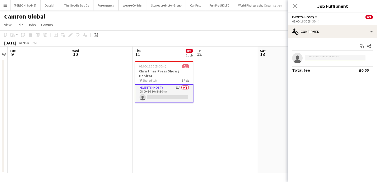
click at [333, 57] on input at bounding box center [335, 58] width 61 height 6
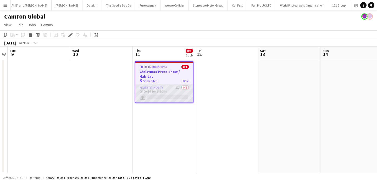
scroll to position [0, 627]
click at [176, 99] on app-card-role "Events (Host) 21A 0/1 08:00-16:30 (8h30m) single-neutral-actions" at bounding box center [164, 94] width 58 height 18
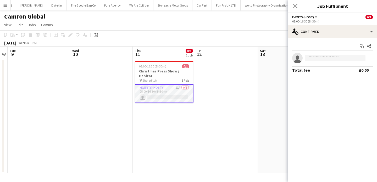
click at [311, 60] on input at bounding box center [335, 58] width 61 height 6
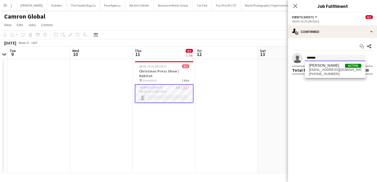
type input "*******"
click at [314, 66] on span "Lyvonne Saunders" at bounding box center [324, 65] width 30 height 4
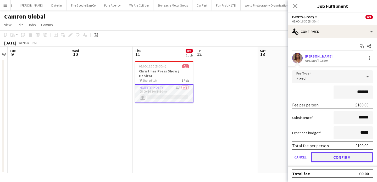
click at [339, 153] on button "Confirm" at bounding box center [342, 157] width 62 height 10
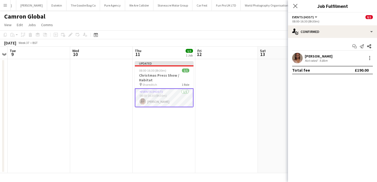
click at [275, 87] on app-date-cell at bounding box center [289, 116] width 63 height 114
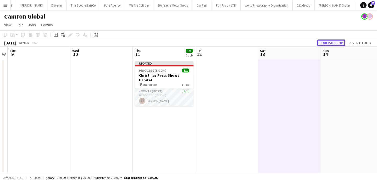
click at [337, 43] on button "Publish 1 job" at bounding box center [331, 43] width 28 height 7
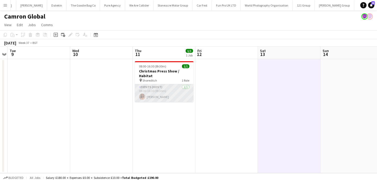
click at [175, 88] on app-card-role "Events (Host) 1/1 08:00-16:30 (8h30m) Lyvonne Saunders" at bounding box center [164, 93] width 59 height 18
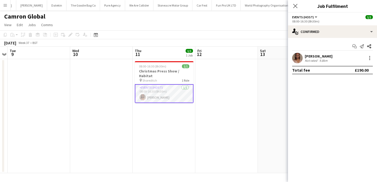
click at [170, 106] on app-date-cell "08:00-16:30 (8h30m) 1/1 Christmas Press Show / Habitat pin Shoreditch 1 Role Ev…" at bounding box center [164, 116] width 63 height 114
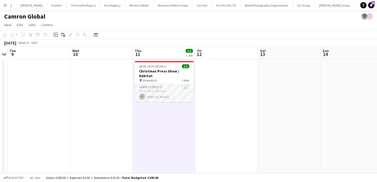
click at [7, 7] on button "Menu" at bounding box center [5, 5] width 10 height 10
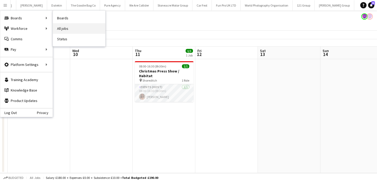
click at [75, 27] on link "All jobs" at bounding box center [79, 28] width 52 height 10
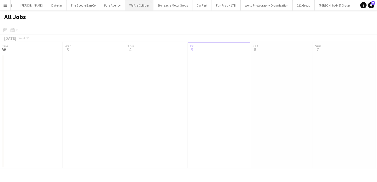
scroll to position [0, 125]
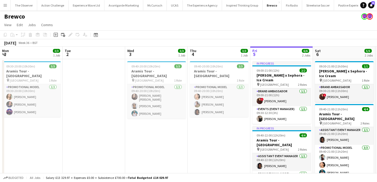
scroll to position [0, 180]
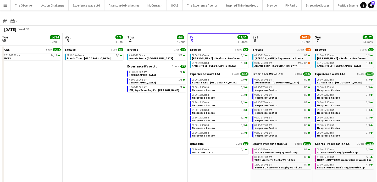
scroll to position [0, 167]
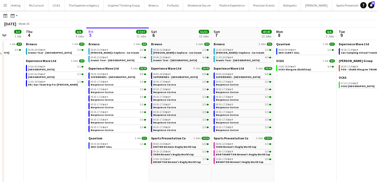
scroll to position [12, 0]
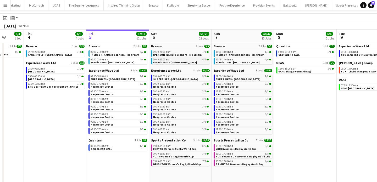
click at [189, 63] on link "09:40-21:00 BST 4/4 Aramis Tour - Manchester" at bounding box center [180, 61] width 55 height 6
click at [114, 59] on div "09:40-22:00 BST 4/4" at bounding box center [118, 59] width 55 height 3
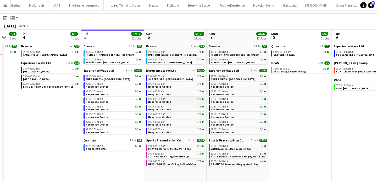
scroll to position [0, 170]
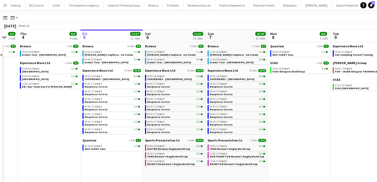
click at [181, 150] on span "EXETER Womens Rugby World Cup" at bounding box center [168, 148] width 43 height 3
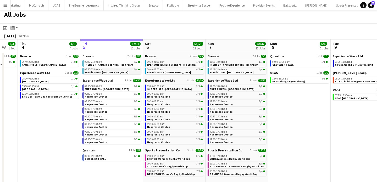
scroll to position [2, 0]
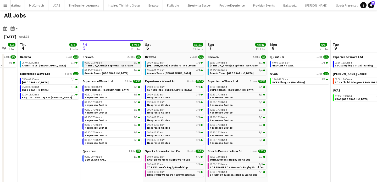
click at [126, 65] on link "09:00-21:00 BST 2/2 Estée Lauder x Sephora - Ice Cream" at bounding box center [112, 64] width 55 height 6
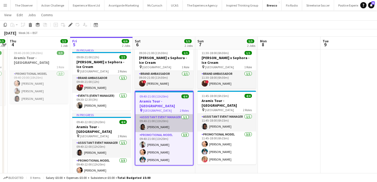
scroll to position [13, 0]
click at [181, 136] on app-card-role "Promotional Model [DATE] 09:40-21:00 (11h20m) [PERSON_NAME] Man [PERSON_NAME] […" at bounding box center [164, 148] width 58 height 33
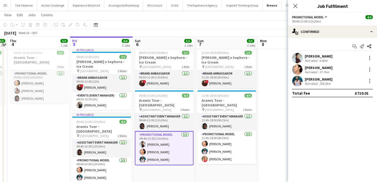
click at [293, 55] on app-user-avatar at bounding box center [297, 58] width 10 height 10
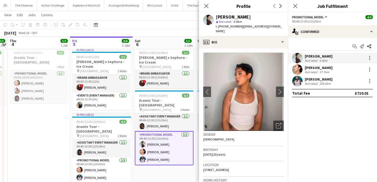
click at [173, 175] on app-date-cell "09:30-21:00 (11h30m) 1/1 Estée Lauder x Sephora - Ice Cream pin Westfields Whit…" at bounding box center [164, 129] width 63 height 166
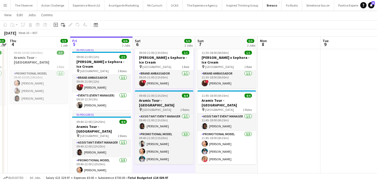
click at [172, 108] on div "pin Manchester 2 Roles" at bounding box center [164, 110] width 59 height 4
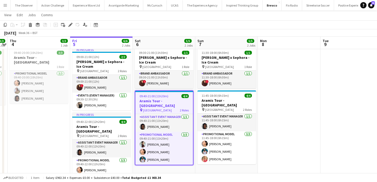
click at [177, 108] on div "pin Manchester 2 Roles" at bounding box center [164, 110] width 58 height 4
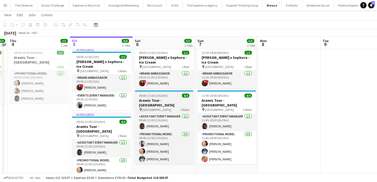
click at [177, 108] on div "pin Manchester 2 Roles" at bounding box center [164, 110] width 59 height 4
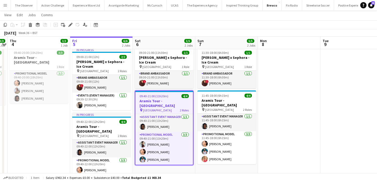
click at [5, 5] on app-icon "Menu" at bounding box center [5, 5] width 4 height 4
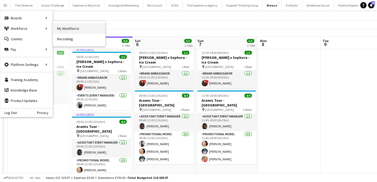
click at [53, 27] on link "My Workforce" at bounding box center [79, 28] width 52 height 10
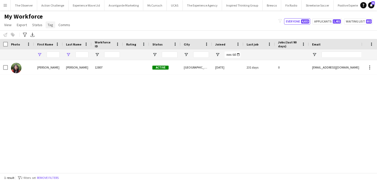
type input "*****"
click at [51, 26] on span "Tag" at bounding box center [50, 25] width 5 height 5
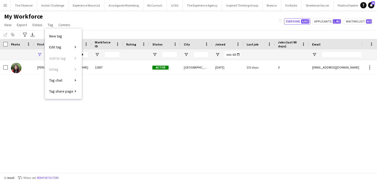
click at [113, 36] on div "Notify workforce Add to tag Select at least one crew to tag him or her. Advance…" at bounding box center [188, 34] width 377 height 9
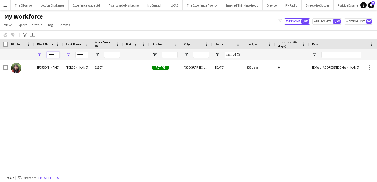
click at [53, 55] on input "*****" at bounding box center [53, 55] width 13 height 6
type input "****"
click at [76, 55] on input "*****" at bounding box center [81, 55] width 13 height 6
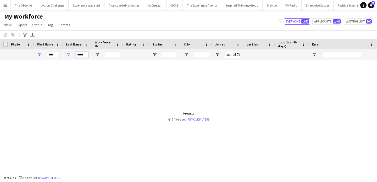
click at [76, 55] on input "*****" at bounding box center [81, 55] width 13 height 6
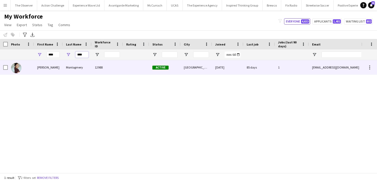
type input "****"
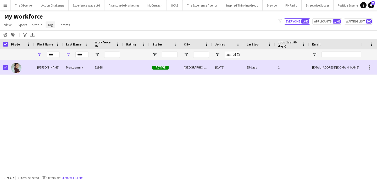
click at [48, 27] on span "Tag" at bounding box center [50, 25] width 5 height 5
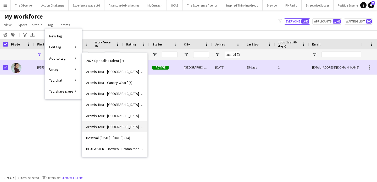
click at [136, 129] on link "Aramis Tour - MANCHESTER (3)" at bounding box center [114, 126] width 65 height 11
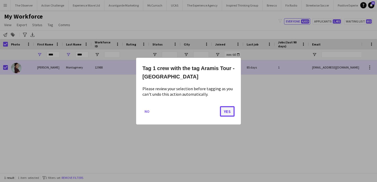
click at [227, 113] on button "Yes" at bounding box center [227, 111] width 15 height 10
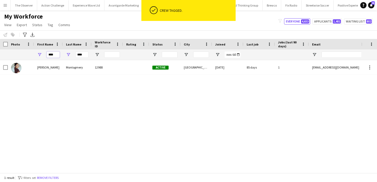
click at [58, 55] on input "****" at bounding box center [53, 55] width 13 height 6
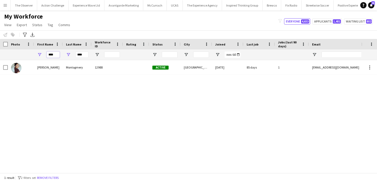
click at [58, 55] on input "****" at bounding box center [53, 55] width 13 height 6
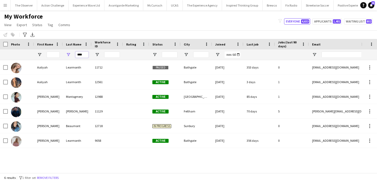
click at [77, 53] on input "****" at bounding box center [81, 55] width 13 height 6
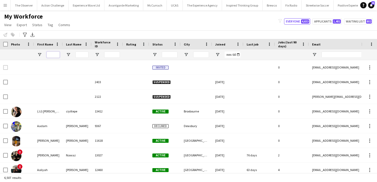
click at [56, 55] on input "First Name Filter Input" at bounding box center [53, 55] width 13 height 6
type input "****"
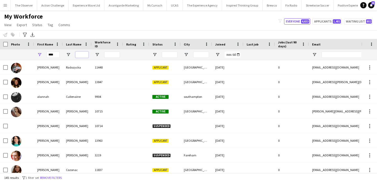
click at [82, 52] on input "Last Name Filter Input" at bounding box center [81, 55] width 13 height 6
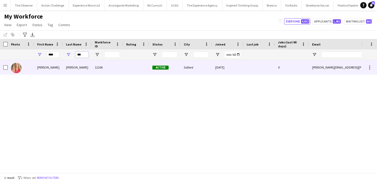
type input "***"
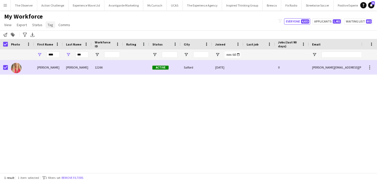
click at [52, 24] on span "Tag" at bounding box center [50, 25] width 5 height 5
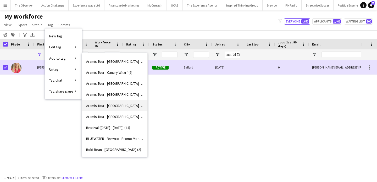
scroll to position [11, 0]
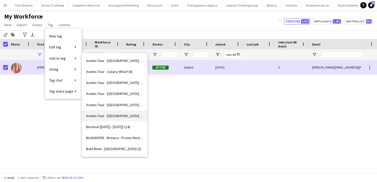
click at [120, 115] on span "Aramis Tour - MANCHESTER (4)" at bounding box center [114, 116] width 57 height 5
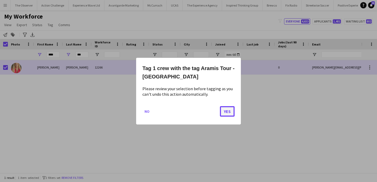
click at [228, 113] on button "Yes" at bounding box center [227, 111] width 15 height 10
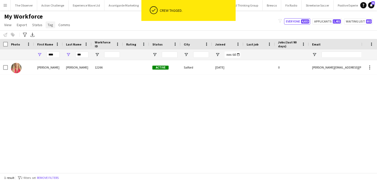
click at [48, 24] on span "Tag" at bounding box center [50, 25] width 5 height 5
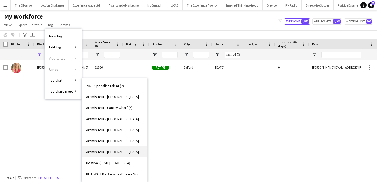
click at [135, 155] on link "Aramis Tour - MANCHESTER (5)" at bounding box center [114, 152] width 65 height 11
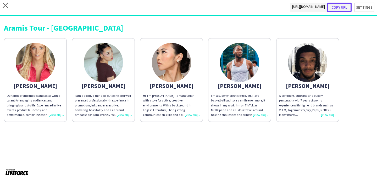
click at [347, 6] on button "Copy url" at bounding box center [339, 7] width 25 height 9
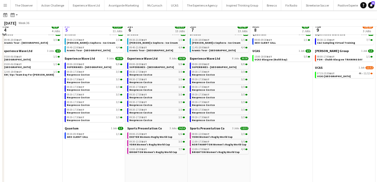
scroll to position [14, 0]
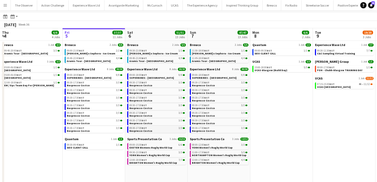
click at [149, 130] on link "09:30-17:30 BST 3/3 Nespresso Costco" at bounding box center [156, 129] width 55 height 6
click at [159, 77] on span "SUPERBIKES - Donington Park" at bounding box center [151, 77] width 45 height 3
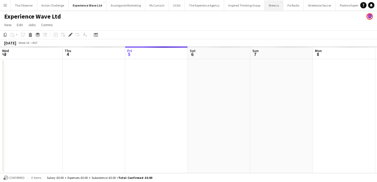
scroll to position [0, 180]
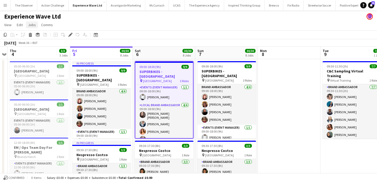
click at [36, 27] on link "Jobs" at bounding box center [32, 24] width 12 height 7
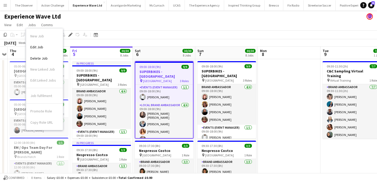
click at [4, 7] on button "Menu" at bounding box center [5, 5] width 10 height 10
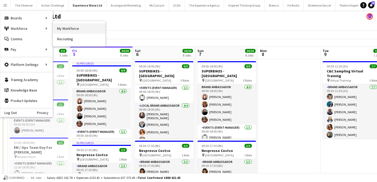
click at [74, 28] on link "My Workforce" at bounding box center [79, 28] width 52 height 10
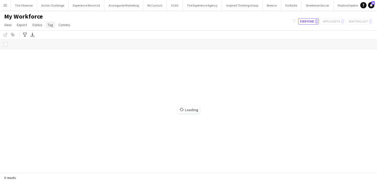
click at [50, 25] on span "Tag" at bounding box center [50, 25] width 5 height 5
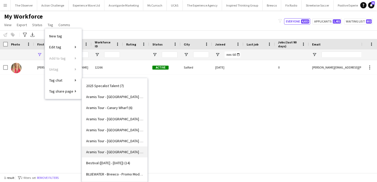
click at [124, 148] on link "Aramis Tour - [GEOGRAPHIC_DATA] (5)" at bounding box center [114, 152] width 65 height 11
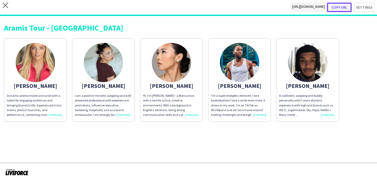
click at [345, 8] on button "Copy url" at bounding box center [339, 7] width 25 height 9
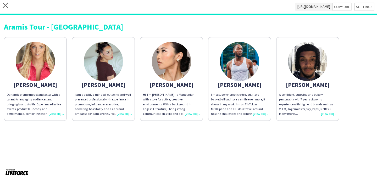
click at [118, 74] on img at bounding box center [103, 61] width 39 height 39
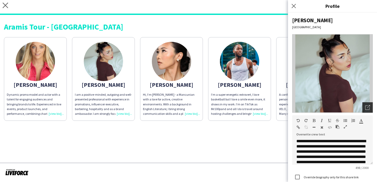
click at [370, 109] on div "Open photos pop-in" at bounding box center [367, 107] width 10 height 10
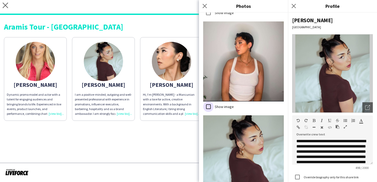
scroll to position [234, 0]
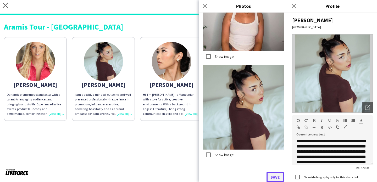
click at [271, 178] on button "Save" at bounding box center [275, 177] width 17 height 10
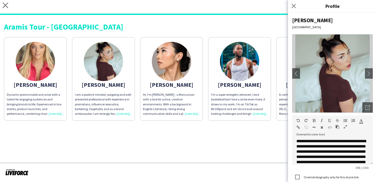
click at [172, 151] on app-share-pages "close https://admin.liveforce.co/v2/s/d054daa3-7363-4813-a458-bf45d9b2f0bd Copy…" at bounding box center [188, 91] width 377 height 182
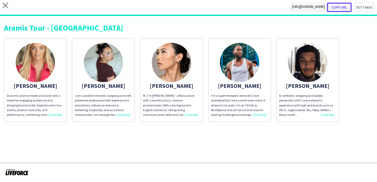
click at [344, 6] on button "Copy url" at bounding box center [339, 7] width 25 height 9
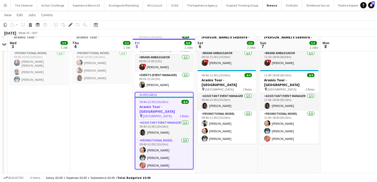
scroll to position [35, 0]
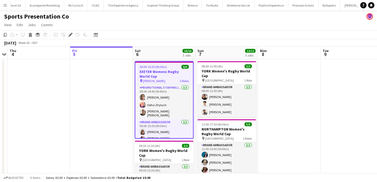
scroll to position [0, 118]
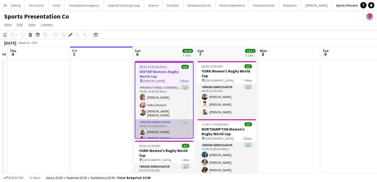
click at [175, 133] on app-card-role "Brand Ambassador [DATE] 09:00-15:30 (6h30m) [PERSON_NAME] [PERSON_NAME] [PERSON…" at bounding box center [164, 136] width 58 height 35
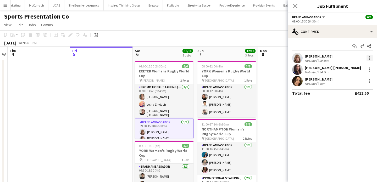
click at [370, 58] on div at bounding box center [370, 58] width 6 height 6
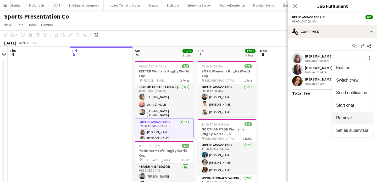
click at [365, 116] on span "Remove" at bounding box center [352, 118] width 32 height 5
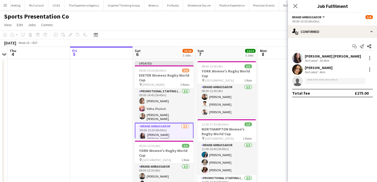
click at [281, 124] on app-date-cell at bounding box center [289, 173] width 63 height 228
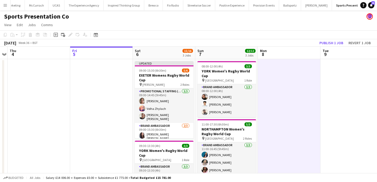
click at [332, 47] on app-board-header-date "Tue 9" at bounding box center [351, 53] width 63 height 13
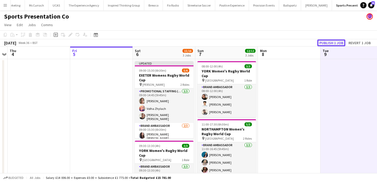
click at [332, 43] on button "Publish 1 job" at bounding box center [331, 43] width 28 height 7
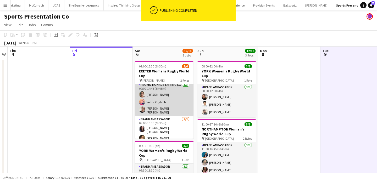
scroll to position [12, 0]
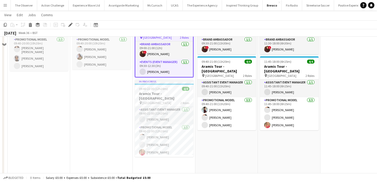
scroll to position [51, 0]
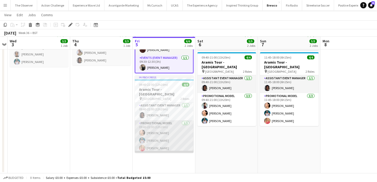
click at [162, 129] on app-card-role "Promotional Model [DATE] 09:40-22:00 (12h20m) Man [PERSON_NAME] [PERSON_NAME] […" at bounding box center [164, 136] width 59 height 33
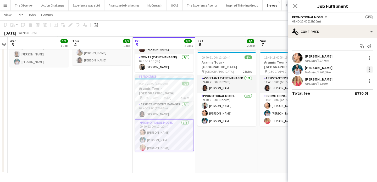
click at [370, 69] on div at bounding box center [369, 69] width 1 height 1
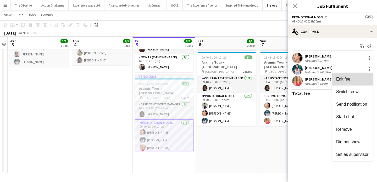
click at [369, 76] on button "Edit fee" at bounding box center [352, 79] width 41 height 13
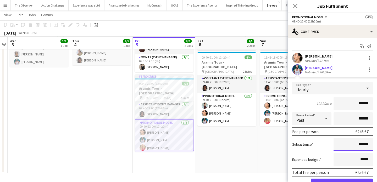
click at [365, 147] on input "******" at bounding box center [353, 144] width 39 height 13
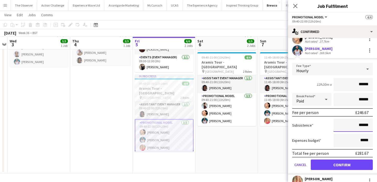
scroll to position [20, 0]
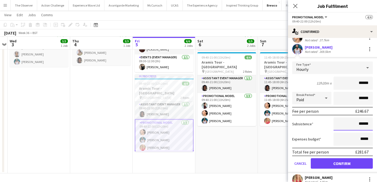
type input "******"
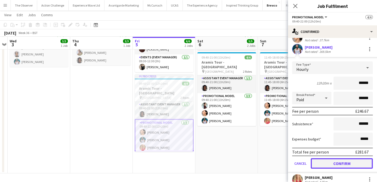
click at [360, 163] on button "Confirm" at bounding box center [342, 163] width 62 height 10
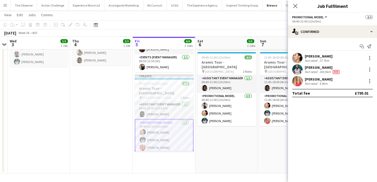
click at [227, 148] on app-date-cell "09:30-21:00 (11h30m) 1/1 Estée Lauder x Sephora - Ice Cream pin Westfields Whit…" at bounding box center [226, 90] width 63 height 166
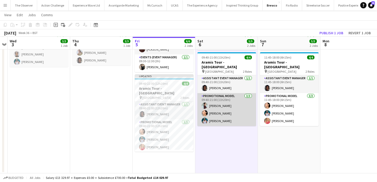
click at [227, 101] on app-card-role "Promotional Model 3/3 09:40-21:00 (11h20m) Jessica Montogmery Man Ying Cheng Re…" at bounding box center [226, 109] width 59 height 33
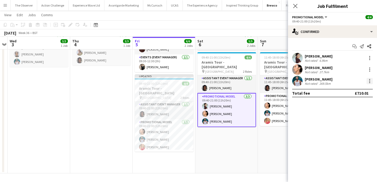
click at [369, 80] on div at bounding box center [370, 81] width 6 height 6
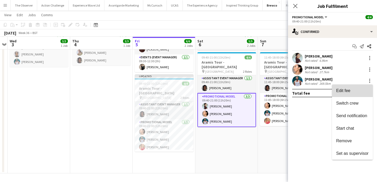
click at [367, 88] on span "Edit fee" at bounding box center [352, 90] width 32 height 5
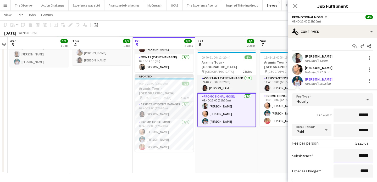
click at [365, 156] on input "******" at bounding box center [353, 155] width 39 height 13
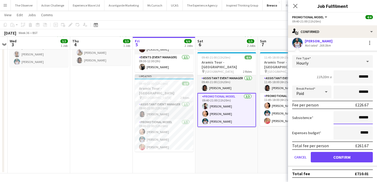
type input "******"
click at [360, 159] on button "Confirm" at bounding box center [342, 157] width 62 height 10
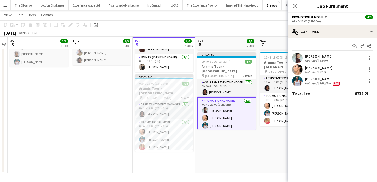
click at [264, 143] on app-date-cell "11:30-18:00 (6h30m) 1/1 Estée Lauder x Sephora - Ice Cream pin Westfields White…" at bounding box center [289, 90] width 63 height 166
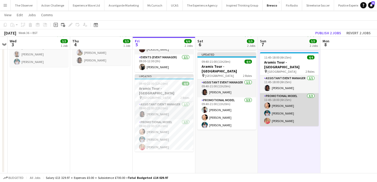
click at [291, 103] on app-card-role "Promotional Model 3/3 11:45-18:00 (6h15m) Man Ying Cheng Reginald Chuks anna la…" at bounding box center [289, 109] width 59 height 33
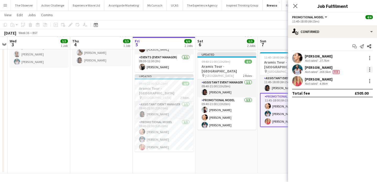
click at [370, 71] on div at bounding box center [370, 69] width 6 height 6
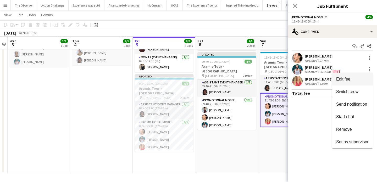
click at [363, 78] on span "Edit fee" at bounding box center [352, 79] width 32 height 5
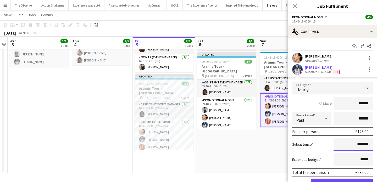
click at [368, 145] on input "*******" at bounding box center [353, 144] width 39 height 13
click at [249, 146] on app-date-cell "09:30-21:00 (11h30m) 1/1 Estée Lauder x Sephora - Ice Cream pin Westfields Whit…" at bounding box center [226, 90] width 63 height 166
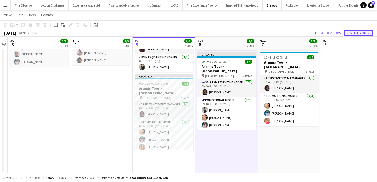
click at [351, 35] on button "Revert 2 jobs" at bounding box center [358, 33] width 29 height 7
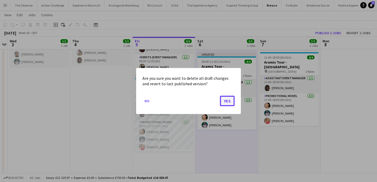
click at [220, 103] on button "Yes" at bounding box center [227, 101] width 15 height 10
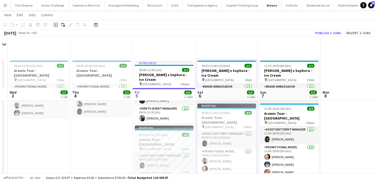
scroll to position [51, 0]
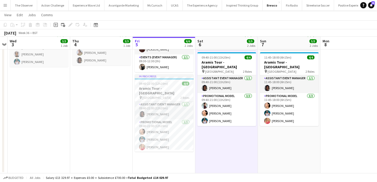
click at [124, 90] on app-date-cell "09:40-20:00 (10h20m) 3/3 Aramis Tour - Liverpool 1 Role Promotional Model 3/3 0…" at bounding box center [101, 90] width 63 height 166
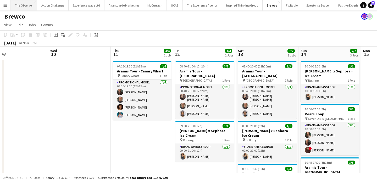
scroll to position [0, 137]
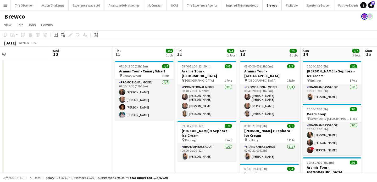
click at [5, 6] on app-icon "Menu" at bounding box center [5, 5] width 4 height 4
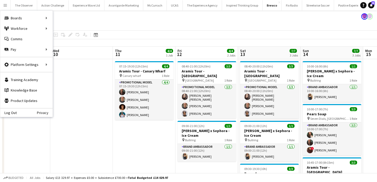
click at [103, 113] on app-date-cell at bounding box center [81, 142] width 63 height 166
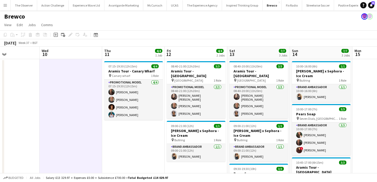
scroll to position [0, 227]
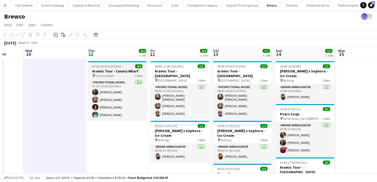
click at [110, 74] on span "Canary wharf" at bounding box center [105, 76] width 18 height 4
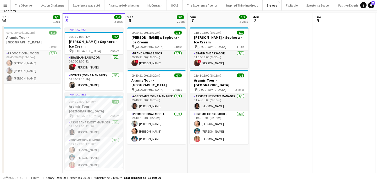
scroll to position [51, 0]
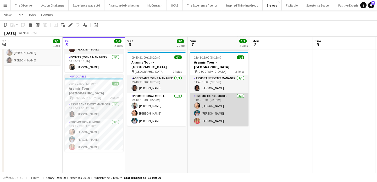
click at [209, 109] on app-card-role "Promotional Model 3/3 11:45-18:00 (6h15m) Man Ying Cheng Reginald Chuks anna la…" at bounding box center [219, 109] width 59 height 33
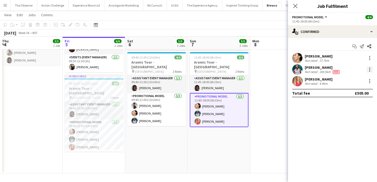
click at [369, 71] on div at bounding box center [370, 69] width 6 height 6
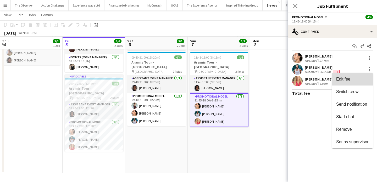
click at [367, 79] on span "Edit fee" at bounding box center [352, 79] width 32 height 5
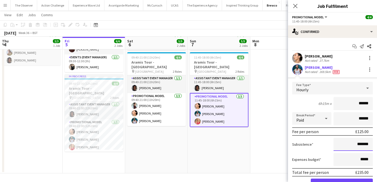
click at [362, 143] on input "*******" at bounding box center [353, 144] width 39 height 13
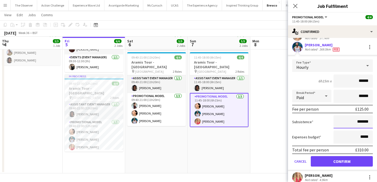
scroll to position [23, 0]
type input "*******"
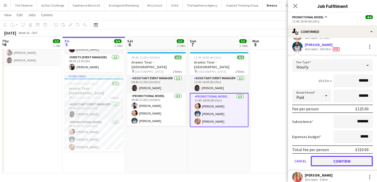
click at [359, 165] on button "Confirm" at bounding box center [342, 161] width 62 height 10
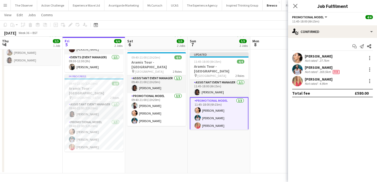
click at [246, 153] on app-date-cell "11:30-18:00 (6h30m) 1/1 Estée Lauder x Sephora - Ice Cream pin Westfields White…" at bounding box center [219, 90] width 63 height 166
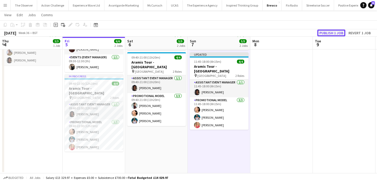
click at [339, 30] on button "Publish 1 job" at bounding box center [331, 33] width 28 height 7
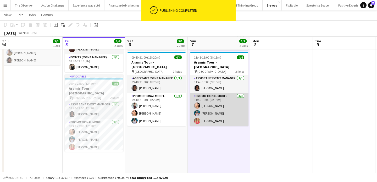
click at [223, 115] on app-card-role "Promotional Model 3/3 11:45-18:00 (6h15m) Man Ying Cheng Reginald Chuks anna la…" at bounding box center [219, 109] width 59 height 33
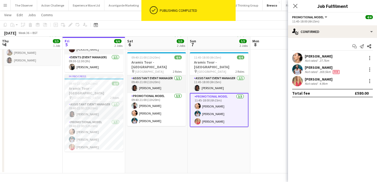
click at [371, 73] on div "Reginald Chuks Not rated 269.5km Fee" at bounding box center [332, 69] width 89 height 10
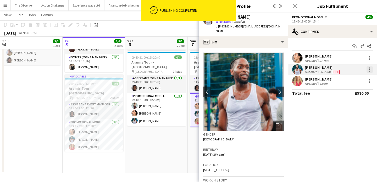
click at [369, 70] on div at bounding box center [370, 69] width 6 height 6
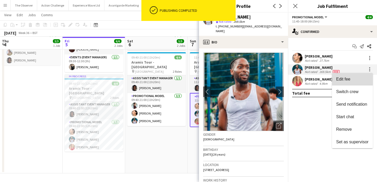
click at [367, 76] on button "Edit fee" at bounding box center [352, 79] width 41 height 13
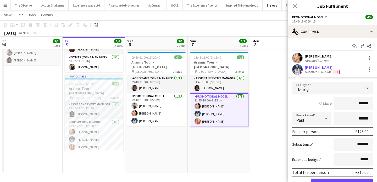
click at [268, 147] on app-date-cell at bounding box center [281, 90] width 63 height 166
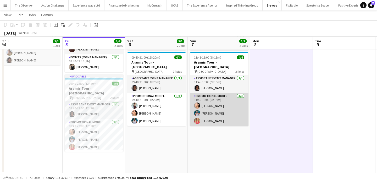
click at [234, 118] on app-card-role "Promotional Model 3/3 11:45-18:00 (6h15m) Man Ying Cheng Reginald Chuks anna la…" at bounding box center [219, 109] width 59 height 33
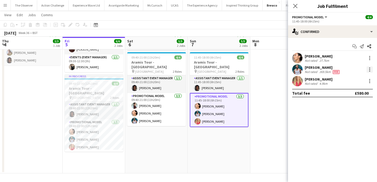
click at [368, 71] on div at bounding box center [370, 69] width 6 height 6
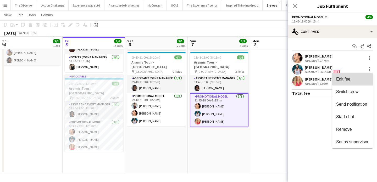
click at [368, 79] on span "Edit fee" at bounding box center [352, 79] width 32 height 5
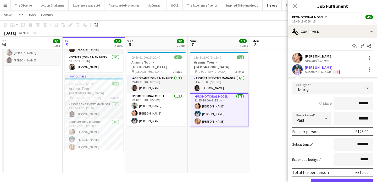
click at [239, 132] on app-date-cell "11:30-18:00 (6h30m) 1/1 Estée Lauder x Sephora - Ice Cream pin Westfields White…" at bounding box center [219, 90] width 63 height 166
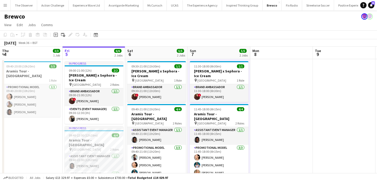
click at [6, 8] on button "Menu" at bounding box center [5, 5] width 10 height 10
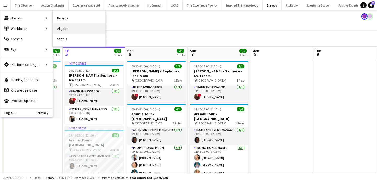
click at [83, 31] on link "All jobs" at bounding box center [79, 28] width 52 height 10
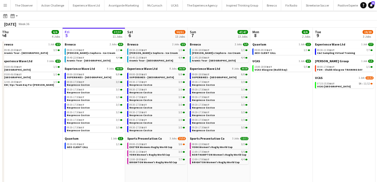
scroll to position [11, 0]
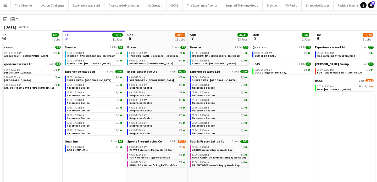
click at [6, 5] on app-icon "Menu" at bounding box center [5, 5] width 4 height 4
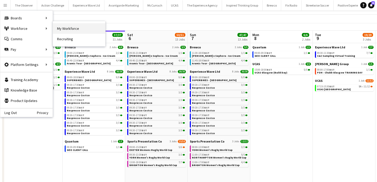
click at [76, 27] on link "My Workforce" at bounding box center [79, 28] width 52 height 10
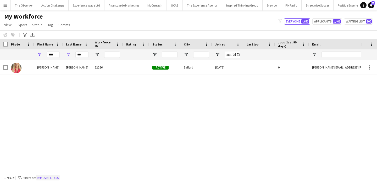
click at [47, 178] on button "Remove filters" at bounding box center [48, 178] width 24 height 6
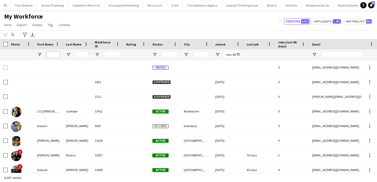
click at [53, 55] on input "First Name Filter Input" at bounding box center [53, 55] width 13 height 6
type input "****"
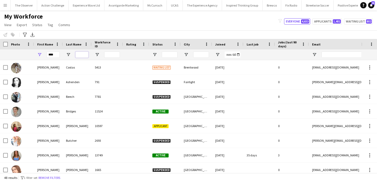
click at [84, 56] on input "Last Name Filter Input" at bounding box center [81, 55] width 13 height 6
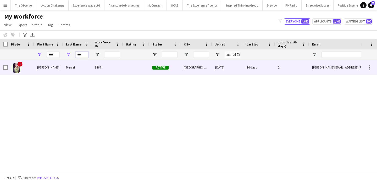
type input "***"
click at [86, 70] on div "Mercel" at bounding box center [77, 67] width 29 height 14
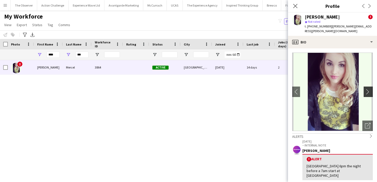
click at [367, 87] on button "chevron-right" at bounding box center [369, 92] width 10 height 10
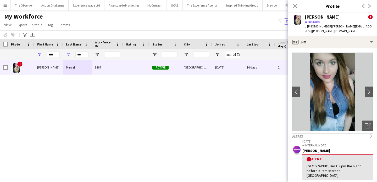
click at [1, 3] on button "Menu" at bounding box center [5, 5] width 10 height 10
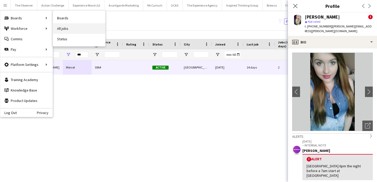
click at [78, 30] on link "All jobs" at bounding box center [79, 28] width 52 height 10
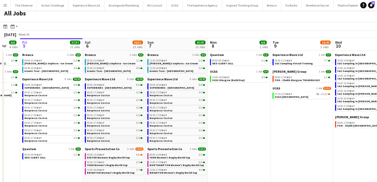
scroll to position [4, 0]
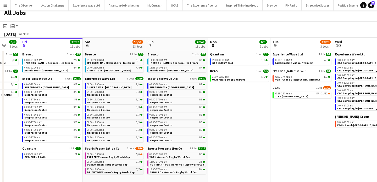
click at [124, 172] on span "BRIGHTON Women's Rugby World Cup" at bounding box center [111, 172] width 48 height 3
click at [8, 5] on button "Menu" at bounding box center [5, 5] width 10 height 10
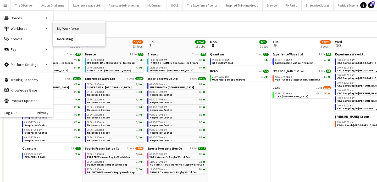
click at [76, 28] on link "My Workforce" at bounding box center [79, 28] width 52 height 10
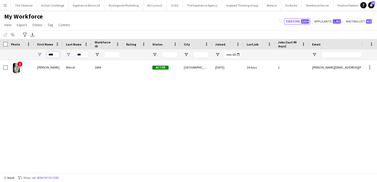
click at [57, 54] on input "****" at bounding box center [53, 55] width 13 height 6
type input "***"
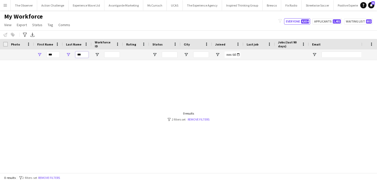
click at [78, 53] on input "***" at bounding box center [81, 55] width 13 height 6
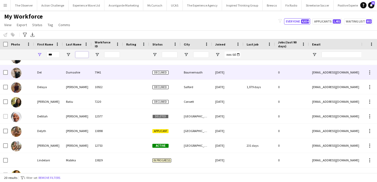
scroll to position [96, 0]
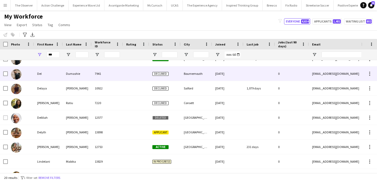
click at [88, 75] on div "Dumashie" at bounding box center [77, 73] width 29 height 14
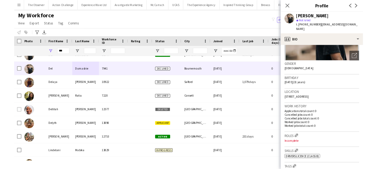
scroll to position [66, 0]
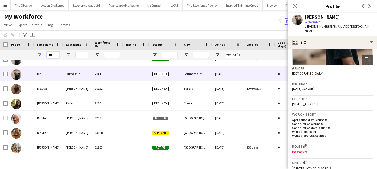
click at [56, 55] on input "***" at bounding box center [53, 55] width 13 height 6
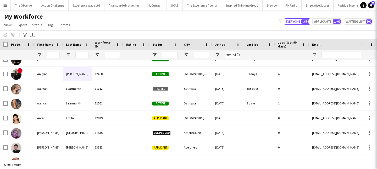
click at [262, 28] on div "My Workforce View Views Default view New view Update view Delete view Edit name…" at bounding box center [188, 22] width 377 height 18
click at [51, 55] on input "First Name Filter Input" at bounding box center [53, 55] width 13 height 6
paste input "*****"
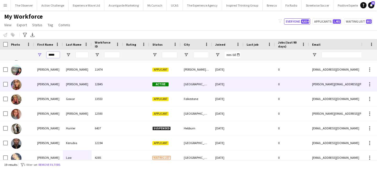
scroll to position [9, 0]
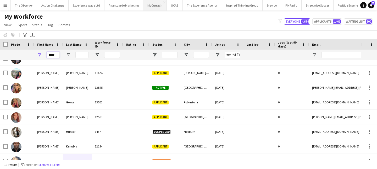
type input "*****"
click at [84, 55] on input "Last Name Filter Input" at bounding box center [81, 55] width 13 height 6
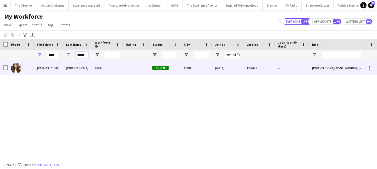
type input "******"
click at [83, 67] on div "Patterson" at bounding box center [77, 67] width 29 height 14
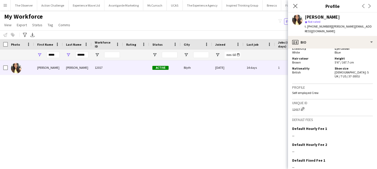
scroll to position [325, 0]
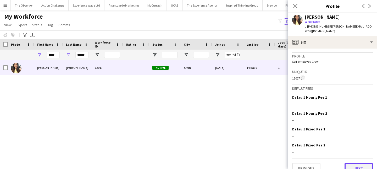
click at [351, 163] on button "Next" at bounding box center [359, 168] width 28 height 10
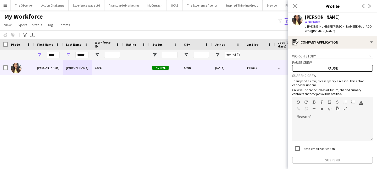
scroll to position [19, 0]
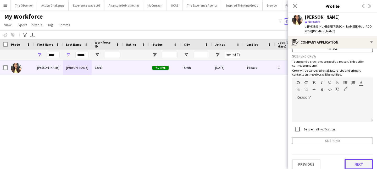
click at [356, 161] on button "Next" at bounding box center [359, 164] width 28 height 10
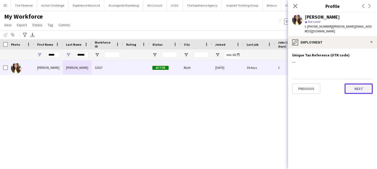
click at [358, 85] on button "Next" at bounding box center [359, 88] width 28 height 10
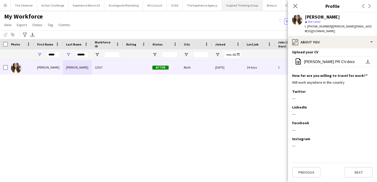
scroll to position [57, 0]
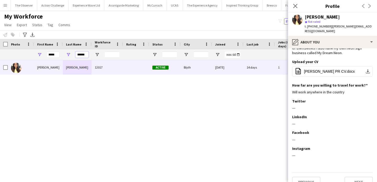
click at [80, 57] on input "******" at bounding box center [81, 55] width 13 height 6
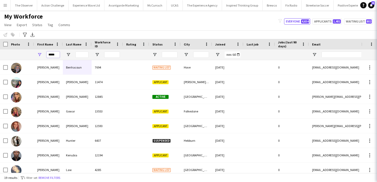
click at [53, 55] on input "*****" at bounding box center [53, 55] width 13 height 6
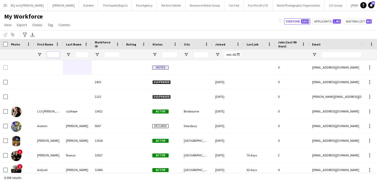
scroll to position [0, 605]
click at [5, 5] on app-icon "Menu" at bounding box center [5, 5] width 4 height 4
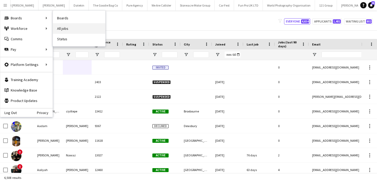
click at [63, 25] on link "All jobs" at bounding box center [79, 28] width 52 height 10
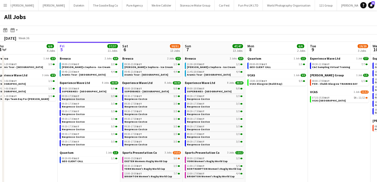
scroll to position [0, 135]
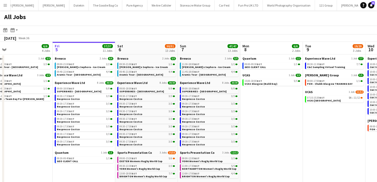
click at [261, 70] on div "Quantum 1 Job 1/1 09:00-09:30 BST 1/1 GEO CLIENT CALL" at bounding box center [271, 65] width 59 height 17
click at [261, 68] on span "GEO CLIENT CALL" at bounding box center [255, 66] width 21 height 3
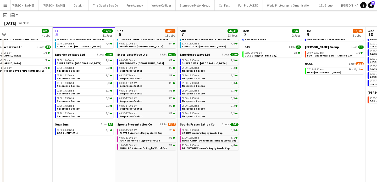
click at [161, 148] on span "BRIGHTON Women's Rugby World Cup" at bounding box center [143, 148] width 48 height 3
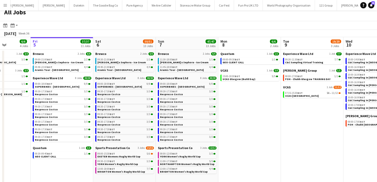
scroll to position [0, 158]
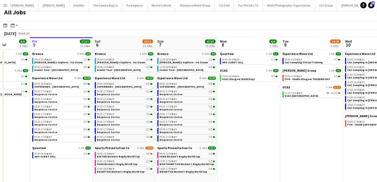
click at [7, 4] on button "Menu" at bounding box center [5, 5] width 10 height 10
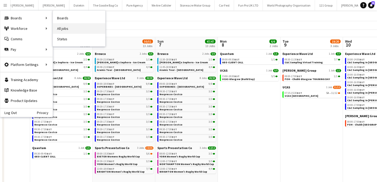
click at [72, 26] on link "All jobs" at bounding box center [79, 28] width 52 height 10
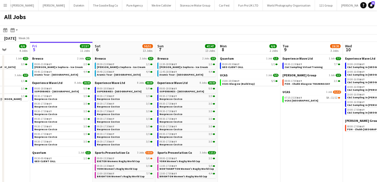
click at [5, 1] on button "Menu" at bounding box center [5, 5] width 10 height 10
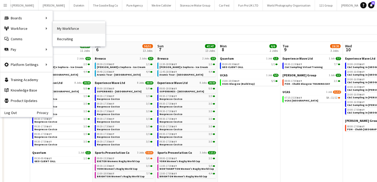
click at [63, 31] on link "My Workforce" at bounding box center [79, 28] width 52 height 10
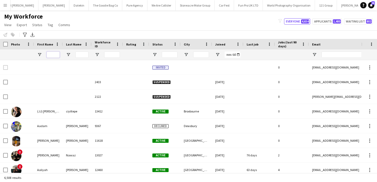
click at [54, 53] on input "First Name Filter Input" at bounding box center [53, 55] width 13 height 6
paste input "******"
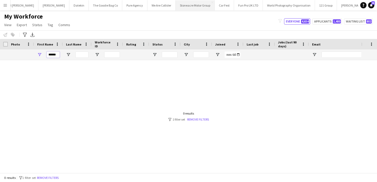
type input "******"
click at [6, 5] on app-icon "Menu" at bounding box center [5, 5] width 4 height 4
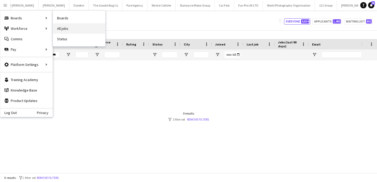
click at [76, 24] on link "All jobs" at bounding box center [79, 28] width 52 height 10
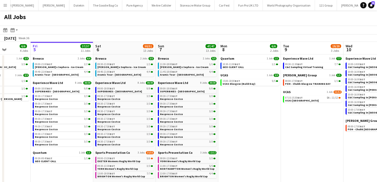
scroll to position [0, 169]
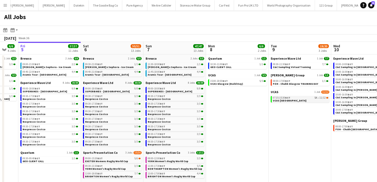
click at [292, 100] on link "07:15-15:30 BST 5A • 11/12 UCAS Glasgow" at bounding box center [300, 99] width 55 height 6
click at [285, 98] on span "07:15-15:30 BST" at bounding box center [282, 98] width 18 height 3
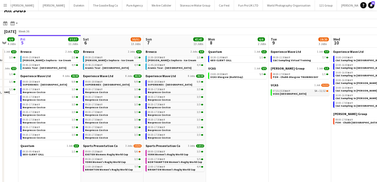
click at [296, 94] on link "07:15-15:30 BST 5A • 11/12 UCAS Glasgow" at bounding box center [300, 92] width 55 height 6
click at [294, 96] on div "UCAS 1 Job 11/12 07:15-15:30 BST 5A • 11/12 UCAS Glasgow" at bounding box center [300, 90] width 59 height 14
click at [293, 93] on link "07:15-15:30 BST 5A • 11/12 UCAS Glasgow" at bounding box center [300, 92] width 55 height 6
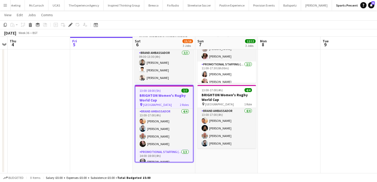
scroll to position [20, 0]
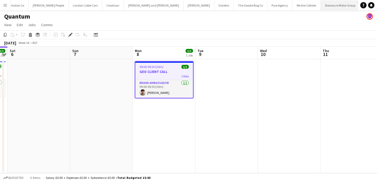
scroll to position [0, 599]
click at [168, 71] on h3 "GEO CLIENT CALL" at bounding box center [164, 71] width 58 height 5
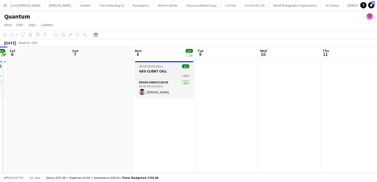
click at [142, 68] on app-job-card "09:00-09:30 (30m) 1/1 GEO CLIENT CALL 1 Role Brand Ambassador [DATE] 09:00-09:3…" at bounding box center [164, 79] width 59 height 36
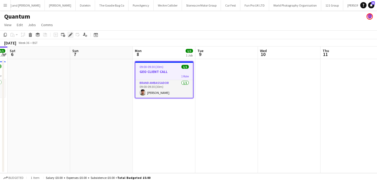
click at [70, 35] on icon at bounding box center [70, 35] width 3 height 3
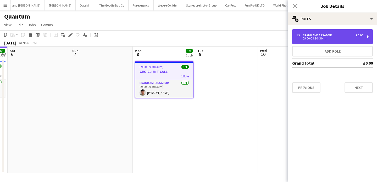
click at [324, 41] on div "1 x Brand Ambassador £0.00 09:00-09:30 (30m)" at bounding box center [332, 36] width 81 height 15
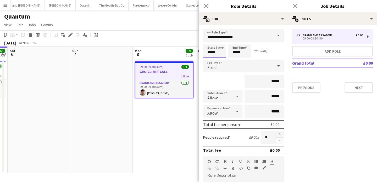
click at [224, 48] on input "*****" at bounding box center [214, 51] width 23 height 13
click at [207, 42] on div at bounding box center [209, 41] width 10 height 5
click at [220, 42] on div at bounding box center [220, 41] width 10 height 5
type input "*****"
click at [220, 42] on div at bounding box center [220, 41] width 10 height 5
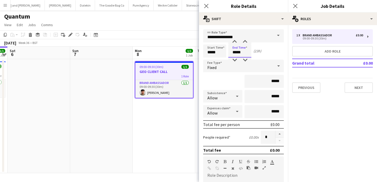
click at [238, 55] on input "*****" at bounding box center [239, 51] width 23 height 13
click at [234, 43] on div at bounding box center [234, 41] width 10 height 5
click at [244, 58] on div at bounding box center [245, 60] width 10 height 5
type input "*****"
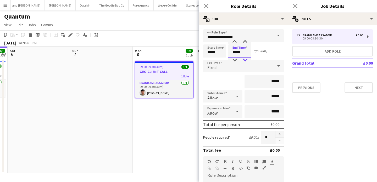
click at [244, 58] on div at bounding box center [245, 60] width 10 height 5
click at [166, 120] on app-date-cell "09:00-09:30 (30m) 1/1 GEO CLIENT CALL 1 Role Brand Ambassador 1/1 09:00-09:30 (…" at bounding box center [164, 116] width 63 height 114
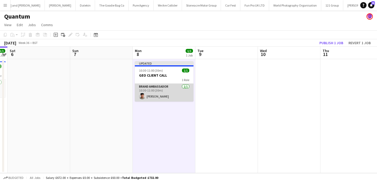
click at [170, 99] on app-card-role "Brand Ambassador 1/1 10:30-11:00 (30m) Geovan Bayya" at bounding box center [164, 93] width 59 height 18
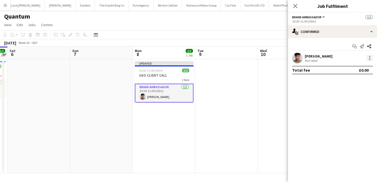
click at [368, 60] on div at bounding box center [370, 58] width 6 height 6
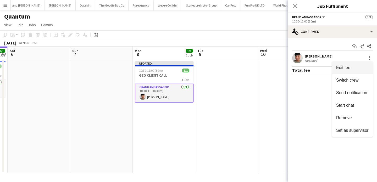
click at [367, 67] on span "Edit fee" at bounding box center [352, 67] width 32 height 5
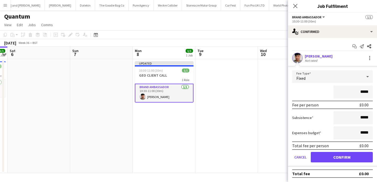
click at [231, 102] on app-date-cell at bounding box center [226, 116] width 63 height 114
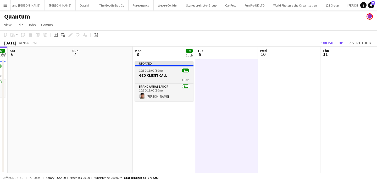
click at [164, 79] on div "1 Role" at bounding box center [164, 80] width 59 height 4
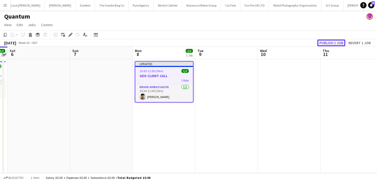
click at [328, 43] on button "Publish 1 job" at bounding box center [331, 43] width 28 height 7
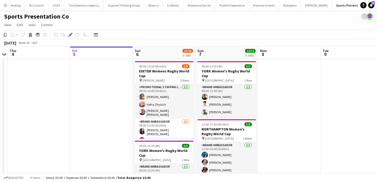
click at [4, 7] on app-icon "Menu" at bounding box center [5, 5] width 4 height 4
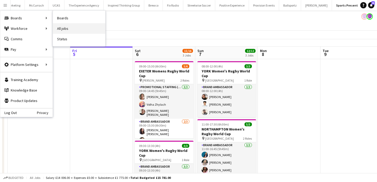
click at [67, 30] on link "All jobs" at bounding box center [79, 28] width 52 height 10
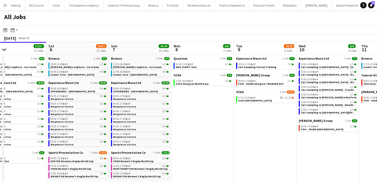
scroll to position [0, 230]
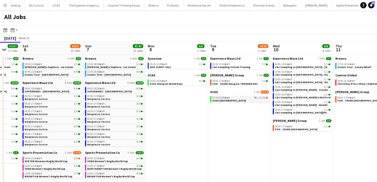
click at [213, 97] on span "07:15-15:30 BST" at bounding box center [221, 98] width 18 height 3
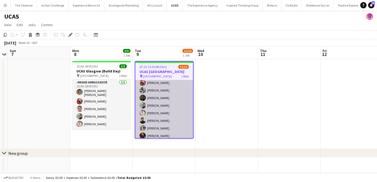
scroll to position [43, 0]
click at [183, 105] on app-card-role "Brand Ambassador 5A 11/12 07:15-15:30 (8h15m) Sara Cooper da Silva Yvonne Smith…" at bounding box center [164, 88] width 58 height 103
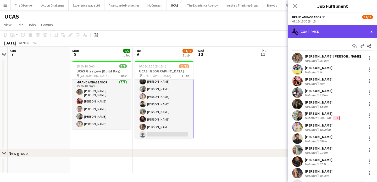
click at [334, 27] on div "single-neutral-actions-check-2 Confirmed" at bounding box center [332, 31] width 89 height 13
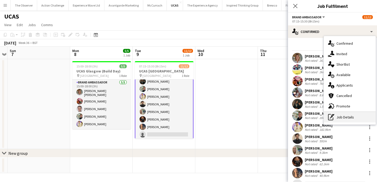
click at [348, 120] on div "pen-write Job Details" at bounding box center [350, 117] width 52 height 10
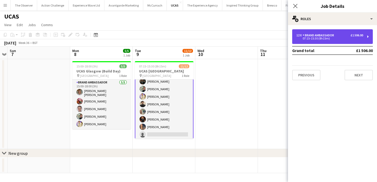
click at [328, 39] on div "07:15-15:30 (8h15m)" at bounding box center [329, 38] width 67 height 3
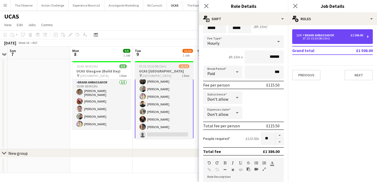
scroll to position [23, 0]
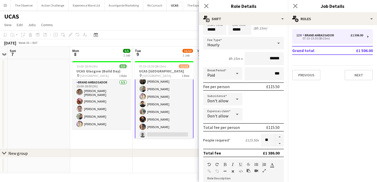
click at [135, 159] on app-date-cell at bounding box center [164, 166] width 63 height 16
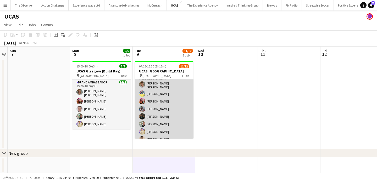
scroll to position [0, 0]
click at [178, 103] on app-card-role "Brand Ambassador 5A [DATE] 07:15-15:30 (8h15m) [PERSON_NAME] da [PERSON_NAME] […" at bounding box center [164, 131] width 59 height 103
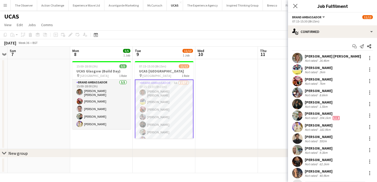
scroll to position [23, 0]
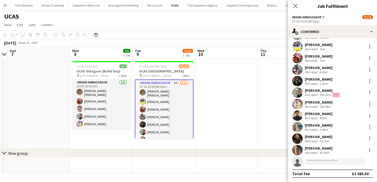
click at [193, 113] on app-card-role "Brand Ambassador 5A [DATE] 07:15-15:30 (8h15m) [PERSON_NAME] da [PERSON_NAME] […" at bounding box center [164, 132] width 59 height 104
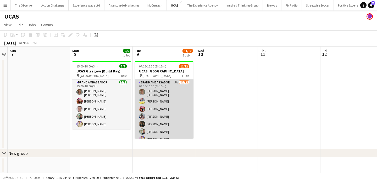
click at [182, 107] on app-card-role "Brand Ambassador 5A [DATE] 07:15-15:30 (8h15m) [PERSON_NAME] da [PERSON_NAME] […" at bounding box center [164, 131] width 59 height 103
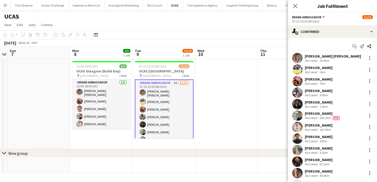
click at [6, 3] on button "Menu" at bounding box center [5, 5] width 10 height 10
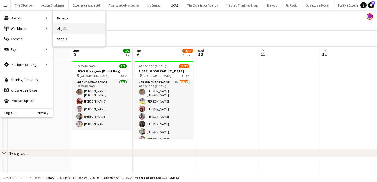
click at [66, 30] on link "All jobs" at bounding box center [79, 28] width 52 height 10
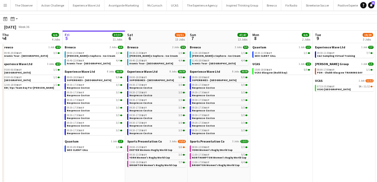
scroll to position [2, 0]
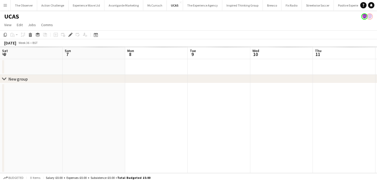
scroll to position [0, 180]
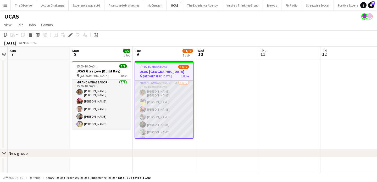
click at [173, 119] on app-card-role "Brand Ambassador 5A [DATE] 07:15-15:30 (8h15m) [PERSON_NAME] da [PERSON_NAME] […" at bounding box center [164, 131] width 58 height 103
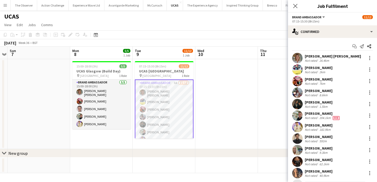
scroll to position [43, 0]
click at [331, 23] on div "07:15-15:30 (8h15m)" at bounding box center [332, 21] width 81 height 4
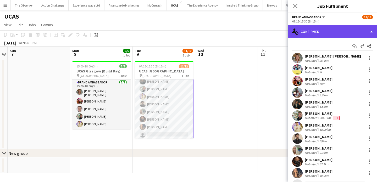
click at [332, 32] on div "single-neutral-actions-check-2 Confirmed" at bounding box center [332, 31] width 89 height 13
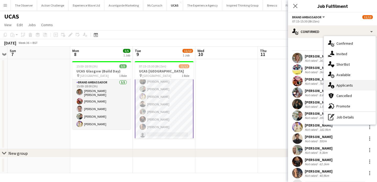
click at [349, 88] on div "single-neutral-actions-information Applicants" at bounding box center [350, 85] width 52 height 10
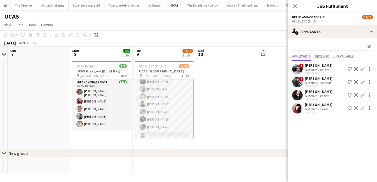
click at [321, 111] on div "05-09-2025 12:03" at bounding box center [319, 112] width 28 height 3
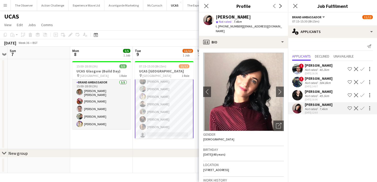
click at [235, 29] on div "Karen Smith star Not rated 7.4km t. +447494085051 | ks0601@yahoo.co.uk" at bounding box center [243, 24] width 89 height 23
click at [229, 25] on span "t. +447494085051" at bounding box center [229, 26] width 27 height 4
drag, startPoint x: 229, startPoint y: 25, endPoint x: 219, endPoint y: 26, distance: 9.7
click at [219, 26] on span "t. +447494085051" at bounding box center [229, 26] width 27 height 4
copy span "+447494085051"
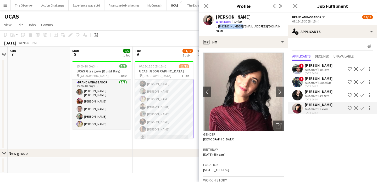
click at [182, 127] on app-card-role "Brand Ambassador 5A [DATE] 07:15-15:30 (8h15m) [PERSON_NAME] da [PERSON_NAME] […" at bounding box center [164, 91] width 59 height 104
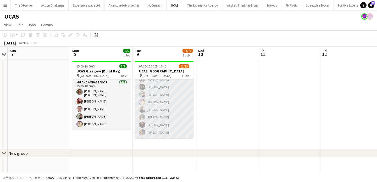
scroll to position [42, 0]
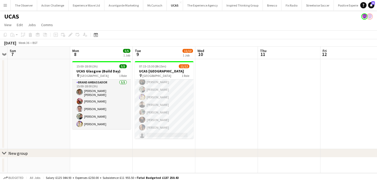
click at [182, 139] on app-date-cell "07:15-15:30 (8h15m) 11/12 UCAS Glasgow pin Glasgow 1 Role Brand Ambassador 5A 1…" at bounding box center [164, 104] width 63 height 90
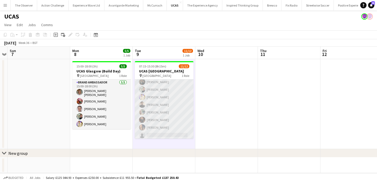
click at [182, 132] on app-card-role "Brand Ambassador 5A [DATE] 07:15-15:30 (8h15m) [PERSON_NAME] da [PERSON_NAME] […" at bounding box center [164, 88] width 59 height 103
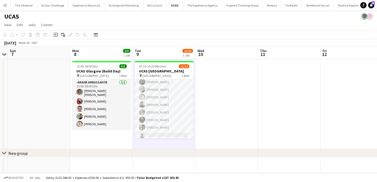
scroll to position [43, 0]
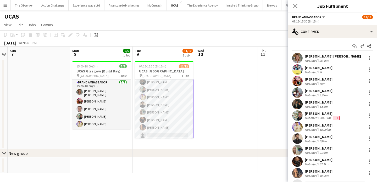
click at [5, 5] on app-icon "Menu" at bounding box center [5, 5] width 4 height 4
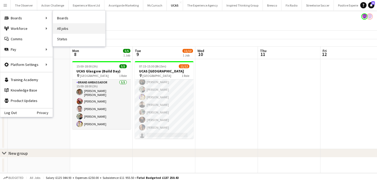
click at [72, 31] on link "All jobs" at bounding box center [79, 28] width 52 height 10
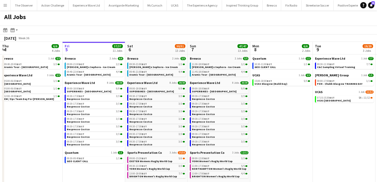
scroll to position [0, 108]
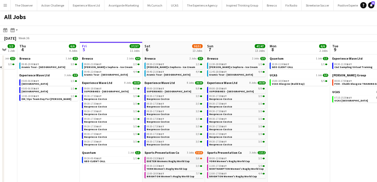
click at [180, 159] on div "09:00-15:30 BST 5/6" at bounding box center [174, 158] width 55 height 3
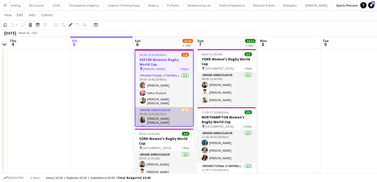
scroll to position [13, 0]
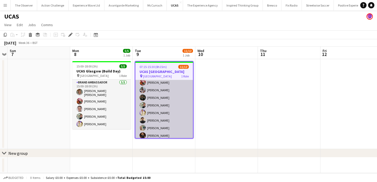
scroll to position [43, 0]
click at [171, 134] on app-card-role "Brand Ambassador 5A [DATE] 07:15-15:30 (8h15m) [PERSON_NAME] da [PERSON_NAME] […" at bounding box center [164, 88] width 58 height 103
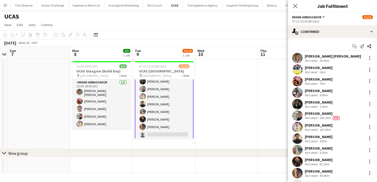
scroll to position [23, 0]
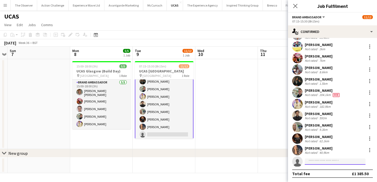
click at [348, 163] on input at bounding box center [335, 162] width 61 height 6
type input "*"
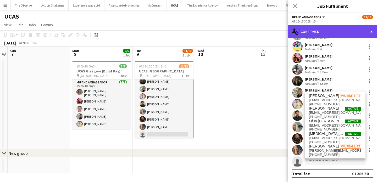
click at [363, 29] on div "single-neutral-actions-check-2 Confirmed" at bounding box center [332, 31] width 89 height 13
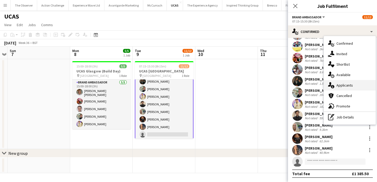
click at [352, 85] on span "Applicants" at bounding box center [344, 85] width 16 height 5
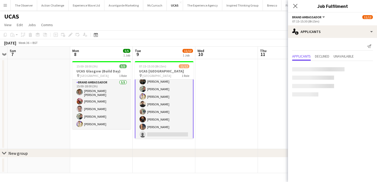
scroll to position [0, 0]
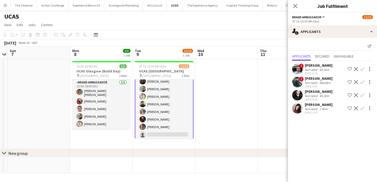
click at [362, 109] on app-icon "Confirm" at bounding box center [362, 108] width 4 height 4
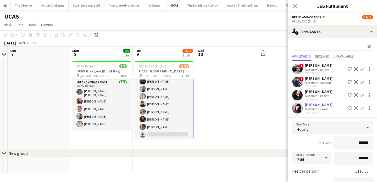
scroll to position [56, 0]
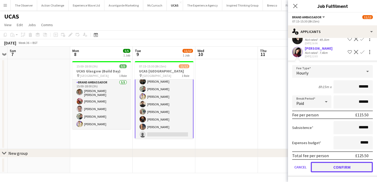
click at [354, 169] on button "Confirm" at bounding box center [342, 167] width 62 height 10
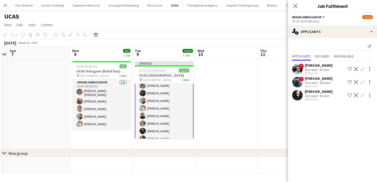
scroll to position [0, 0]
click at [249, 126] on app-date-cell at bounding box center [226, 104] width 63 height 90
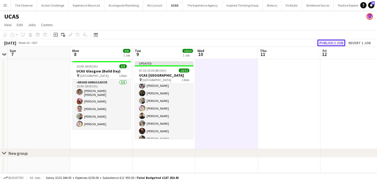
click at [332, 42] on button "Publish 1 job" at bounding box center [331, 43] width 28 height 7
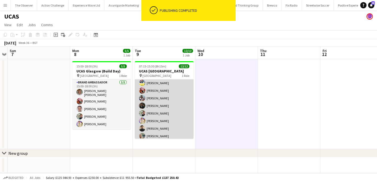
scroll to position [0, 0]
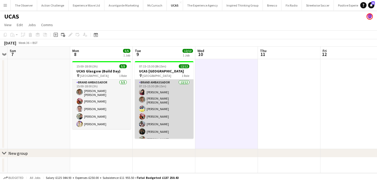
click at [175, 105] on app-card-role "Brand Ambassador 12/12 07:15-15:30 (8h15m) Karen Smith Sara Cooper da Silva Yvo…" at bounding box center [164, 131] width 59 height 103
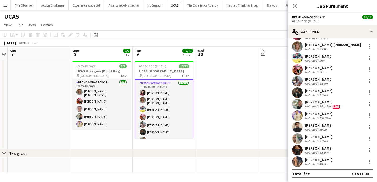
click at [60, 86] on app-date-cell at bounding box center [39, 104] width 63 height 90
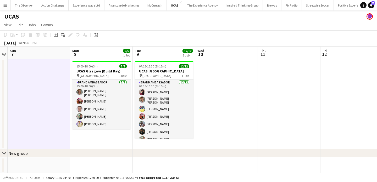
click at [2, 7] on button "Menu" at bounding box center [5, 5] width 10 height 10
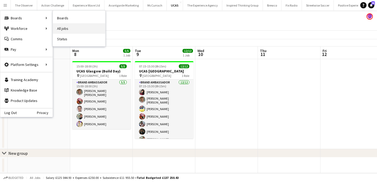
click at [62, 31] on link "All jobs" at bounding box center [79, 28] width 52 height 10
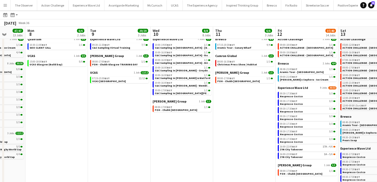
scroll to position [18, 0]
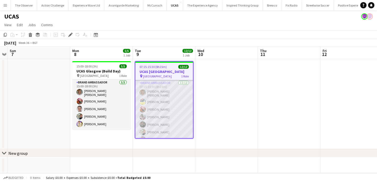
scroll to position [43, 0]
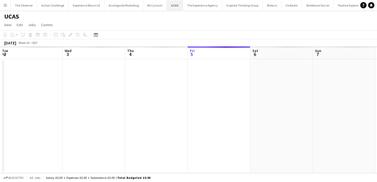
scroll to position [0, 180]
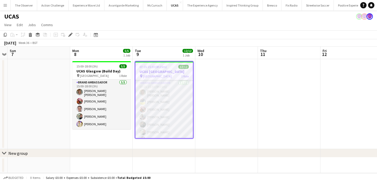
click at [170, 97] on app-card-role "Brand Ambassador 12/12 07:15-15:30 (8h15m) Sara Cooper da Silva Yvonne Smith Ad…" at bounding box center [164, 131] width 58 height 103
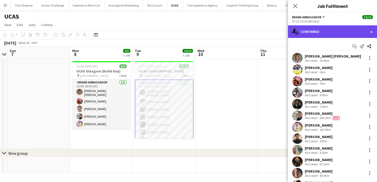
click at [338, 30] on div "single-neutral-actions-check-2 Confirmed" at bounding box center [332, 31] width 89 height 13
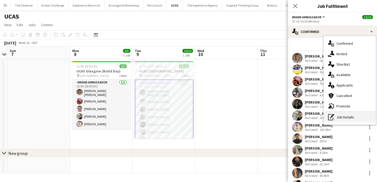
click at [349, 118] on div "pen-write Job Details" at bounding box center [350, 117] width 52 height 10
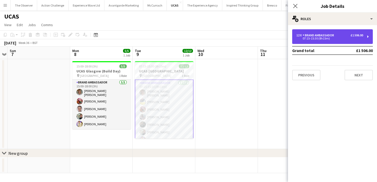
click at [334, 41] on div "12 x Brand Ambassador £1 506.00 07:15-15:30 (8h15m)" at bounding box center [332, 36] width 81 height 15
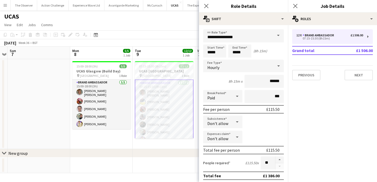
click at [165, 154] on div "chevron-right New group" at bounding box center [188, 153] width 377 height 8
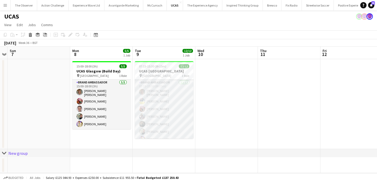
scroll to position [42, 0]
click at [161, 134] on app-card-role "Brand Ambassador 12/12 07:15-15:30 (8h15m) Sara Cooper da Silva Yvonne Smith Ad…" at bounding box center [164, 88] width 59 height 103
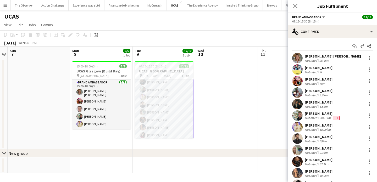
scroll to position [23, 0]
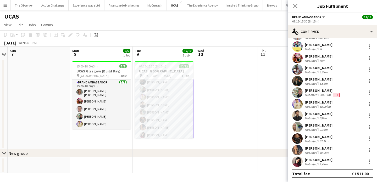
click at [300, 166] on app-user-avatar at bounding box center [297, 162] width 10 height 10
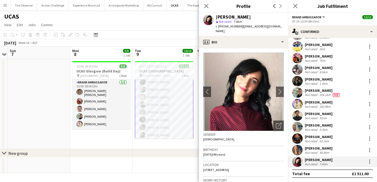
click at [268, 28] on span "| ks0601@yahoo.co.uk" at bounding box center [249, 28] width 66 height 9
drag, startPoint x: 269, startPoint y: 28, endPoint x: 217, endPoint y: 15, distance: 53.5
click at [217, 15] on div "Karen Smith star Not rated 7.4km t. +447494085051 | ks0601@yahoo.co.uk" at bounding box center [243, 24] width 89 height 23
copy div "Karen Smith star Not rated 7.4km t. +447494085051 | ks0601@yahoo.co.uk"
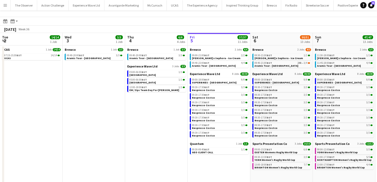
scroll to position [0, 167]
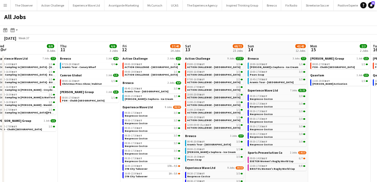
scroll to position [0, 160]
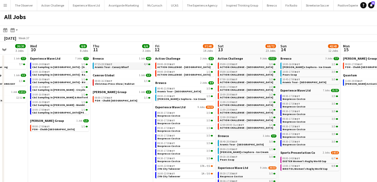
click at [130, 66] on link "07:15-19:30 BST 4/4 Aramis Tour - Canary Wharf" at bounding box center [122, 66] width 55 height 6
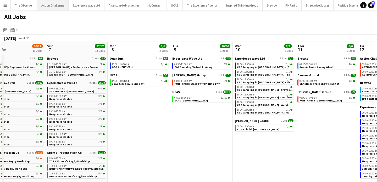
scroll to position [0, 211]
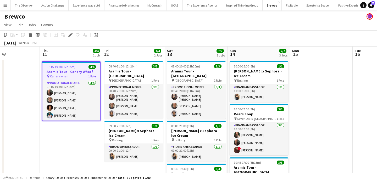
scroll to position [0, 137]
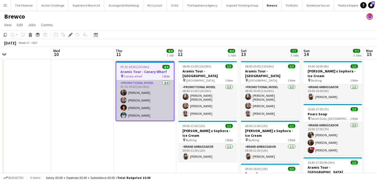
click at [132, 101] on app-card-role "Promotional Model [DATE] 07:15-19:30 (12h15m) [PERSON_NAME] [PERSON_NAME] [PERS…" at bounding box center [145, 100] width 58 height 41
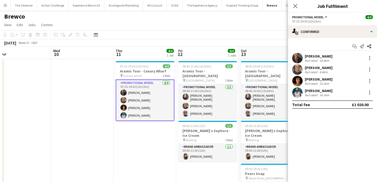
scroll to position [0, 141]
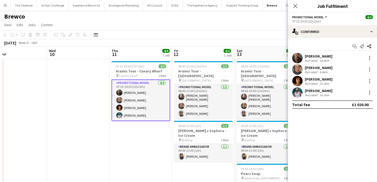
click at [4, 4] on app-icon "Menu" at bounding box center [5, 5] width 4 height 4
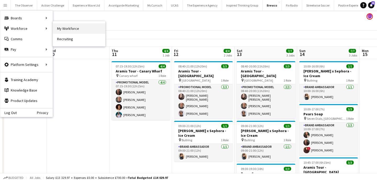
click at [66, 26] on link "My Workforce" at bounding box center [79, 28] width 52 height 10
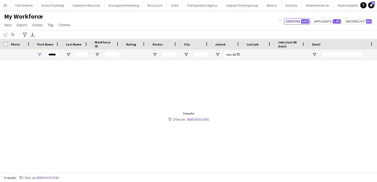
click at [53, 178] on button "Remove filters" at bounding box center [48, 178] width 24 height 6
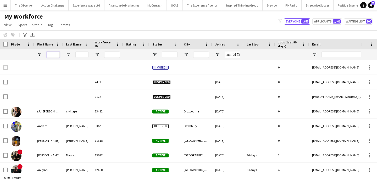
click at [51, 54] on input "First Name Filter Input" at bounding box center [53, 55] width 13 height 6
paste input "***"
type input "***"
click at [84, 55] on input "Last Name Filter Input" at bounding box center [81, 55] width 13 height 6
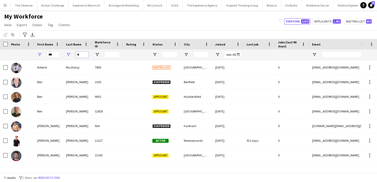
type input "*"
click at [3, 4] on button "Menu" at bounding box center [5, 5] width 10 height 10
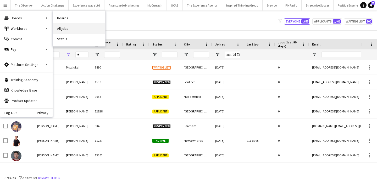
click at [62, 28] on link "All jobs" at bounding box center [79, 28] width 52 height 10
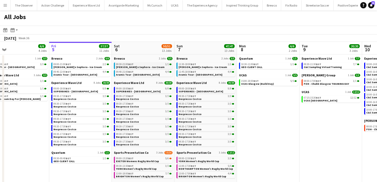
scroll to position [0, 139]
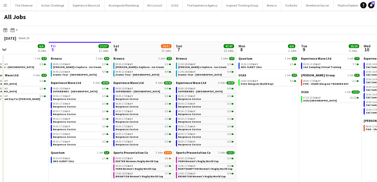
click at [4, 5] on app-icon "Menu" at bounding box center [5, 5] width 4 height 4
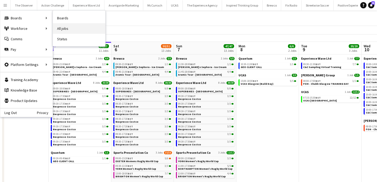
click at [61, 26] on link "All jobs" at bounding box center [79, 28] width 52 height 10
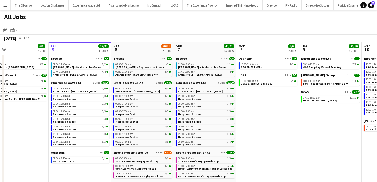
click at [5, 4] on app-icon "Menu" at bounding box center [5, 5] width 4 height 4
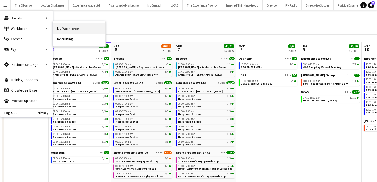
click at [71, 26] on link "My Workforce" at bounding box center [79, 28] width 52 height 10
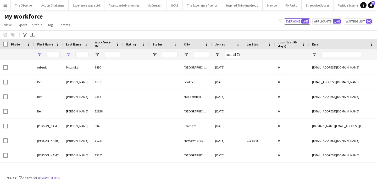
type input "***"
type input "*"
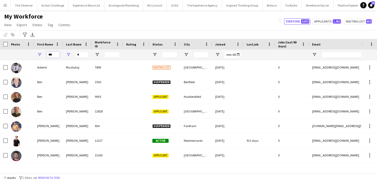
click at [55, 56] on input "***" at bounding box center [53, 55] width 13 height 6
type input "*******"
click at [79, 55] on input "*" at bounding box center [81, 55] width 13 height 6
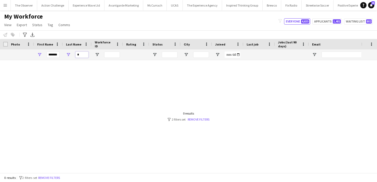
click at [79, 55] on input "*" at bounding box center [81, 55] width 13 height 6
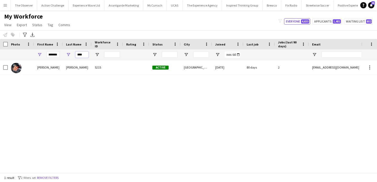
type input "****"
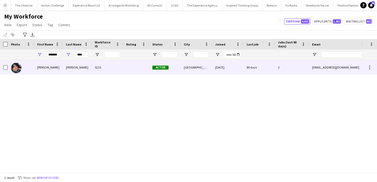
click at [85, 69] on div "Walker" at bounding box center [77, 67] width 29 height 14
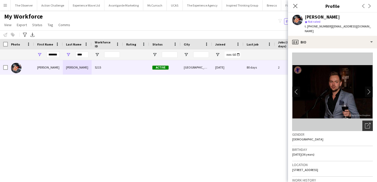
click at [369, 123] on icon at bounding box center [369, 125] width 4 height 4
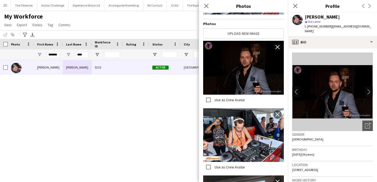
scroll to position [12, 0]
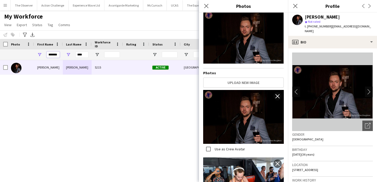
click at [48, 53] on input "*******" at bounding box center [53, 55] width 13 height 6
paste input "*****"
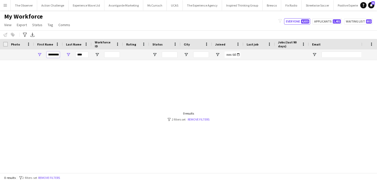
scroll to position [0, 6]
drag, startPoint x: 51, startPoint y: 54, endPoint x: 67, endPoint y: 54, distance: 15.4
click at [67, 54] on div "**********" at bounding box center [284, 54] width 568 height 10
type input "*****"
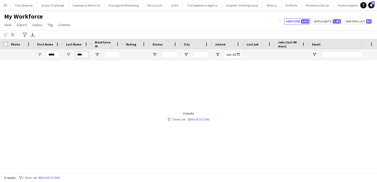
click at [82, 56] on input "****" at bounding box center [81, 55] width 13 height 6
paste input "**"
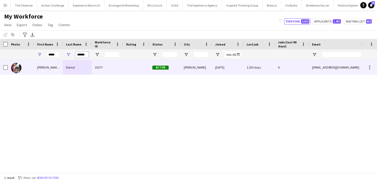
type input "******"
click at [84, 67] on div "Denial" at bounding box center [77, 67] width 29 height 14
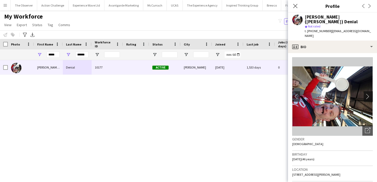
click at [368, 94] on app-icon "chevron-right" at bounding box center [369, 96] width 8 height 5
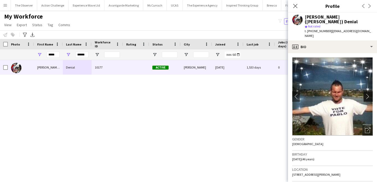
click at [368, 94] on app-icon "chevron-right" at bounding box center [369, 96] width 8 height 5
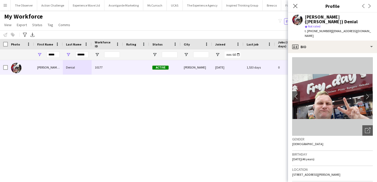
click at [368, 94] on app-icon "chevron-right" at bounding box center [369, 96] width 8 height 5
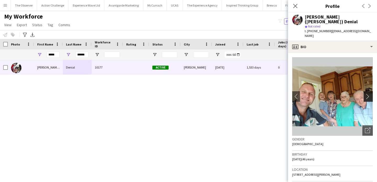
click at [368, 94] on app-icon "chevron-right" at bounding box center [369, 96] width 8 height 5
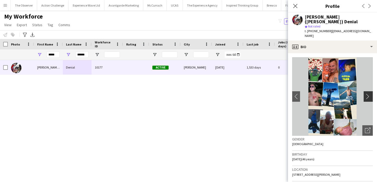
click at [368, 94] on app-icon "chevron-right" at bounding box center [369, 96] width 8 height 5
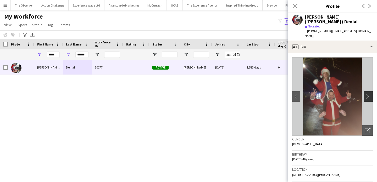
click at [368, 91] on button "chevron-right" at bounding box center [369, 96] width 10 height 10
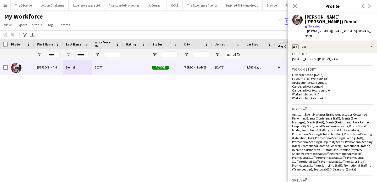
scroll to position [78, 0]
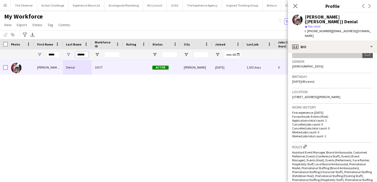
click at [85, 53] on input "******" at bounding box center [81, 55] width 13 height 6
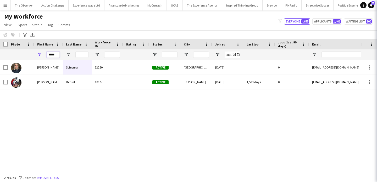
click at [54, 53] on input "*****" at bounding box center [53, 55] width 13 height 6
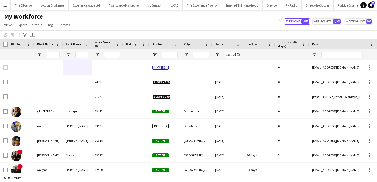
click at [349, 58] on div at bounding box center [365, 54] width 89 height 10
click at [348, 56] on input "Email Filter Input" at bounding box center [365, 55] width 89 height 6
paste input "**********"
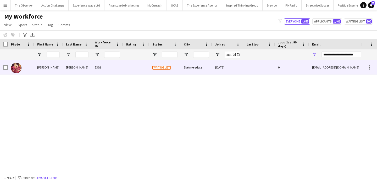
click at [335, 62] on div "carsmiles1985@gmail.com" at bounding box center [361, 67] width 105 height 14
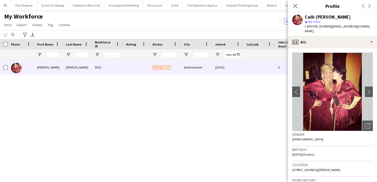
click at [217, 31] on div "Notify workforce Add to tag Select at least one crew to tag him or her. Advance…" at bounding box center [188, 34] width 377 height 9
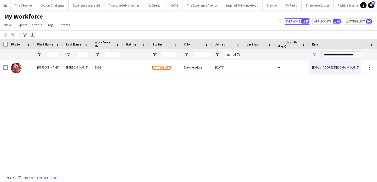
click at [333, 55] on input "**********" at bounding box center [365, 55] width 89 height 6
paste input "Email Filter Input"
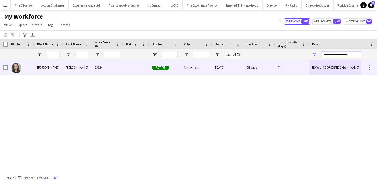
type input "**********"
click at [315, 65] on div "feejohn79@gmail.com" at bounding box center [361, 67] width 105 height 14
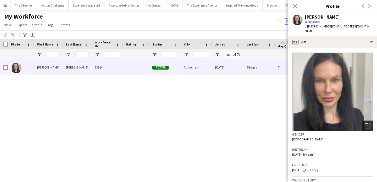
click at [366, 123] on icon "Open photos pop-in" at bounding box center [367, 125] width 5 height 5
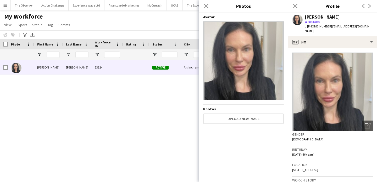
click at [167, 108] on div "fiona johnston 13324 Active Altrincham 17-04-2025 68 days 7 feejohn79@gmail.com…" at bounding box center [180, 116] width 361 height 113
click at [51, 27] on link "Tag" at bounding box center [51, 24] width 10 height 7
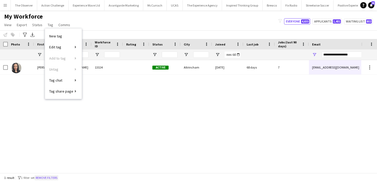
click at [55, 178] on button "Remove filters" at bounding box center [47, 178] width 24 height 6
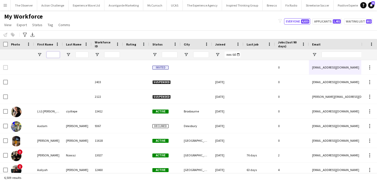
click at [56, 52] on input "First Name Filter Input" at bounding box center [53, 55] width 13 height 6
type input "*****"
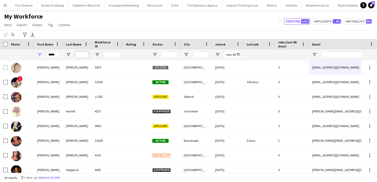
click at [81, 53] on input "Last Name Filter Input" at bounding box center [81, 55] width 13 height 6
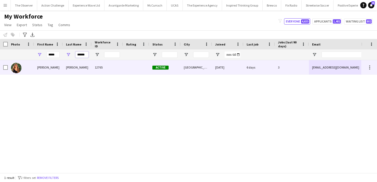
type input "******"
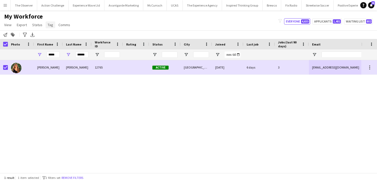
click at [48, 26] on span "Tag" at bounding box center [50, 25] width 5 height 5
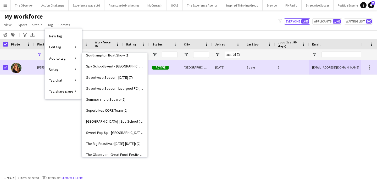
scroll to position [698, 0]
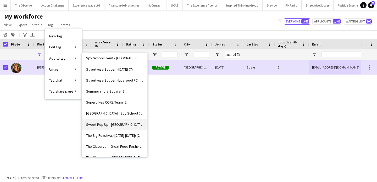
click at [127, 128] on link "Sweet Pop Up - Manchester (2)" at bounding box center [114, 124] width 65 height 11
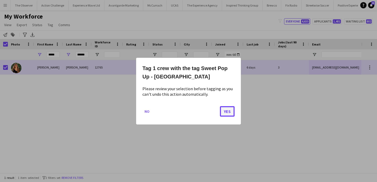
click at [230, 116] on button "Yes" at bounding box center [227, 111] width 15 height 10
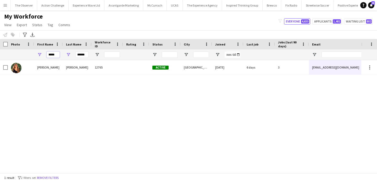
click at [49, 55] on input "*****" at bounding box center [53, 55] width 13 height 6
type input "*****"
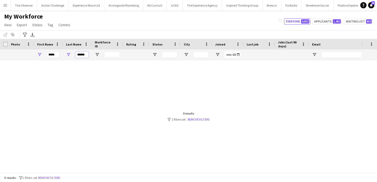
click at [82, 54] on input "******" at bounding box center [81, 55] width 13 height 6
type input "****"
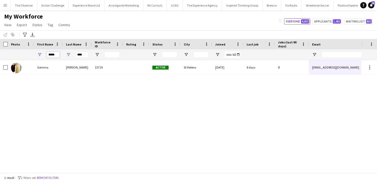
click at [56, 56] on input "*****" at bounding box center [53, 55] width 13 height 6
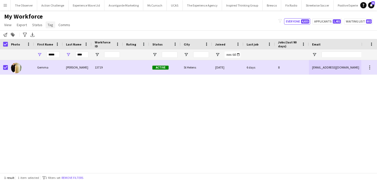
click at [49, 26] on span "Tag" at bounding box center [50, 25] width 5 height 5
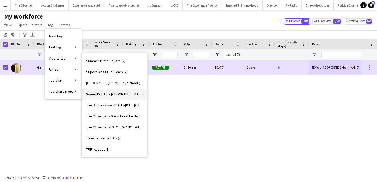
scroll to position [730, 0]
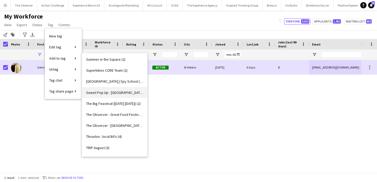
click at [123, 92] on span "Sweet Pop Up - Manchester (3)" at bounding box center [114, 92] width 57 height 5
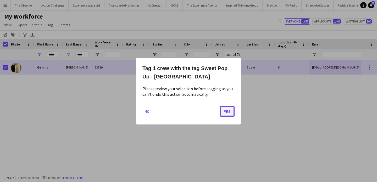
click at [229, 114] on button "Yes" at bounding box center [227, 111] width 15 height 10
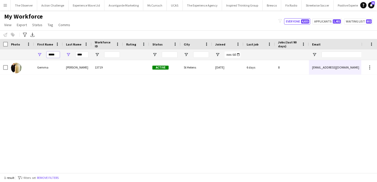
click at [48, 55] on input "*****" at bounding box center [53, 55] width 13 height 6
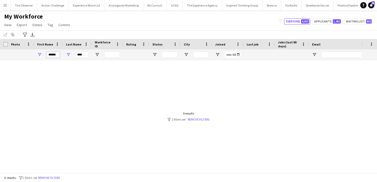
type input "******"
click at [78, 55] on input "****" at bounding box center [81, 55] width 13 height 6
type input "*"
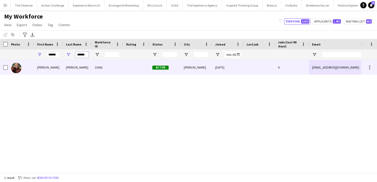
type input "******"
click at [79, 70] on div "Norris" at bounding box center [77, 67] width 29 height 14
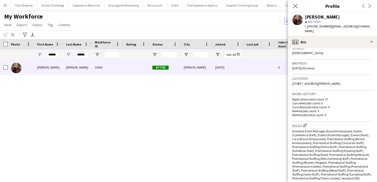
scroll to position [97, 0]
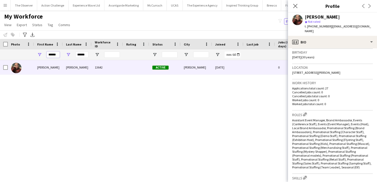
click at [56, 57] on input "******" at bounding box center [53, 55] width 13 height 6
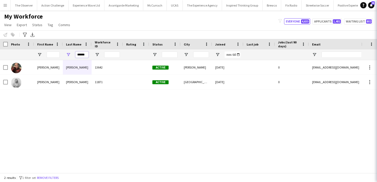
click at [80, 58] on input "******" at bounding box center [81, 55] width 13 height 6
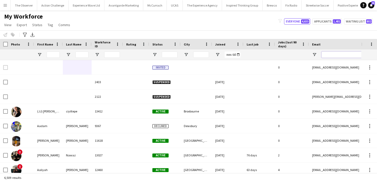
click at [338, 57] on input "Email Filter Input" at bounding box center [365, 55] width 89 height 6
paste input "**********"
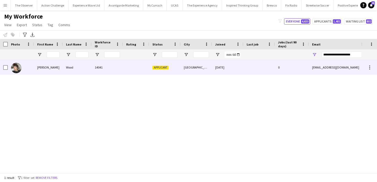
click at [221, 70] on div "03-09-2025" at bounding box center [227, 67] width 31 height 14
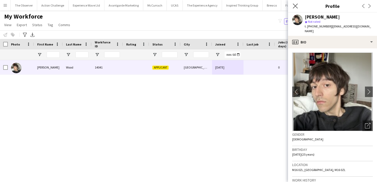
click at [296, 3] on app-icon "Close pop-in" at bounding box center [296, 6] width 8 height 8
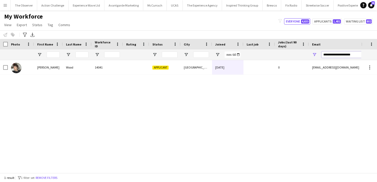
click at [336, 57] on input "**********" at bounding box center [365, 55] width 89 height 6
paste input "*"
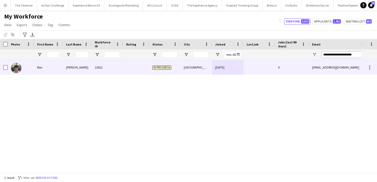
type input "**********"
click at [250, 67] on div at bounding box center [258, 67] width 31 height 14
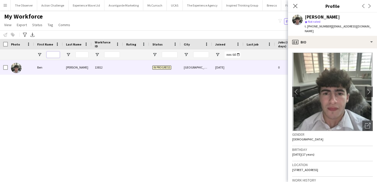
click at [52, 53] on input "First Name Filter Input" at bounding box center [53, 55] width 13 height 6
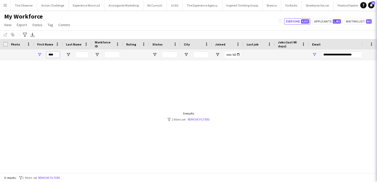
type input "****"
click at [78, 57] on input "Last Name Filter Input" at bounding box center [81, 55] width 13 height 6
type input "*"
click at [52, 179] on button "Remove filters" at bounding box center [49, 178] width 24 height 6
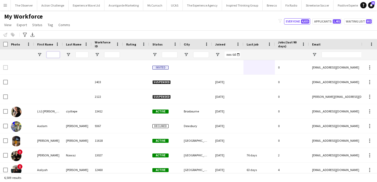
click at [56, 55] on input "First Name Filter Input" at bounding box center [53, 55] width 13 height 6
type input "*"
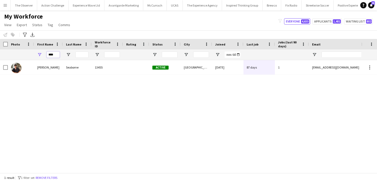
type input "****"
click at [77, 56] on input "Last Name Filter Input" at bounding box center [81, 55] width 13 height 6
type input "**"
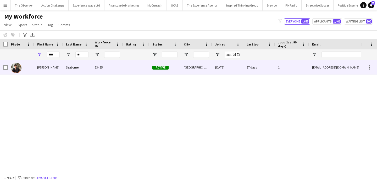
click at [78, 69] on div "Seaborne" at bounding box center [77, 67] width 29 height 14
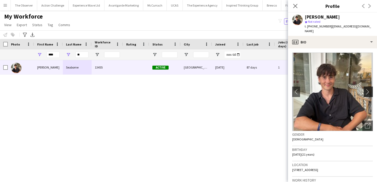
click at [371, 89] on app-icon "chevron-right" at bounding box center [369, 91] width 8 height 5
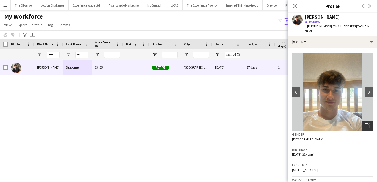
click at [367, 124] on icon at bounding box center [367, 126] width 5 height 5
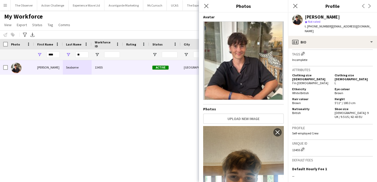
scroll to position [0, 0]
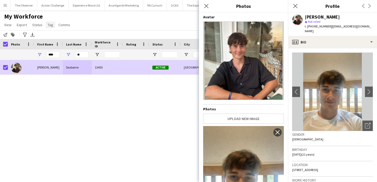
click at [50, 24] on span "Tag" at bounding box center [50, 25] width 5 height 5
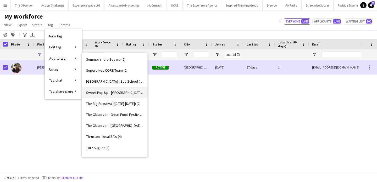
click at [126, 91] on span "Sweet Pop Up - Manchester (4)" at bounding box center [114, 92] width 57 height 5
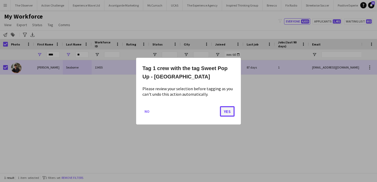
click at [222, 112] on button "Yes" at bounding box center [227, 111] width 15 height 10
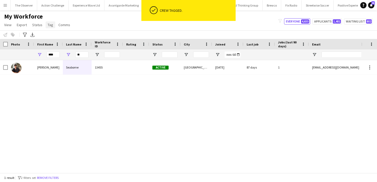
click at [50, 23] on span "Tag" at bounding box center [50, 25] width 5 height 5
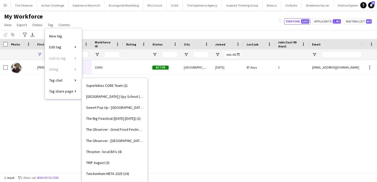
scroll to position [727, 0]
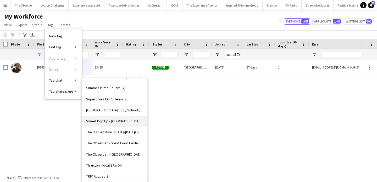
click at [133, 121] on link "Sweet Pop Up - Manchester (5)" at bounding box center [114, 121] width 65 height 11
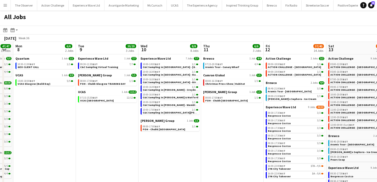
scroll to position [0, 187]
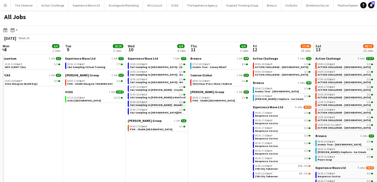
click at [168, 105] on span "C&C Sampling in [PERSON_NAME] - Wembley & [PERSON_NAME]" at bounding box center [169, 104] width 79 height 3
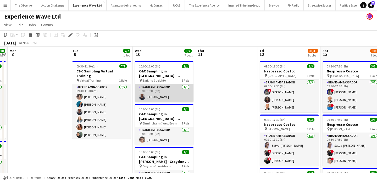
click at [174, 95] on app-card-role "Brand Ambassador [DATE] 10:00-16:00 (6h) [PERSON_NAME]" at bounding box center [164, 93] width 59 height 18
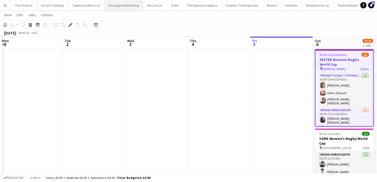
scroll to position [13, 0]
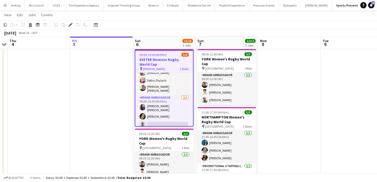
click at [5, 1] on button "Menu" at bounding box center [5, 5] width 10 height 10
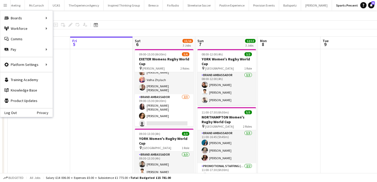
scroll to position [12, 0]
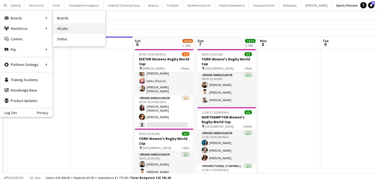
click at [61, 26] on link "All jobs" at bounding box center [79, 28] width 52 height 10
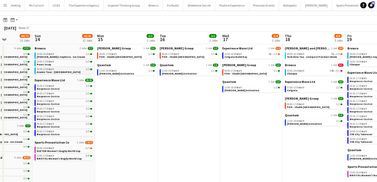
scroll to position [0, 224]
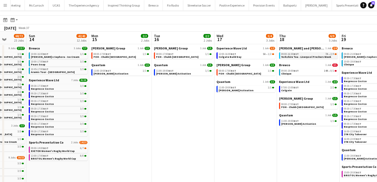
click at [291, 53] on span "09:00-16:30 BST" at bounding box center [290, 54] width 18 height 3
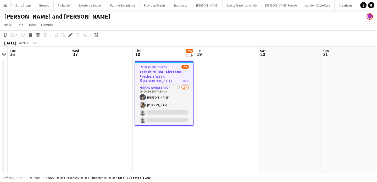
scroll to position [0, 232]
click at [196, 102] on app-date-cell at bounding box center [226, 116] width 63 height 114
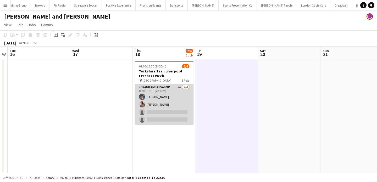
click at [185, 102] on app-card-role "Brand Ambassador 7A [DATE] 09:00-16:30 (7h30m) [PERSON_NAME] [PERSON_NAME] sing…" at bounding box center [164, 104] width 59 height 41
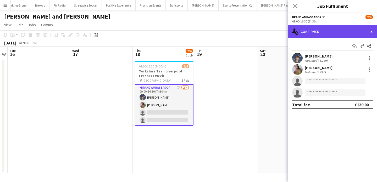
click at [335, 35] on div "single-neutral-actions-check-2 Confirmed" at bounding box center [332, 31] width 89 height 13
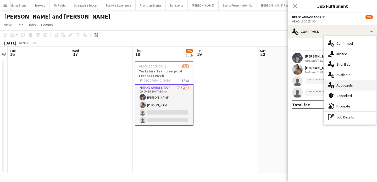
click at [350, 88] on div "single-neutral-actions-information Applicants" at bounding box center [350, 85] width 52 height 10
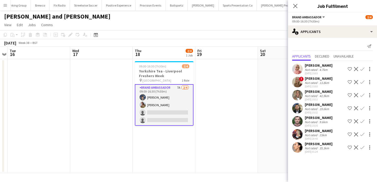
click at [299, 122] on app-user-avatar at bounding box center [297, 121] width 10 height 10
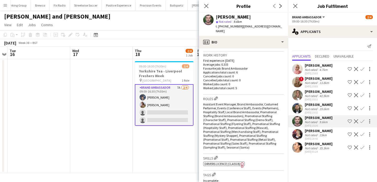
scroll to position [180, 0]
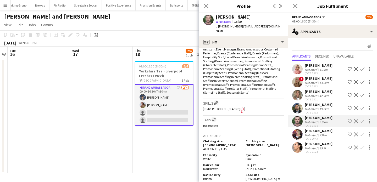
click at [300, 132] on app-user-avatar at bounding box center [297, 134] width 10 height 10
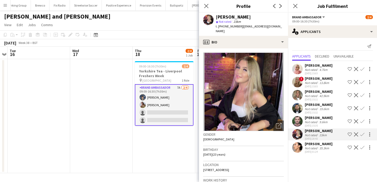
click at [301, 106] on app-user-avatar at bounding box center [297, 108] width 10 height 10
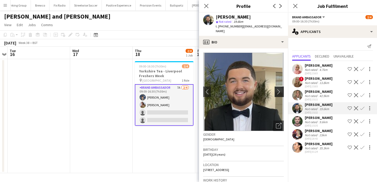
click at [278, 87] on button "chevron-right" at bounding box center [280, 92] width 10 height 10
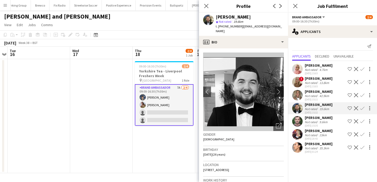
click at [280, 89] on app-icon "chevron-right" at bounding box center [280, 91] width 8 height 5
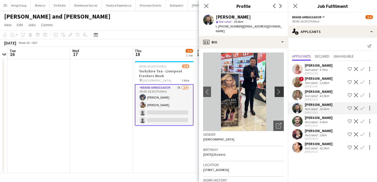
click at [280, 89] on app-icon "chevron-right" at bounding box center [280, 91] width 8 height 5
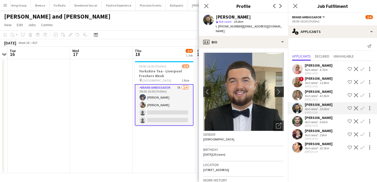
click at [280, 89] on app-icon "chevron-right" at bounding box center [280, 91] width 8 height 5
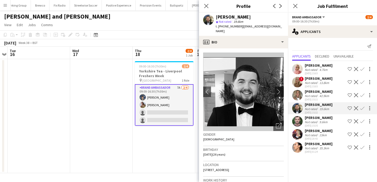
click at [280, 89] on app-icon "chevron-right" at bounding box center [280, 91] width 8 height 5
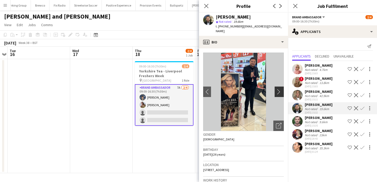
click at [280, 89] on app-icon "chevron-right" at bounding box center [280, 91] width 8 height 5
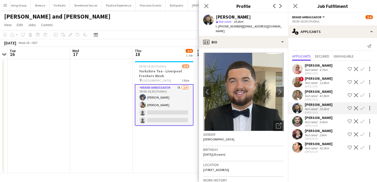
click at [310, 148] on div "Not rated" at bounding box center [312, 148] width 14 height 4
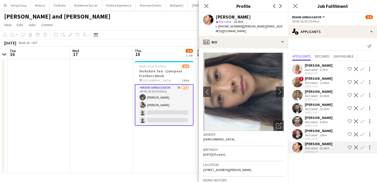
click at [361, 149] on app-icon "Confirm" at bounding box center [362, 148] width 4 height 4
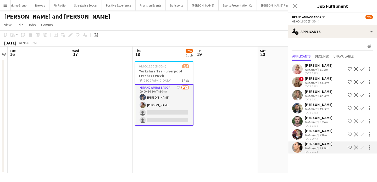
scroll to position [0, 0]
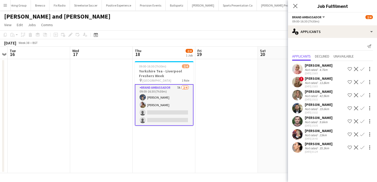
click at [361, 148] on app-icon "Confirm" at bounding box center [362, 148] width 4 height 4
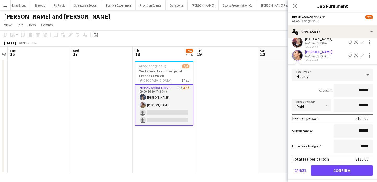
scroll to position [96, 0]
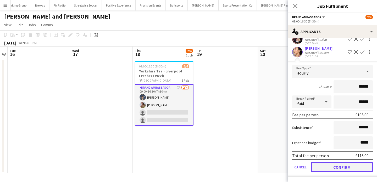
click at [362, 168] on button "Confirm" at bounding box center [342, 167] width 62 height 10
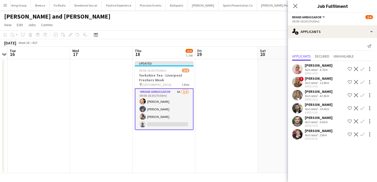
click at [236, 101] on app-date-cell at bounding box center [226, 116] width 63 height 114
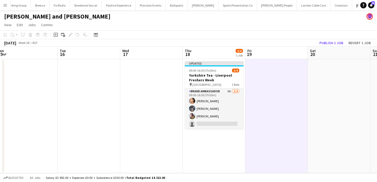
scroll to position [0, 129]
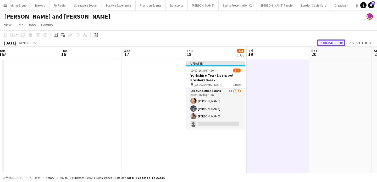
click at [330, 42] on button "Publish 1 job" at bounding box center [331, 43] width 28 height 7
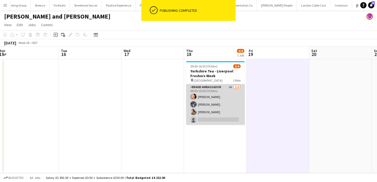
click at [228, 98] on app-card-role "Brand Ambassador 6A 3/4 09:00-16:30 (7h30m) Man Ying Cheng Zac Foster Bethany C…" at bounding box center [215, 104] width 59 height 41
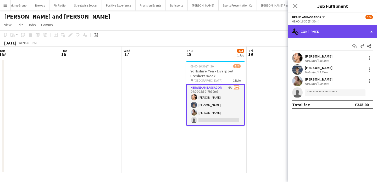
click at [348, 32] on div "single-neutral-actions-check-2 Confirmed" at bounding box center [332, 31] width 89 height 13
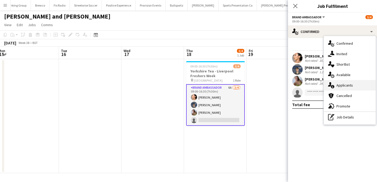
click at [353, 86] on div "single-neutral-actions-information Applicants" at bounding box center [350, 85] width 52 height 10
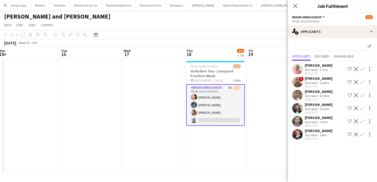
click at [234, 107] on app-card-role "Brand Ambassador 6A 3/4 09:00-16:30 (7h30m) Man Ying Cheng Zac Foster Bethany C…" at bounding box center [215, 105] width 59 height 42
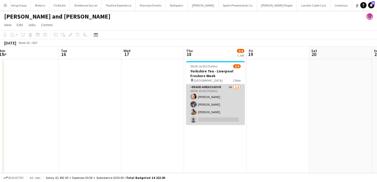
click at [234, 107] on app-card-role "Brand Ambassador 6A 3/4 09:00-16:30 (7h30m) Man Ying Cheng Zac Foster Bethany C…" at bounding box center [215, 104] width 59 height 41
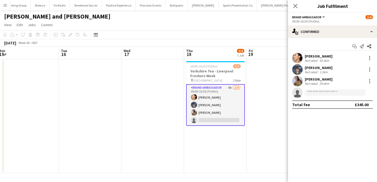
click at [303, 63] on div "Man Ying Cheng Not rated 35.3km" at bounding box center [332, 58] width 89 height 10
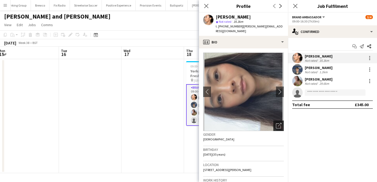
click at [280, 123] on icon "Open photos pop-in" at bounding box center [278, 125] width 5 height 5
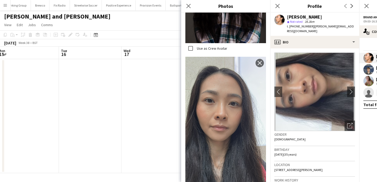
scroll to position [503, 0]
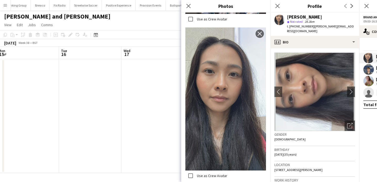
click at [168, 142] on app-date-cell at bounding box center [152, 116] width 63 height 114
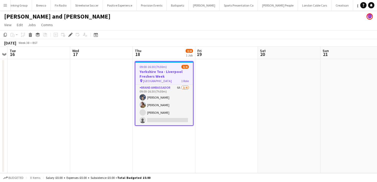
scroll to position [0, 232]
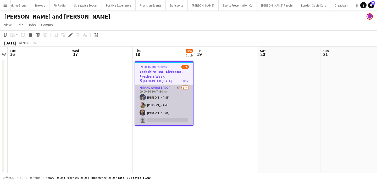
click at [182, 123] on app-card-role "Brand Ambassador 6A [DATE] 09:00-16:30 (7h30m) [PERSON_NAME] [PERSON_NAME] [PER…" at bounding box center [164, 105] width 58 height 41
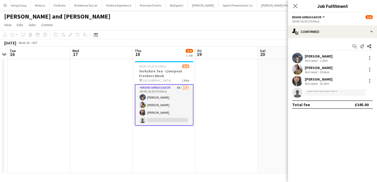
click at [332, 38] on div "Start chat Send notification Share [PERSON_NAME] Not rated 1.2km [GEOGRAPHIC_DA…" at bounding box center [332, 75] width 89 height 75
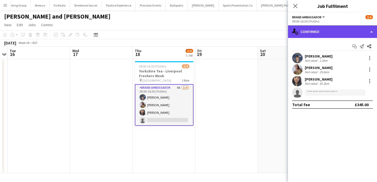
click at [333, 31] on div "single-neutral-actions-check-2 Confirmed" at bounding box center [332, 31] width 89 height 13
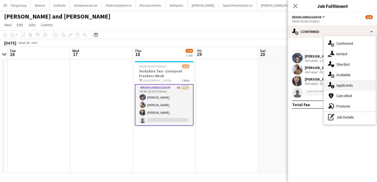
click at [346, 87] on span "Applicants" at bounding box center [344, 85] width 16 height 5
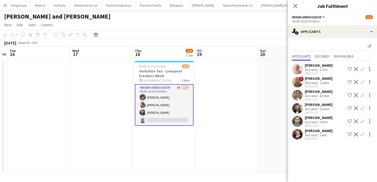
click at [180, 116] on app-card-role "Brand Ambassador 6A [DATE] 09:00-16:30 (7h30m) [PERSON_NAME] [PERSON_NAME] [PER…" at bounding box center [164, 105] width 59 height 42
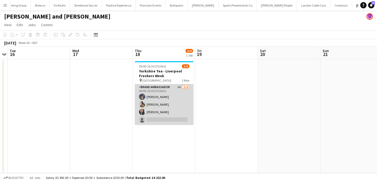
click at [183, 119] on app-card-role "Brand Ambassador 6A [DATE] 09:00-16:30 (7h30m) [PERSON_NAME] [PERSON_NAME] [PER…" at bounding box center [164, 104] width 59 height 41
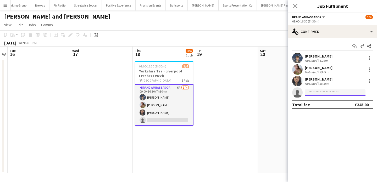
click at [328, 94] on input at bounding box center [335, 93] width 61 height 6
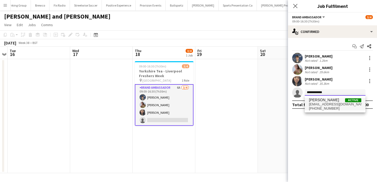
type input "**********"
click at [328, 105] on span "[EMAIL_ADDRESS][DOMAIN_NAME]" at bounding box center [335, 104] width 52 height 4
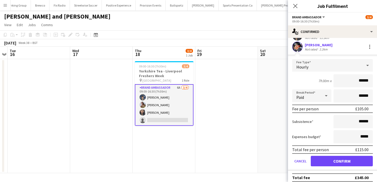
scroll to position [50, 0]
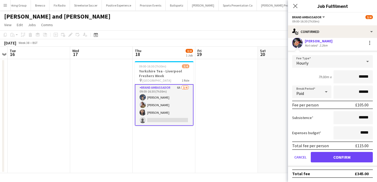
click at [298, 41] on app-user-avatar at bounding box center [297, 43] width 10 height 10
click at [298, 42] on app-user-avatar at bounding box center [297, 43] width 10 height 10
click at [238, 87] on app-date-cell at bounding box center [226, 116] width 63 height 114
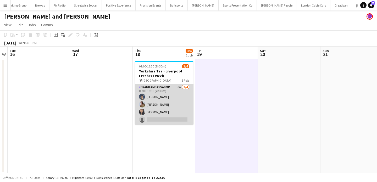
click at [184, 95] on app-card-role "Brand Ambassador 6A [DATE] 09:00-16:30 (7h30m) [PERSON_NAME] [PERSON_NAME] [PER…" at bounding box center [164, 104] width 59 height 41
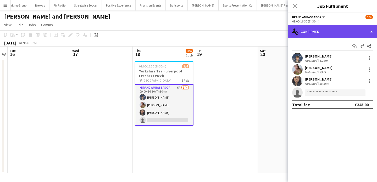
click at [313, 33] on div "single-neutral-actions-check-2 Confirmed" at bounding box center [332, 31] width 89 height 13
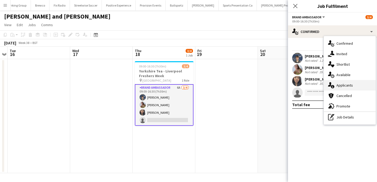
click at [333, 84] on icon "single-neutral-actions-information" at bounding box center [331, 85] width 6 height 6
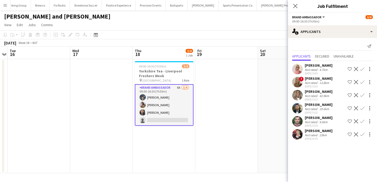
click at [300, 109] on app-user-avatar at bounding box center [297, 108] width 10 height 10
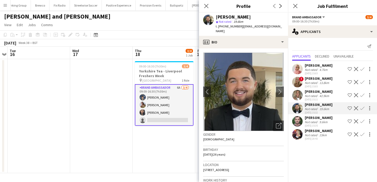
click at [299, 121] on app-user-avatar at bounding box center [297, 121] width 10 height 10
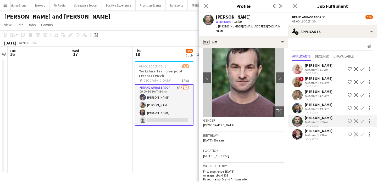
scroll to position [5, 0]
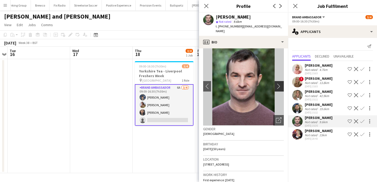
click at [277, 84] on button "chevron-right" at bounding box center [280, 86] width 10 height 10
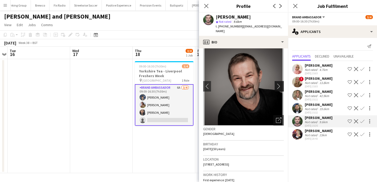
click at [277, 84] on button "chevron-right" at bounding box center [280, 86] width 10 height 10
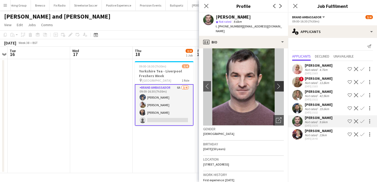
click at [277, 84] on button "chevron-right" at bounding box center [280, 86] width 10 height 10
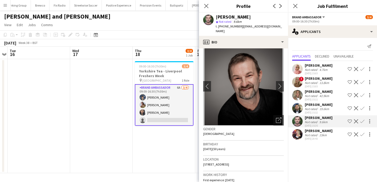
click at [298, 109] on app-user-avatar at bounding box center [297, 108] width 10 height 10
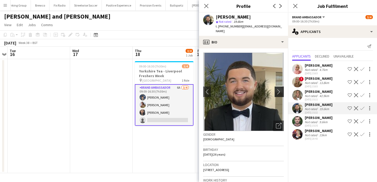
click at [280, 87] on button "chevron-right" at bounding box center [280, 92] width 10 height 10
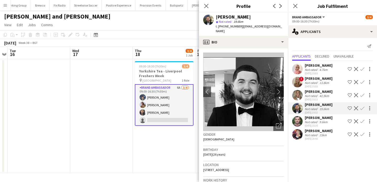
click at [280, 87] on button "chevron-right" at bounding box center [280, 92] width 10 height 10
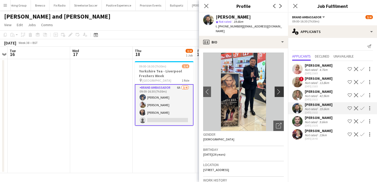
click at [280, 87] on button "chevron-right" at bounding box center [280, 92] width 10 height 10
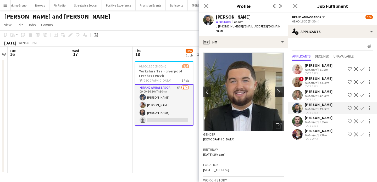
click at [280, 87] on button "chevron-right" at bounding box center [280, 92] width 10 height 10
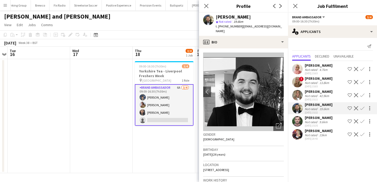
click at [302, 121] on app-user-avatar at bounding box center [297, 121] width 10 height 10
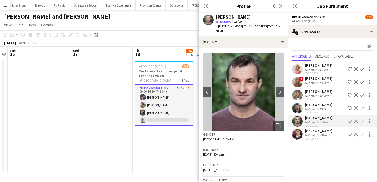
click at [167, 123] on app-card-role "Brand Ambassador 6A [DATE] 09:00-16:30 (7h30m) [PERSON_NAME] [PERSON_NAME] [PER…" at bounding box center [164, 105] width 59 height 42
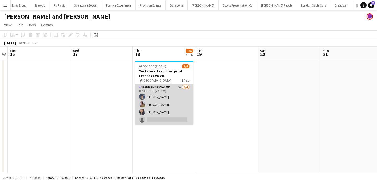
click at [167, 123] on app-card-role "Brand Ambassador 6A 3/4 09:00-16:30 (7h30m) Zac Foster Bethany Clews Man Ying C…" at bounding box center [164, 104] width 59 height 41
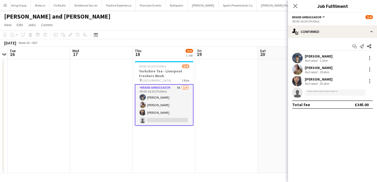
click at [169, 117] on app-card-role "Brand Ambassador 6A 3/4 09:00-16:30 (7h30m) Zac Foster Bethany Clews Man Ying C…" at bounding box center [164, 105] width 59 height 42
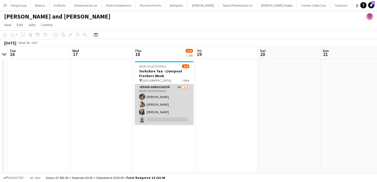
click at [169, 117] on app-card-role "Brand Ambassador 6A 3/4 09:00-16:30 (7h30m) Zac Foster Bethany Clews Man Ying C…" at bounding box center [164, 104] width 59 height 41
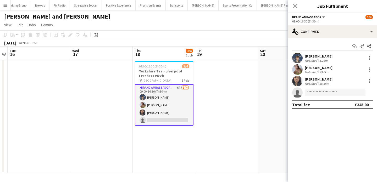
click at [313, 81] on div "Man Ying Cheng" at bounding box center [319, 79] width 28 height 5
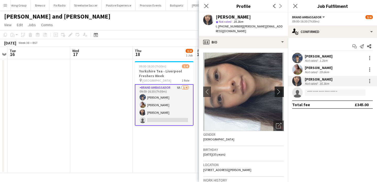
click at [278, 92] on button "chevron-right" at bounding box center [280, 92] width 10 height 10
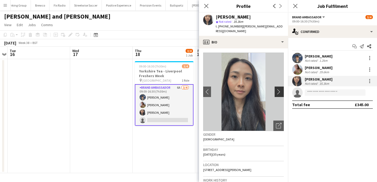
click at [278, 90] on button "chevron-right" at bounding box center [280, 92] width 10 height 10
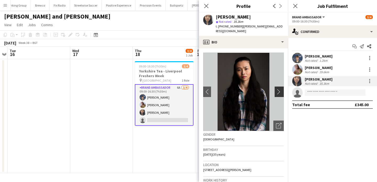
click at [278, 90] on button "chevron-right" at bounding box center [280, 92] width 10 height 10
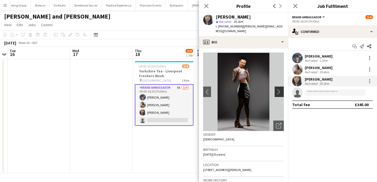
click at [278, 90] on button "chevron-right" at bounding box center [280, 92] width 10 height 10
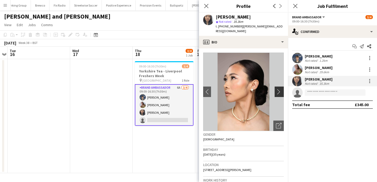
click at [278, 90] on button "chevron-right" at bounding box center [280, 92] width 10 height 10
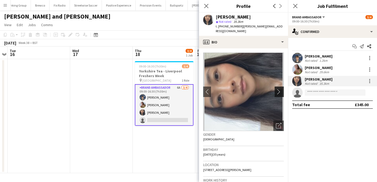
click at [278, 90] on button "chevron-right" at bounding box center [280, 92] width 10 height 10
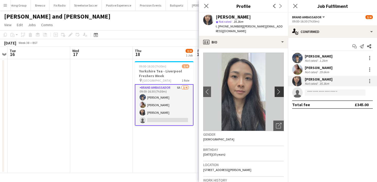
click at [278, 90] on button "chevron-right" at bounding box center [280, 92] width 10 height 10
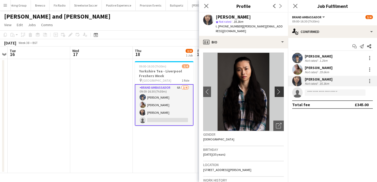
click at [278, 90] on button "chevron-right" at bounding box center [280, 92] width 10 height 10
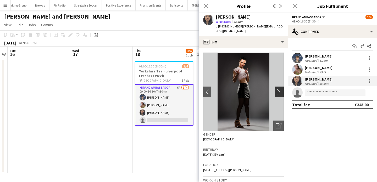
click at [278, 90] on button "chevron-right" at bounding box center [280, 92] width 10 height 10
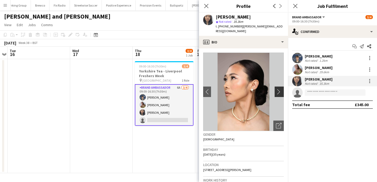
click at [278, 90] on button "chevron-right" at bounding box center [280, 92] width 10 height 10
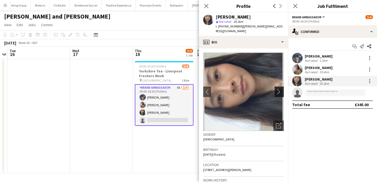
click at [278, 90] on button "chevron-right" at bounding box center [280, 92] width 10 height 10
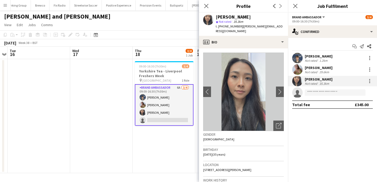
click at [175, 140] on app-date-cell "09:00-16:30 (7h30m) 3/4 Yorkshire Tea - Liverpool Freshers Week pin Liverpool U…" at bounding box center [164, 116] width 63 height 114
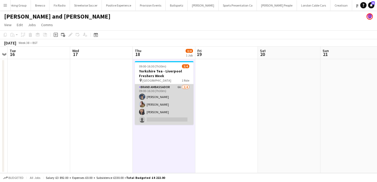
click at [169, 108] on app-card-role "Brand Ambassador 6A 3/4 09:00-16:30 (7h30m) Zac Foster Bethany Clews Man Ying C…" at bounding box center [164, 104] width 59 height 41
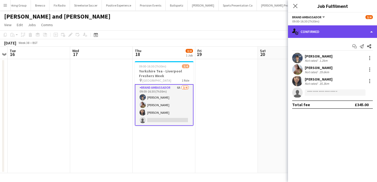
click at [323, 30] on div "single-neutral-actions-check-2 Confirmed" at bounding box center [332, 31] width 89 height 13
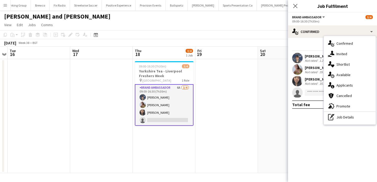
click at [307, 47] on div "Start chat Send notification Share" at bounding box center [332, 46] width 81 height 9
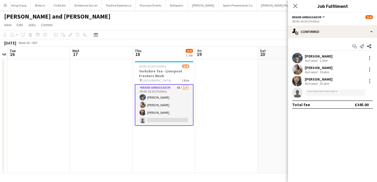
click at [373, 45] on div "Start chat Send notification Share Zac Foster Not rated 1.2km Bethany Clews Not…" at bounding box center [332, 75] width 89 height 75
click at [371, 46] on app-icon "Share" at bounding box center [368, 46] width 7 height 7
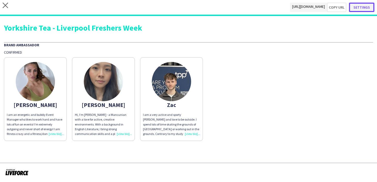
click at [364, 9] on button "Settings" at bounding box center [361, 7] width 25 height 9
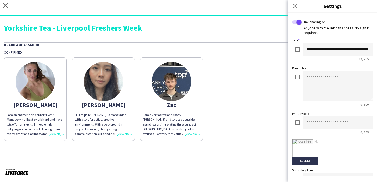
scroll to position [123, 0]
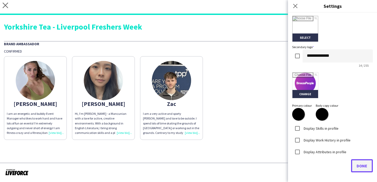
click at [356, 162] on button "Done" at bounding box center [362, 165] width 22 height 13
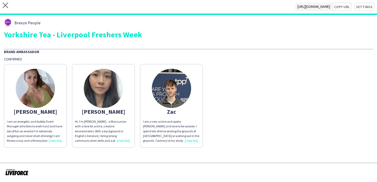
click at [288, 142] on div "Bethany I am an energetic and bubbly Event Manager who likes to work hard and h…" at bounding box center [188, 105] width 369 height 86
click at [59, 129] on div "I am an energetic and bubbly Event Manager who likes to work hard and have lots…" at bounding box center [35, 131] width 57 height 24
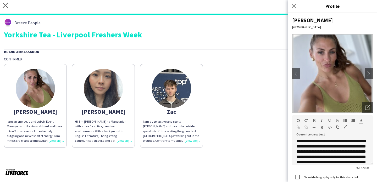
scroll to position [15, 0]
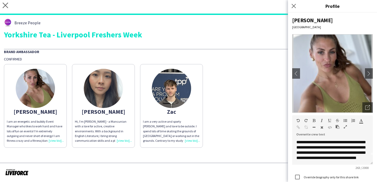
click at [180, 124] on span "I am a very active and sporty young guy and love to be outside. I spend lots of…" at bounding box center [171, 143] width 57 height 47
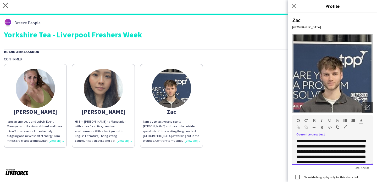
click at [297, 141] on span "**********" at bounding box center [331, 162] width 70 height 46
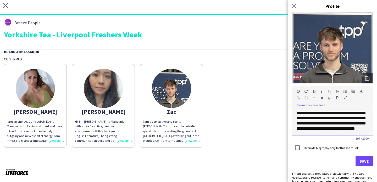
scroll to position [58, 0]
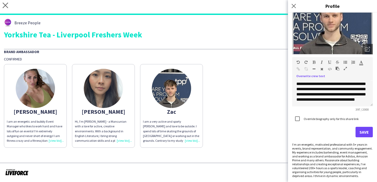
click at [119, 106] on app-share-pages-crew-card "Man Ying Hi, I’m Janette - a Mancunian with a love for active, creative environ…" at bounding box center [103, 106] width 63 height 84
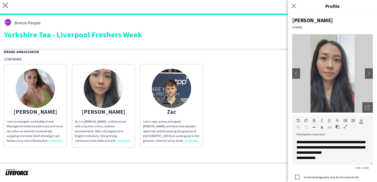
scroll to position [30, 0]
click at [322, 158] on div "**********" at bounding box center [332, 158] width 72 height 5
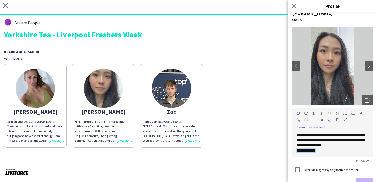
scroll to position [10, 0]
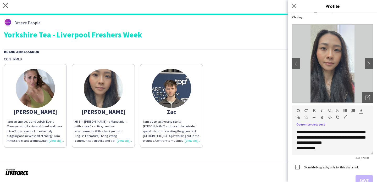
click at [143, 116] on app-share-pages-crew-card "Zac I am a very active and sporty young guy and love to be outside. I spend lot…" at bounding box center [171, 106] width 63 height 84
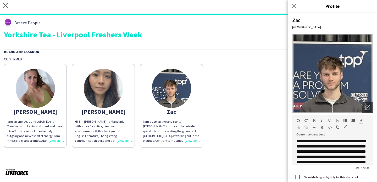
click at [215, 114] on div "Bethany I am an energetic and bubbly Event Manager who likes to work hard and h…" at bounding box center [188, 105] width 369 height 86
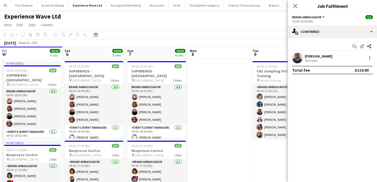
scroll to position [0, 180]
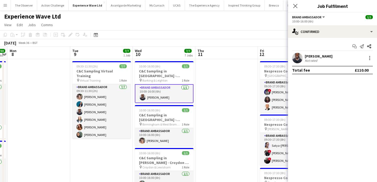
click at [5, 3] on button "Menu" at bounding box center [5, 5] width 10 height 10
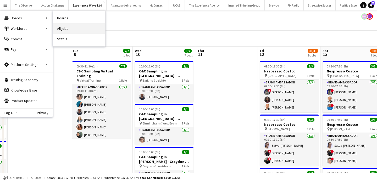
click at [70, 25] on link "All jobs" at bounding box center [79, 28] width 52 height 10
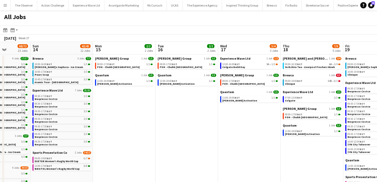
scroll to position [0, 205]
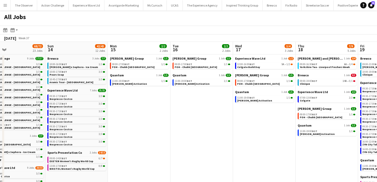
click at [5, 4] on app-icon "Menu" at bounding box center [5, 5] width 4 height 4
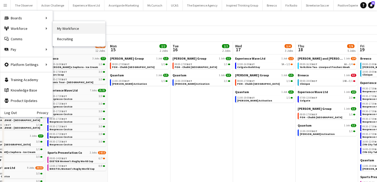
click at [72, 31] on link "My Workforce" at bounding box center [79, 28] width 52 height 10
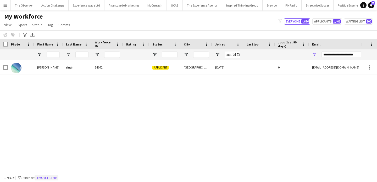
click at [58, 178] on button "Remove filters" at bounding box center [47, 178] width 24 height 6
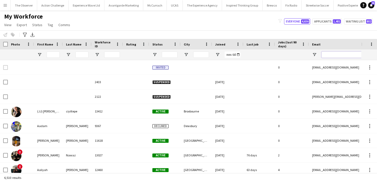
click at [336, 57] on input "Email Filter Input" at bounding box center [365, 55] width 89 height 6
paste input "**********"
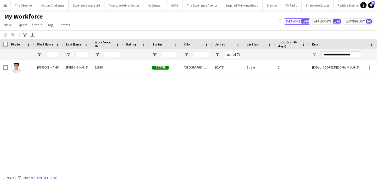
type input "**********"
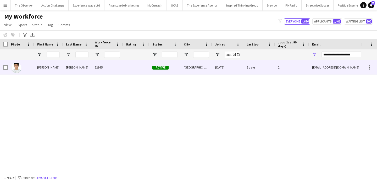
click at [292, 65] on div "2" at bounding box center [292, 67] width 34 height 14
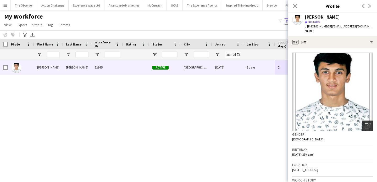
click at [366, 124] on div "Open photos pop-in" at bounding box center [367, 126] width 10 height 10
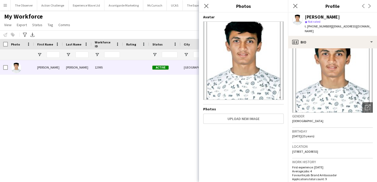
scroll to position [25, 0]
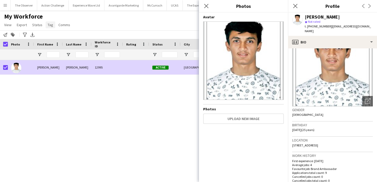
click at [49, 24] on span "Tag" at bounding box center [50, 25] width 5 height 5
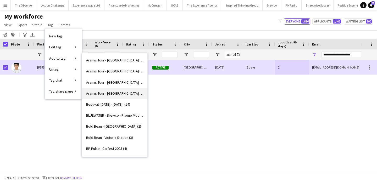
scroll to position [37, 0]
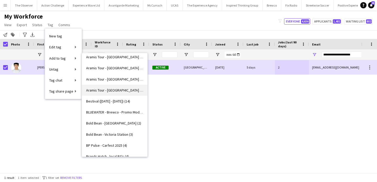
click at [121, 88] on span "Aramis Tour - MANCHESTER (5)" at bounding box center [114, 90] width 57 height 5
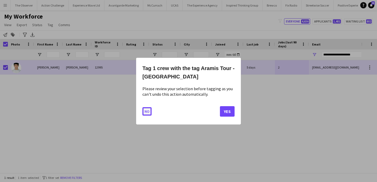
click at [145, 114] on button "No" at bounding box center [146, 111] width 9 height 8
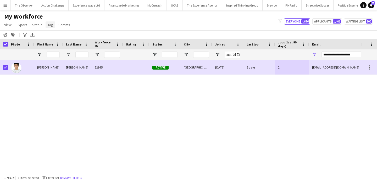
click at [50, 25] on span "Tag" at bounding box center [50, 25] width 5 height 5
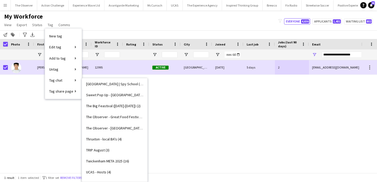
scroll to position [753, 0]
click at [134, 92] on link "Sweet Pop Up - Manchester (5)" at bounding box center [114, 95] width 65 height 11
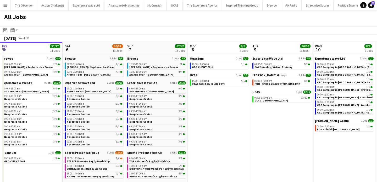
scroll to position [0, 187]
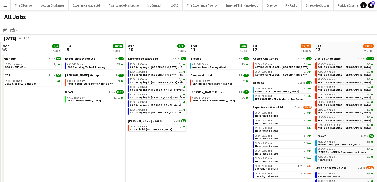
click at [3, 3] on app-icon "Menu" at bounding box center [5, 5] width 4 height 4
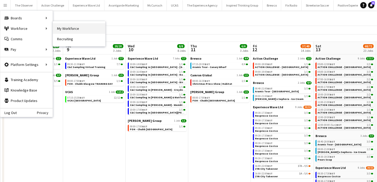
click at [61, 24] on link "My Workforce" at bounding box center [79, 28] width 52 height 10
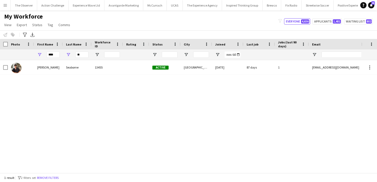
click at [36, 178] on span "2 filters set" at bounding box center [28, 178] width 15 height 4
click at [45, 179] on button "Remove filters" at bounding box center [48, 178] width 24 height 6
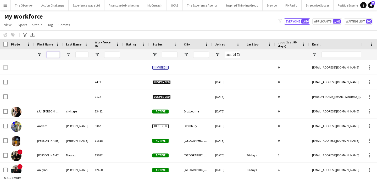
click at [53, 56] on input "First Name Filter Input" at bounding box center [53, 55] width 13 height 6
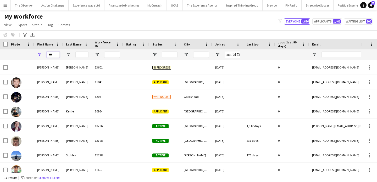
type input "***"
click at [84, 56] on input "Last Name Filter Input" at bounding box center [81, 55] width 13 height 6
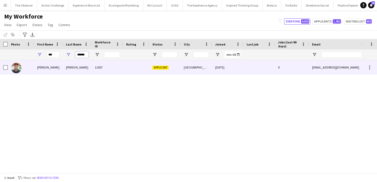
type input "******"
click at [85, 68] on div "[PERSON_NAME]" at bounding box center [77, 67] width 29 height 14
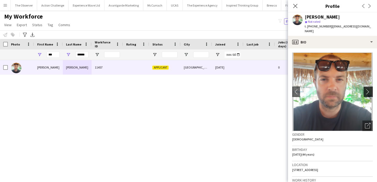
click at [371, 92] on button "chevron-right" at bounding box center [369, 92] width 10 height 10
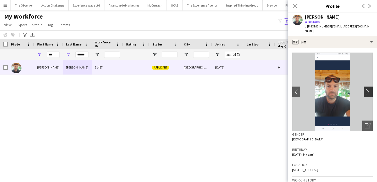
click at [371, 92] on button "chevron-right" at bounding box center [369, 92] width 10 height 10
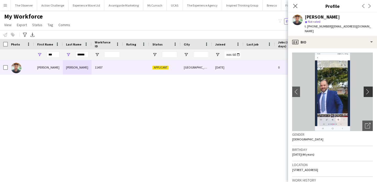
click at [370, 91] on button "chevron-right" at bounding box center [369, 92] width 10 height 10
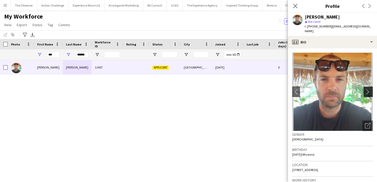
click at [370, 91] on button "chevron-right" at bounding box center [369, 92] width 10 height 10
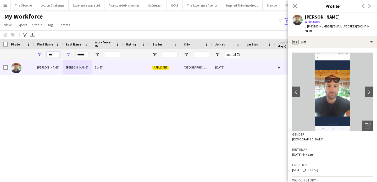
click at [54, 56] on input "***" at bounding box center [53, 55] width 13 height 6
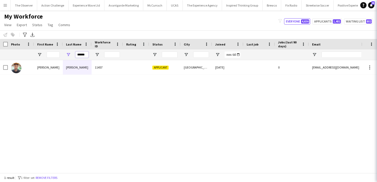
click at [76, 57] on input "******" at bounding box center [81, 55] width 13 height 6
click at [76, 56] on input "******" at bounding box center [81, 55] width 13 height 6
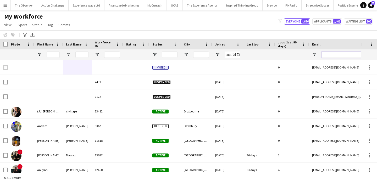
click at [325, 54] on input "Email Filter Input" at bounding box center [365, 55] width 89 height 6
paste input "**********"
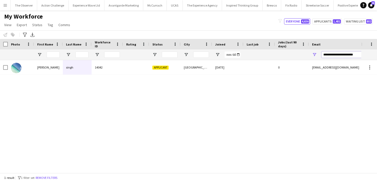
type input "**********"
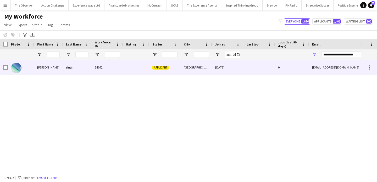
click at [289, 63] on div "0" at bounding box center [292, 67] width 34 height 14
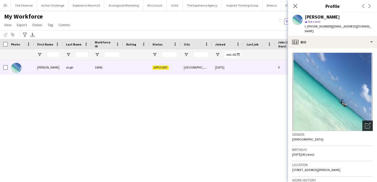
click at [369, 123] on icon "Open photos pop-in" at bounding box center [367, 125] width 5 height 5
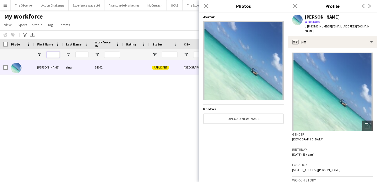
click at [54, 57] on input "First Name Filter Input" at bounding box center [53, 55] width 13 height 6
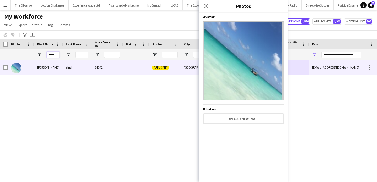
type input "*****"
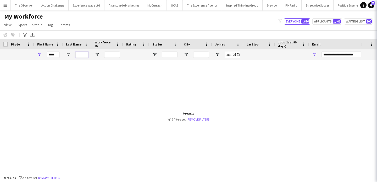
click at [77, 56] on input "Last Name Filter Input" at bounding box center [81, 55] width 13 height 6
click at [195, 121] on link "Remove filters" at bounding box center [199, 120] width 22 height 4
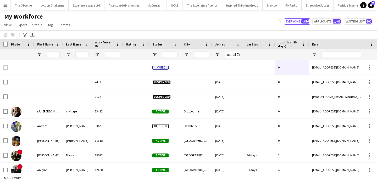
click at [4, 10] on button "Menu" at bounding box center [5, 5] width 10 height 10
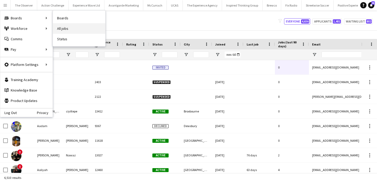
click at [71, 29] on link "All jobs" at bounding box center [79, 28] width 52 height 10
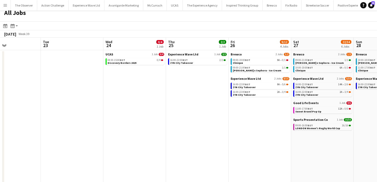
scroll to position [0, 158]
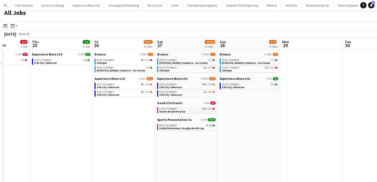
click at [197, 110] on link "11:00-17:00 BST 12A • 0/6 Sweet Brand Pop Up" at bounding box center [186, 110] width 55 height 6
click at [5, 5] on app-icon "Menu" at bounding box center [5, 5] width 4 height 4
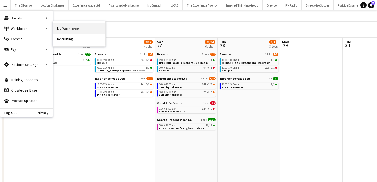
click at [70, 28] on link "My Workforce" at bounding box center [79, 28] width 52 height 10
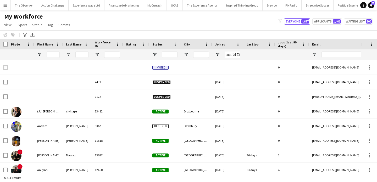
click at [54, 58] on div at bounding box center [53, 54] width 13 height 10
click at [53, 54] on input "*" at bounding box center [53, 55] width 13 height 6
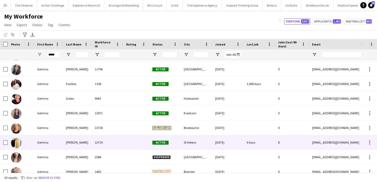
click at [5, 146] on div at bounding box center [5, 142] width 5 height 15
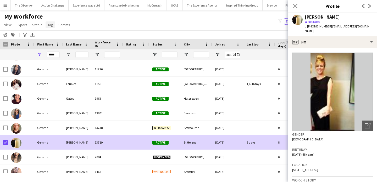
click at [49, 23] on span "Tag" at bounding box center [50, 25] width 5 height 5
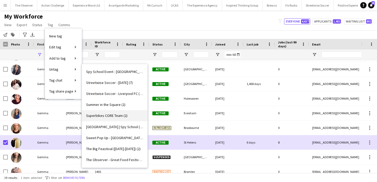
scroll to position [689, 0]
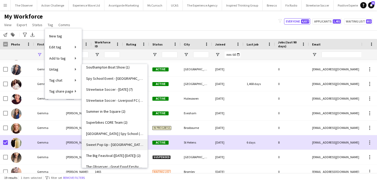
click at [135, 145] on link "Sweet Pop Up - Manchester (5)" at bounding box center [114, 144] width 65 height 11
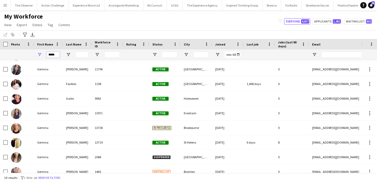
click at [56, 54] on input "*****" at bounding box center [53, 55] width 13 height 6
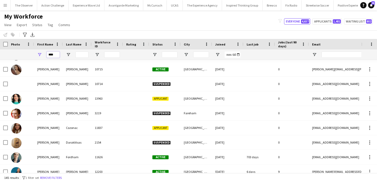
type input "****"
click at [75, 56] on div at bounding box center [77, 54] width 29 height 10
click at [76, 56] on input "Last Name Filter Input" at bounding box center [81, 55] width 13 height 6
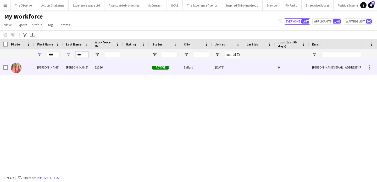
type input "***"
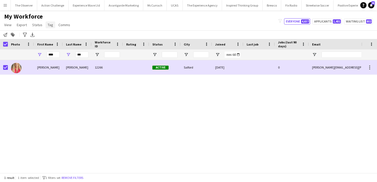
click at [51, 25] on span "Tag" at bounding box center [50, 25] width 5 height 5
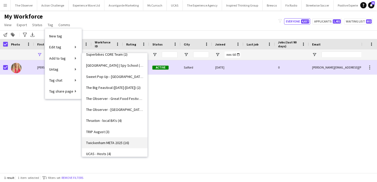
scroll to position [746, 0]
click at [126, 80] on link "Sweet Pop Up - Manchester (4)" at bounding box center [114, 77] width 65 height 11
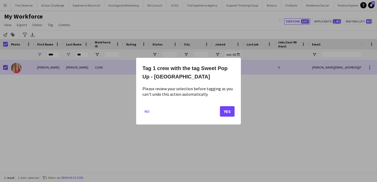
click at [220, 113] on mat-dialog-actions "No Yes" at bounding box center [188, 113] width 92 height 22
click at [228, 110] on button "Yes" at bounding box center [227, 111] width 15 height 10
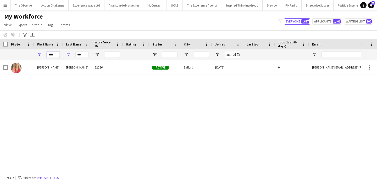
click at [55, 56] on input "****" at bounding box center [53, 55] width 13 height 6
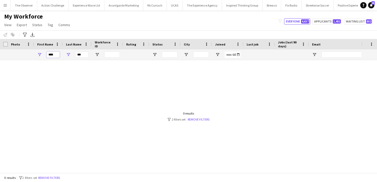
type input "****"
click at [84, 57] on input "***" at bounding box center [81, 55] width 13 height 6
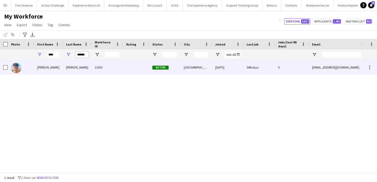
type input "******"
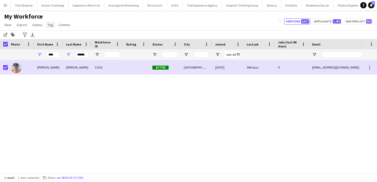
click at [48, 26] on span "Tag" at bounding box center [50, 25] width 5 height 5
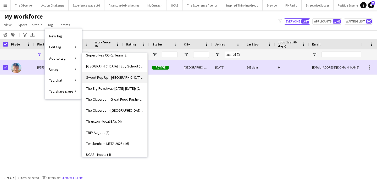
click at [125, 78] on span "Sweet Pop Up - Manchester (5)" at bounding box center [114, 77] width 57 height 5
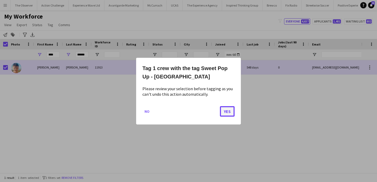
click at [223, 110] on button "Yes" at bounding box center [227, 111] width 15 height 10
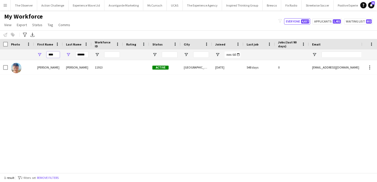
click at [51, 55] on input "****" at bounding box center [53, 55] width 13 height 6
type input "*"
type input "*****"
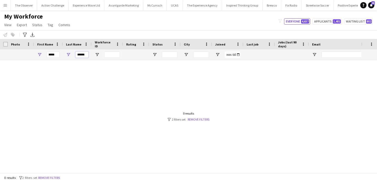
click at [80, 56] on input "******" at bounding box center [81, 55] width 13 height 6
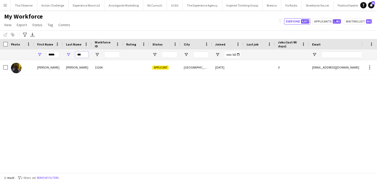
type input "***"
click at [78, 75] on div "Jason Omoruyi 13266 Applicant Manchester 31-03-2025 0 jasonomo909@gmail.com +44…" at bounding box center [180, 116] width 361 height 113
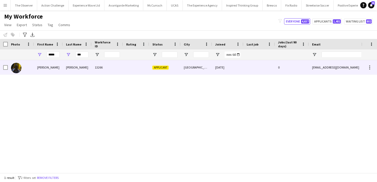
click at [78, 70] on div "Omoruyi" at bounding box center [77, 67] width 29 height 14
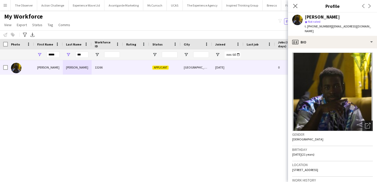
click at [366, 124] on icon at bounding box center [367, 126] width 5 height 5
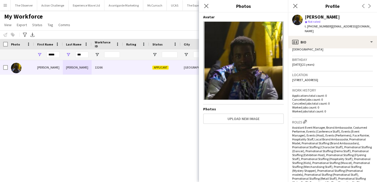
scroll to position [120, 0]
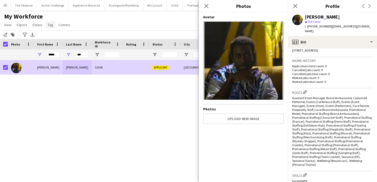
click at [50, 22] on link "Tag" at bounding box center [51, 24] width 10 height 7
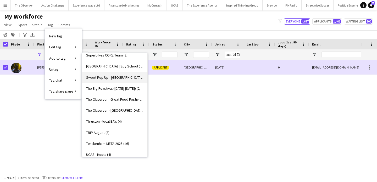
click at [124, 74] on link "Sweet Pop Up - Manchester (6)" at bounding box center [114, 77] width 65 height 11
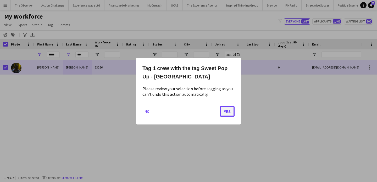
click at [229, 114] on button "Yes" at bounding box center [227, 111] width 15 height 10
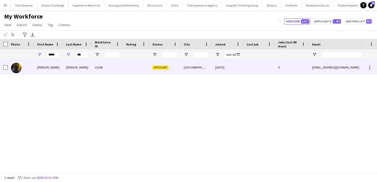
click at [207, 66] on div "Manchester" at bounding box center [196, 67] width 31 height 14
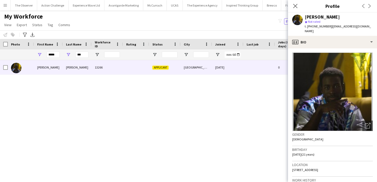
click at [315, 24] on span "t. +447597290507" at bounding box center [318, 26] width 27 height 4
drag, startPoint x: 315, startPoint y: 24, endPoint x: 308, endPoint y: 24, distance: 7.3
click at [308, 24] on span "t. +447597290507" at bounding box center [318, 26] width 27 height 4
copy span "+447597290507"
click at [56, 57] on input "*****" at bounding box center [53, 55] width 13 height 6
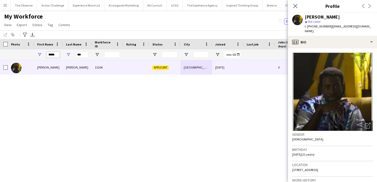
click at [56, 57] on input "*****" at bounding box center [53, 55] width 13 height 6
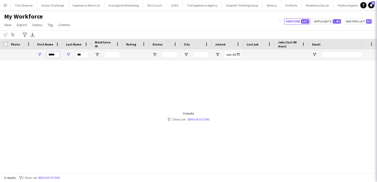
type input "*****"
click at [81, 57] on input "***" at bounding box center [81, 55] width 13 height 6
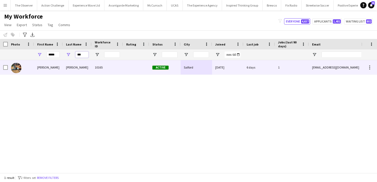
type input "***"
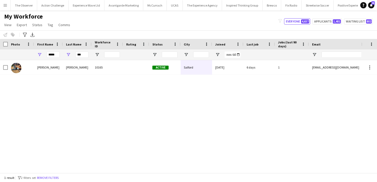
click at [82, 76] on div "Adele Meade 10165 Active Salford 08-01-2021 6 days 1 adele_meade_93@hotmail.co.…" at bounding box center [180, 116] width 361 height 113
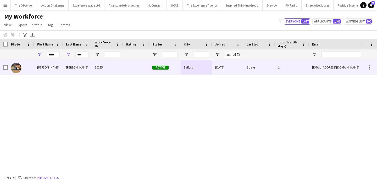
click at [82, 71] on div "Meade" at bounding box center [77, 67] width 29 height 14
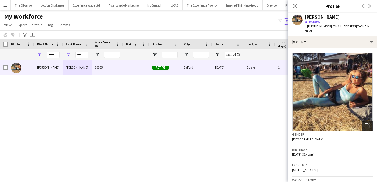
click at [368, 125] on div "Open photos pop-in" at bounding box center [367, 126] width 10 height 10
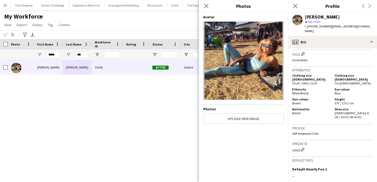
scroll to position [285, 0]
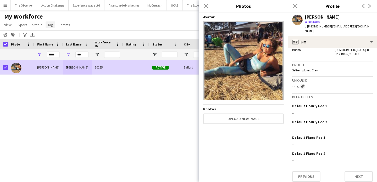
click at [51, 25] on span "Tag" at bounding box center [50, 25] width 5 height 5
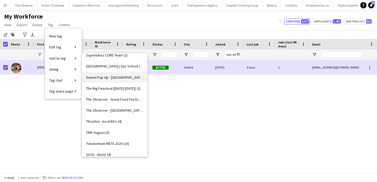
click at [119, 78] on span "Sweet Pop Up - Manchester (7)" at bounding box center [114, 77] width 57 height 5
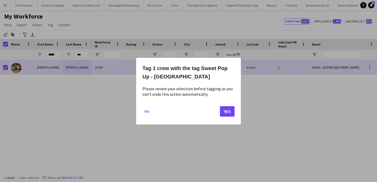
click at [238, 114] on div "Tag 1 crew with the tag Sweet Pop Up - Manchester Please review your selection …" at bounding box center [188, 91] width 105 height 67
click at [229, 114] on button "Yes" at bounding box center [227, 111] width 15 height 10
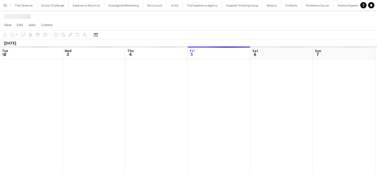
scroll to position [0, 180]
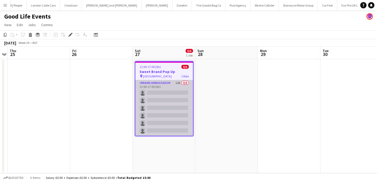
click at [177, 101] on app-card-role "Brand Ambassador 12A 0/6 11:00-17:00 (6h) single-neutral-actions single-neutral…" at bounding box center [164, 108] width 58 height 56
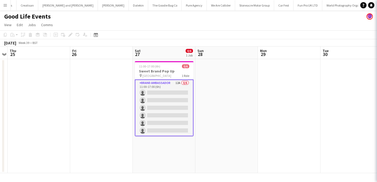
scroll to position [0, 578]
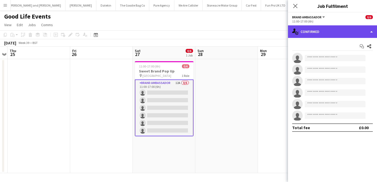
click at [333, 32] on div "single-neutral-actions-check-2 Confirmed" at bounding box center [332, 31] width 89 height 13
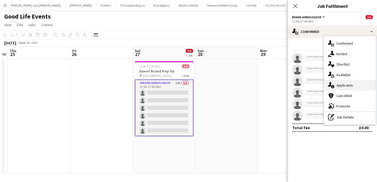
click at [351, 86] on span "Applicants" at bounding box center [344, 85] width 16 height 5
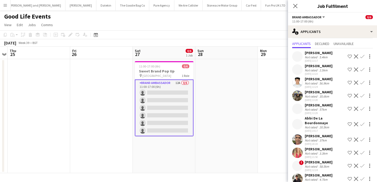
scroll to position [0, 0]
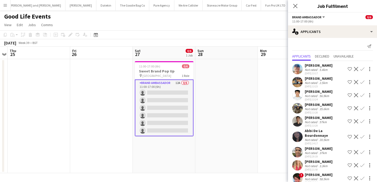
click at [305, 121] on div "Not rated" at bounding box center [312, 122] width 14 height 4
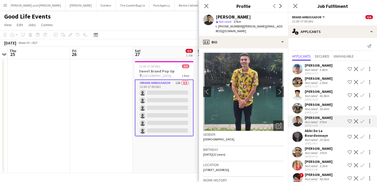
click at [305, 121] on div "Not rated" at bounding box center [312, 122] width 14 height 4
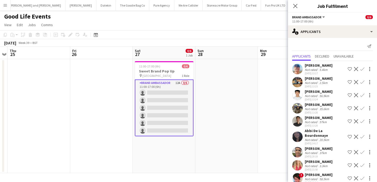
click at [300, 147] on app-user-avatar at bounding box center [297, 152] width 10 height 10
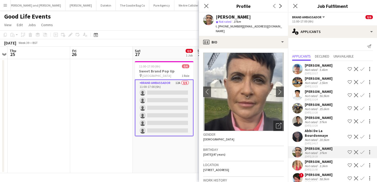
click at [300, 160] on app-user-avatar at bounding box center [297, 165] width 10 height 10
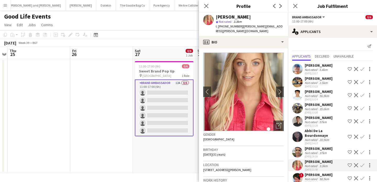
click at [300, 160] on app-user-avatar at bounding box center [297, 165] width 10 height 10
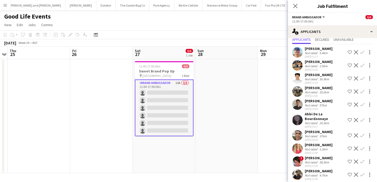
scroll to position [29, 0]
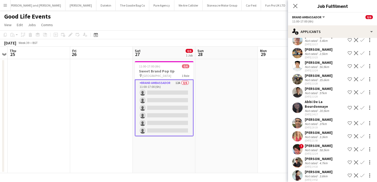
click at [297, 171] on app-user-avatar at bounding box center [297, 175] width 10 height 10
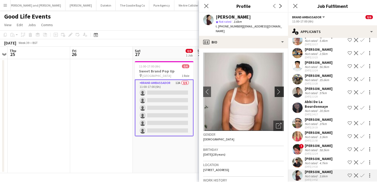
click at [279, 91] on button "chevron-right" at bounding box center [280, 92] width 10 height 10
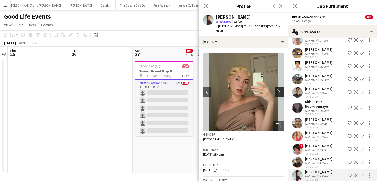
click at [279, 91] on button "chevron-right" at bounding box center [280, 92] width 10 height 10
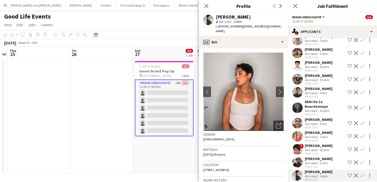
click at [299, 159] on app-user-avatar at bounding box center [297, 162] width 10 height 10
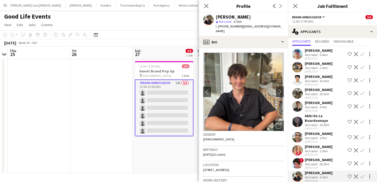
scroll to position [0, 0]
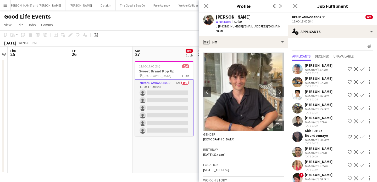
click at [294, 70] on app-user-avatar at bounding box center [297, 69] width 10 height 10
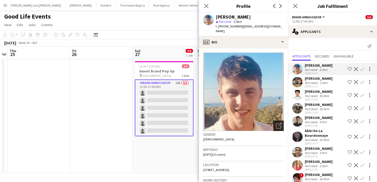
click at [283, 122] on div "Open photos pop-in" at bounding box center [278, 126] width 10 height 10
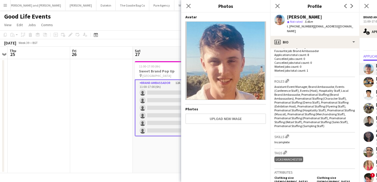
scroll to position [195, 0]
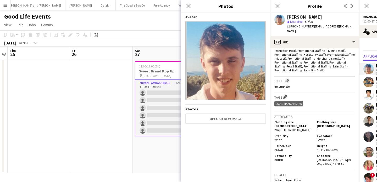
click at [133, 166] on app-date-cell "11:00-17:00 (6h) 0/6 Sweet Brand Pop Up pin Exchange Square Manchester 1 Role B…" at bounding box center [164, 116] width 63 height 114
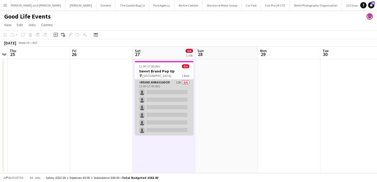
click at [171, 95] on app-card-role "Brand Ambassador 12A 0/6 11:00-17:00 (6h) single-neutral-actions single-neutral…" at bounding box center [164, 108] width 59 height 56
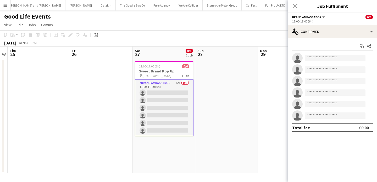
click at [189, 99] on app-card-role "Brand Ambassador 12A 0/6 11:00-17:00 (6h) single-neutral-actions single-neutral…" at bounding box center [164, 108] width 59 height 57
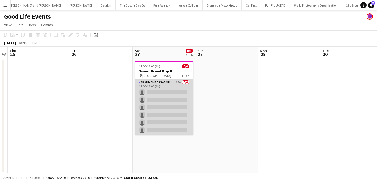
click at [189, 99] on app-card-role "Brand Ambassador 12A 0/6 11:00-17:00 (6h) single-neutral-actions single-neutral…" at bounding box center [164, 108] width 59 height 56
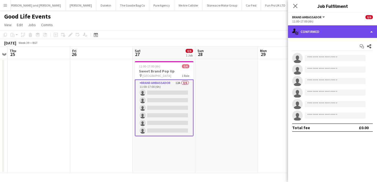
click at [357, 32] on div "single-neutral-actions-check-2 Confirmed" at bounding box center [332, 31] width 89 height 13
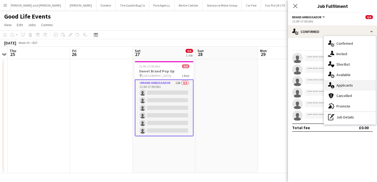
click at [353, 85] on div "single-neutral-actions-information Applicants" at bounding box center [350, 85] width 52 height 10
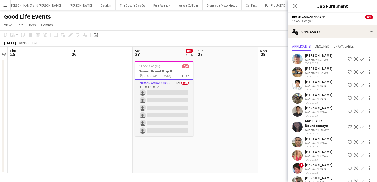
scroll to position [10, 0]
click at [318, 108] on div "[PERSON_NAME]" at bounding box center [319, 107] width 28 height 5
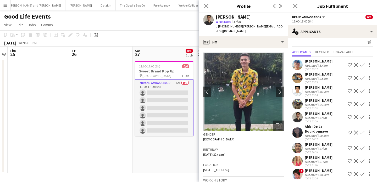
scroll to position [4, 0]
click at [299, 81] on app-user-avatar at bounding box center [297, 78] width 10 height 10
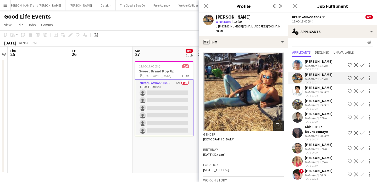
click at [280, 125] on div "Open photos pop-in" at bounding box center [278, 126] width 10 height 10
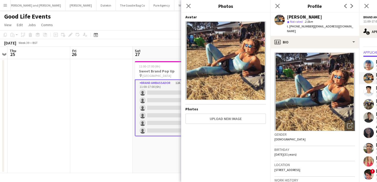
click at [295, 26] on span "t. [PHONE_NUMBER]" at bounding box center [300, 26] width 27 height 4
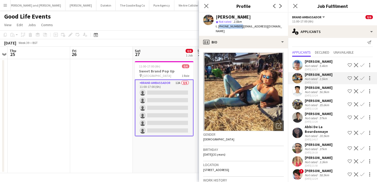
drag, startPoint x: 295, startPoint y: 26, endPoint x: 218, endPoint y: 26, distance: 76.4
click at [218, 26] on span "t. [PHONE_NUMBER]" at bounding box center [229, 26] width 27 height 4
copy span "[PHONE_NUMBER]"
click at [298, 80] on app-user-avatar at bounding box center [297, 78] width 10 height 10
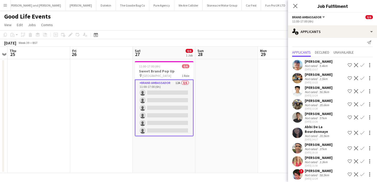
click at [303, 77] on div "[PERSON_NAME] Not rated 2.5km [DATE] 13:23 Shortlist crew Decline Confirm" at bounding box center [332, 78] width 89 height 12
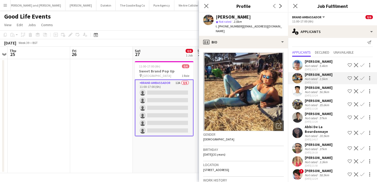
click at [227, 25] on span "t. [PHONE_NUMBER]" at bounding box center [229, 26] width 27 height 4
drag, startPoint x: 227, startPoint y: 25, endPoint x: 218, endPoint y: 25, distance: 8.9
click at [218, 25] on span "t. [PHONE_NUMBER]" at bounding box center [229, 26] width 27 height 4
copy span "[PHONE_NUMBER]"
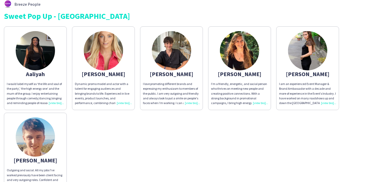
scroll to position [18, 0]
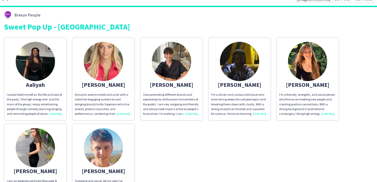
scroll to position [5, 0]
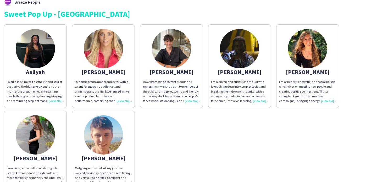
scroll to position [20, 0]
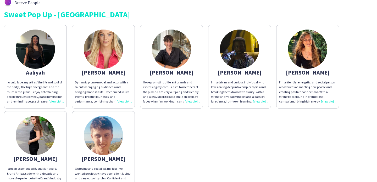
click at [229, 100] on div "I'm a driven and curious individual who loves diving deep into complex topics a…" at bounding box center [239, 92] width 57 height 24
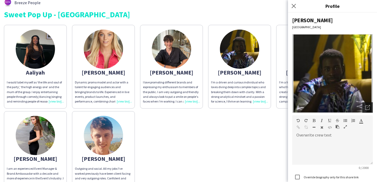
click at [370, 108] on icon "Open photos pop-in" at bounding box center [367, 107] width 5 height 5
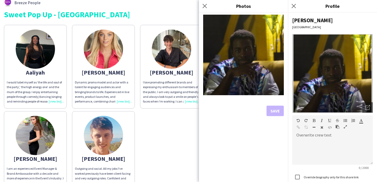
click at [178, 119] on div "Aaliyah I would label myself as ‘the life and soul of the party’, ‘the high ene…" at bounding box center [188, 108] width 369 height 173
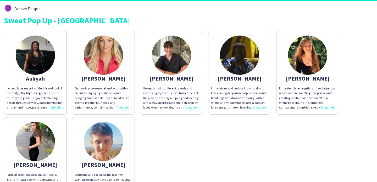
scroll to position [12, 0]
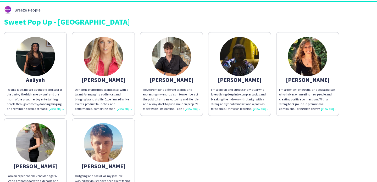
click at [184, 104] on div "I love promoting different brands and expressing my enthusiasm to members of th…" at bounding box center [171, 99] width 57 height 24
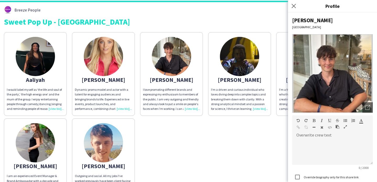
scroll to position [43, 0]
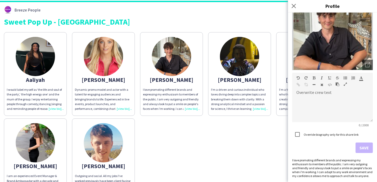
click at [246, 77] on div "Jason" at bounding box center [239, 79] width 57 height 5
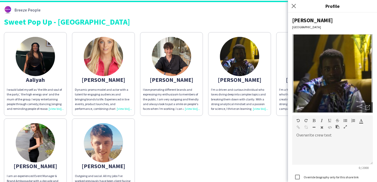
click at [254, 136] on div "Aaliyah I would label myself as ‘the life and soul of the party’, ‘the high ene…" at bounding box center [188, 116] width 369 height 173
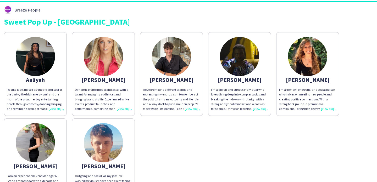
click at [303, 103] on p "I’m a friendly, energetic, and social person who thrives on meeting new people …" at bounding box center [307, 99] width 57 height 24
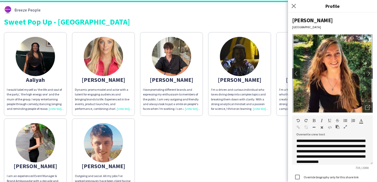
scroll to position [65, 0]
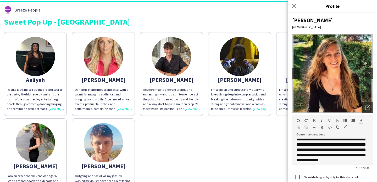
click at [193, 129] on div "Aaliyah I would label myself as ‘the life and soul of the party’, ‘the high ene…" at bounding box center [188, 116] width 369 height 173
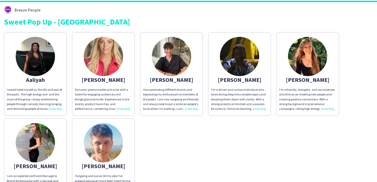
click at [56, 149] on app-share-pages-crew-card "Luisa I am an experienced Event Manager & Brand Ambassador with a decade and mo…" at bounding box center [35, 161] width 63 height 84
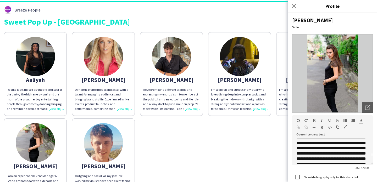
scroll to position [30, 0]
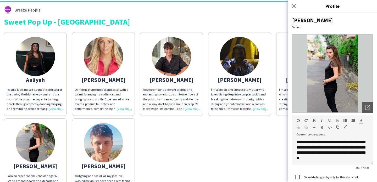
click at [232, 144] on div "Aaliyah I would label myself as ‘the life and soul of the party’, ‘the high ene…" at bounding box center [188, 116] width 369 height 173
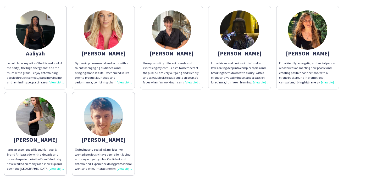
scroll to position [39, 0]
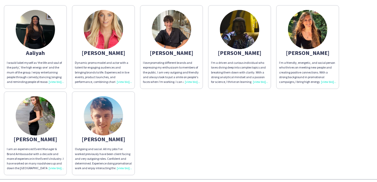
click at [114, 142] on div "[PERSON_NAME]" at bounding box center [103, 139] width 57 height 5
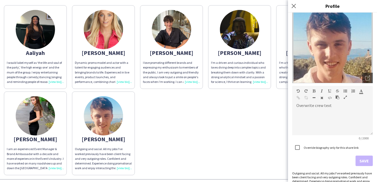
scroll to position [43, 0]
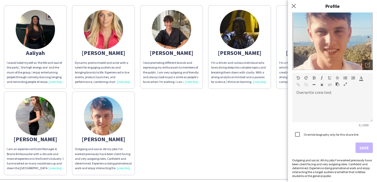
click at [341, 161] on div "Outgoing and social. All my jobs I've worked previously have been client facing…" at bounding box center [332, 168] width 81 height 20
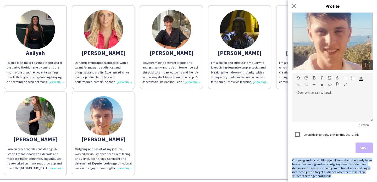
click at [341, 161] on div "Outgoing and social. All my jobs I've worked previously have been client facing…" at bounding box center [332, 168] width 81 height 20
copy div "Outgoing and social. All my jobs I've worked previously have been client facing…"
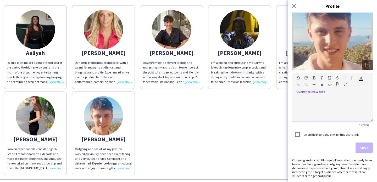
click at [335, 115] on div at bounding box center [332, 109] width 81 height 26
paste div
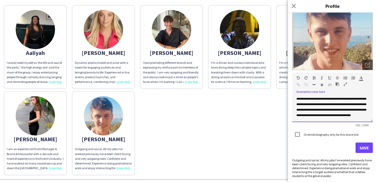
scroll to position [0, 0]
click at [324, 98] on span "**********" at bounding box center [331, 109] width 70 height 25
click at [336, 109] on span "**********" at bounding box center [331, 109] width 70 height 25
click at [359, 101] on div "**********" at bounding box center [332, 109] width 81 height 26
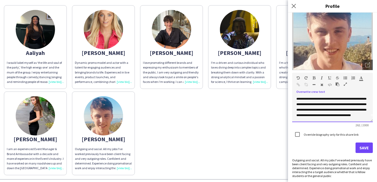
scroll to position [11, 0]
click at [332, 99] on span "**********" at bounding box center [331, 104] width 70 height 25
click at [299, 100] on span "**********" at bounding box center [331, 104] width 70 height 25
click at [327, 102] on div "**********" at bounding box center [332, 109] width 81 height 26
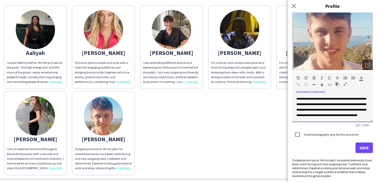
click at [331, 100] on span "**********" at bounding box center [331, 104] width 70 height 25
click at [353, 117] on div "**********" at bounding box center [332, 109] width 81 height 26
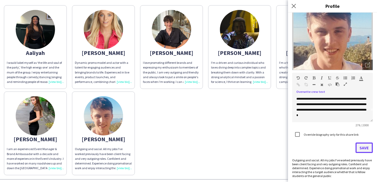
click at [366, 151] on button "Save" at bounding box center [364, 148] width 17 height 10
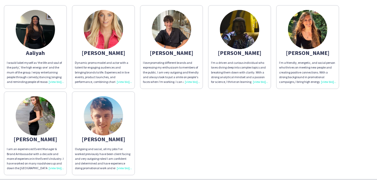
click at [234, 135] on div "Aaliyah I would label myself as ‘the life and soul of the party’, ‘the high ene…" at bounding box center [188, 89] width 369 height 173
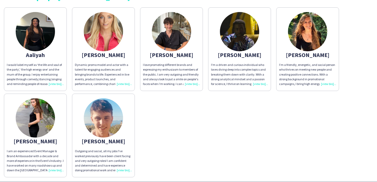
scroll to position [35, 0]
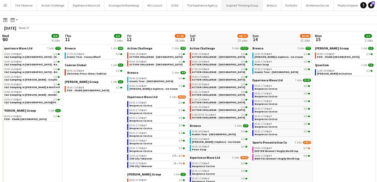
scroll to position [0, 224]
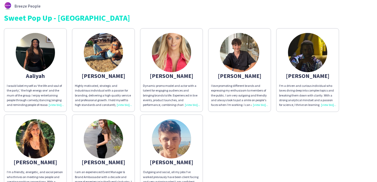
scroll to position [16, 0]
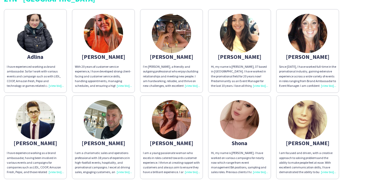
scroll to position [21, 0]
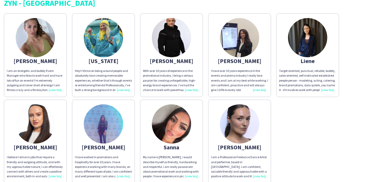
scroll to position [14, 0]
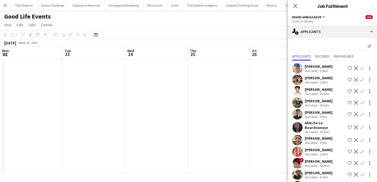
scroll to position [0, 180]
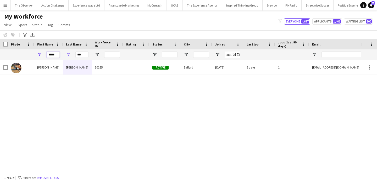
click at [52, 55] on input "*****" at bounding box center [53, 55] width 13 height 6
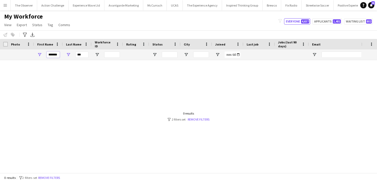
type input "*******"
click at [79, 57] on input "***" at bounding box center [81, 55] width 13 height 6
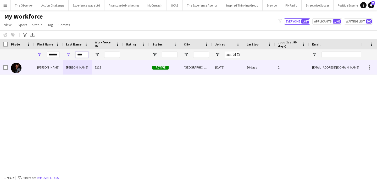
type input "****"
click at [88, 66] on div "Walker" at bounding box center [77, 67] width 29 height 14
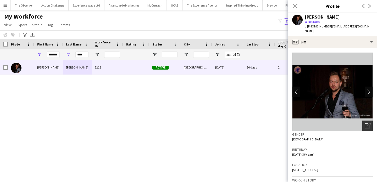
click at [367, 125] on div "Open photos pop-in" at bounding box center [367, 126] width 10 height 10
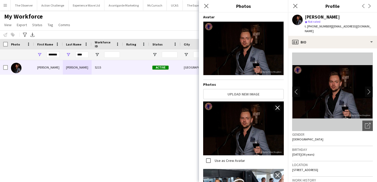
click at [166, 19] on div "My Workforce View Views Default view New view Update view Delete view Edit name…" at bounding box center [188, 22] width 377 height 18
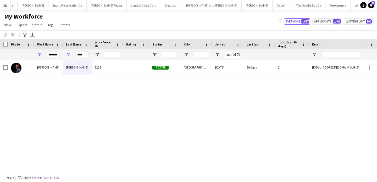
scroll to position [0, 439]
click at [7, 7] on button "Menu" at bounding box center [5, 5] width 10 height 10
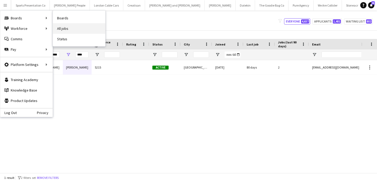
click at [77, 29] on link "All jobs" at bounding box center [79, 28] width 52 height 10
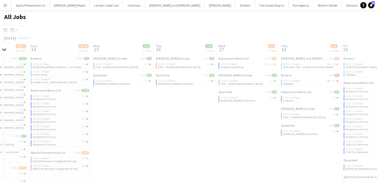
scroll to position [0, 204]
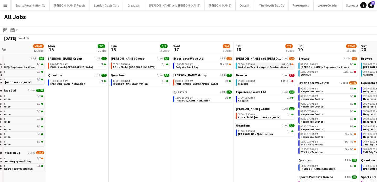
click at [280, 67] on span "Yorkshire Tea - Liverpool Freshers Week" at bounding box center [263, 66] width 50 height 3
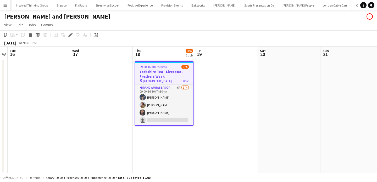
scroll to position [0, 232]
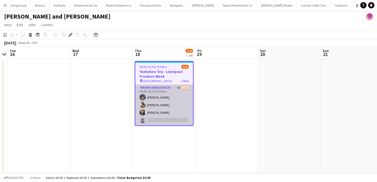
click at [166, 101] on app-card-role "Brand Ambassador 6A [DATE] 09:00-16:30 (7h30m) [PERSON_NAME] [PERSON_NAME] [PER…" at bounding box center [164, 105] width 58 height 41
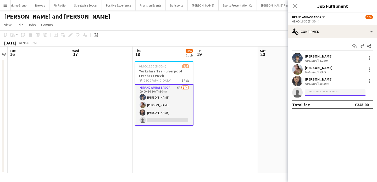
click at [316, 91] on input at bounding box center [335, 93] width 61 height 6
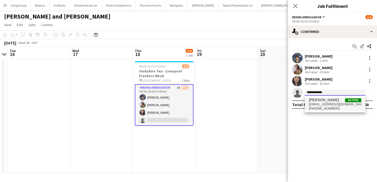
type input "**********"
click at [321, 103] on span "[EMAIL_ADDRESS][DOMAIN_NAME]" at bounding box center [335, 104] width 52 height 4
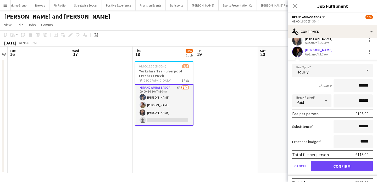
scroll to position [50, 0]
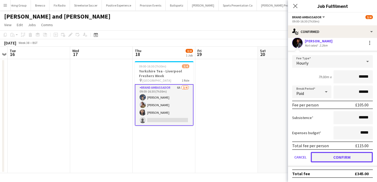
click at [348, 155] on button "Confirm" at bounding box center [342, 157] width 62 height 10
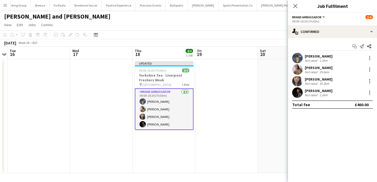
click at [225, 91] on app-date-cell at bounding box center [226, 116] width 63 height 114
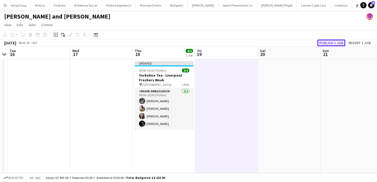
click at [330, 44] on button "Publish 1 job" at bounding box center [331, 43] width 28 height 7
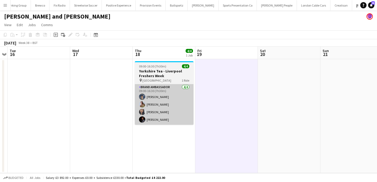
click at [185, 108] on app-card-role "Brand Ambassador [DATE] 09:00-16:30 (7h30m) [PERSON_NAME] [PERSON_NAME] Man [PE…" at bounding box center [164, 104] width 59 height 41
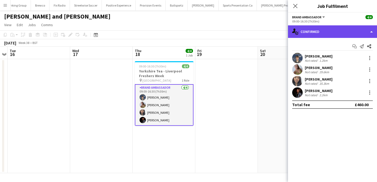
click at [355, 28] on div "single-neutral-actions-check-2 Confirmed" at bounding box center [332, 31] width 89 height 13
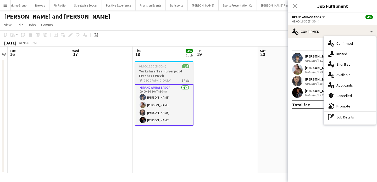
click at [166, 68] on app-job-card "09:00-16:30 (7h30m) 4/4 Yorkshire Tea - Liverpool Freshers Week pin Liverpool U…" at bounding box center [164, 93] width 59 height 65
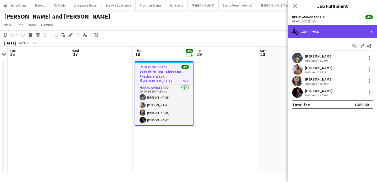
click at [344, 32] on div "single-neutral-actions-check-2 Confirmed" at bounding box center [332, 31] width 89 height 13
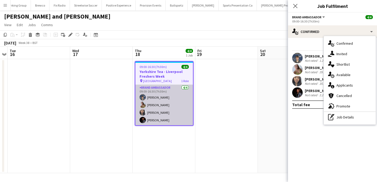
click at [177, 88] on app-card-role "Brand Ambassador [DATE] 09:00-16:30 (7h30m) [PERSON_NAME] [PERSON_NAME] Man [PE…" at bounding box center [164, 105] width 58 height 41
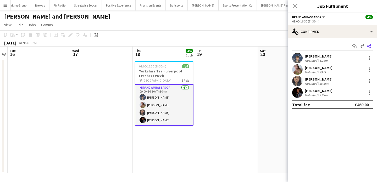
click at [369, 45] on icon "Share" at bounding box center [369, 46] width 4 height 4
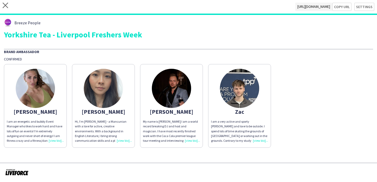
click at [175, 107] on img at bounding box center [171, 88] width 39 height 39
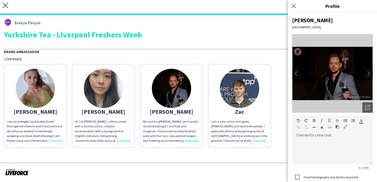
scroll to position [58, 0]
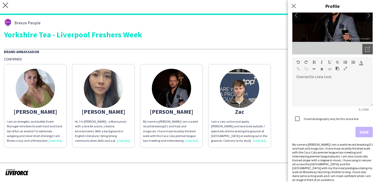
click at [341, 163] on div "My name is [PERSON_NAME] I am a world record breaking DJ and host and magician.…" at bounding box center [332, 162] width 81 height 39
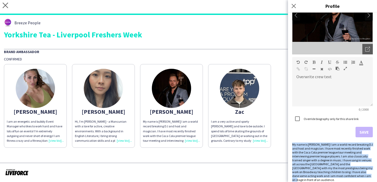
click at [341, 163] on div "My name is [PERSON_NAME] I am a world record breaking DJ and host and magician.…" at bounding box center [332, 162] width 81 height 39
copy div "My name is [PERSON_NAME] I am a world record breaking DJ and host and magician.…"
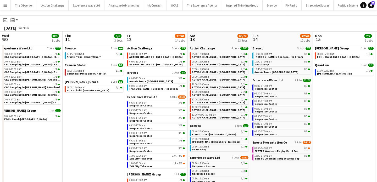
scroll to position [0, 224]
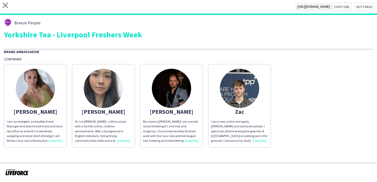
click at [203, 127] on app-share-pages-crew-card "[PERSON_NAME] My name is [PERSON_NAME] I am a world record breaking DJ and host…" at bounding box center [171, 106] width 63 height 84
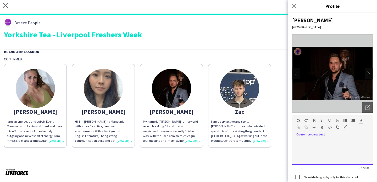
click at [333, 140] on div at bounding box center [332, 152] width 81 height 26
paste div
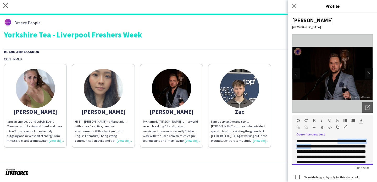
drag, startPoint x: 330, startPoint y: 147, endPoint x: 344, endPoint y: 143, distance: 15.0
click at [344, 143] on p "**********" at bounding box center [332, 162] width 72 height 47
click at [334, 151] on p "**********" at bounding box center [332, 162] width 72 height 47
drag, startPoint x: 325, startPoint y: 146, endPoint x: 350, endPoint y: 140, distance: 25.4
click at [350, 140] on p "**********" at bounding box center [332, 162] width 72 height 47
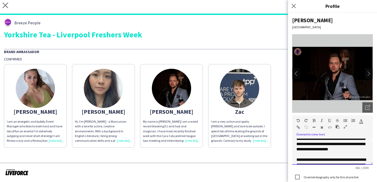
scroll to position [25, 0]
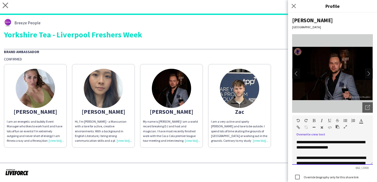
click at [347, 151] on p "**********" at bounding box center [332, 135] width 72 height 42
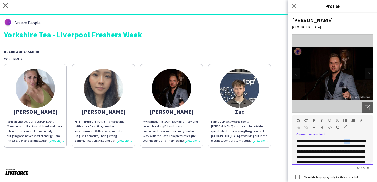
drag, startPoint x: 355, startPoint y: 143, endPoint x: 349, endPoint y: 141, distance: 6.5
click at [349, 141] on p "**********" at bounding box center [332, 160] width 72 height 42
click at [309, 146] on p "**********" at bounding box center [332, 160] width 72 height 42
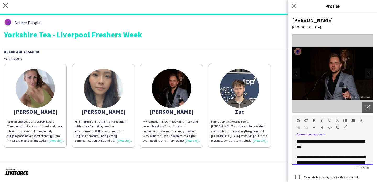
scroll to position [27, 0]
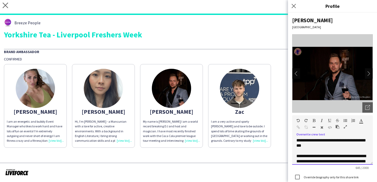
click at [297, 156] on p "**********" at bounding box center [332, 180] width 72 height 52
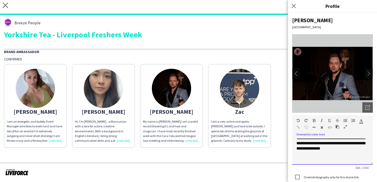
scroll to position [67, 0]
click at [350, 161] on div "**********" at bounding box center [332, 152] width 81 height 26
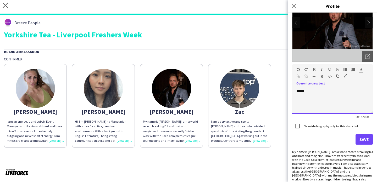
scroll to position [55, 0]
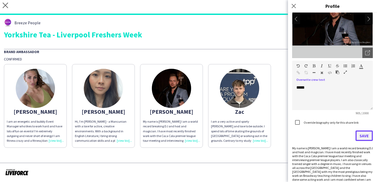
click at [363, 141] on button "Save" at bounding box center [364, 136] width 17 height 10
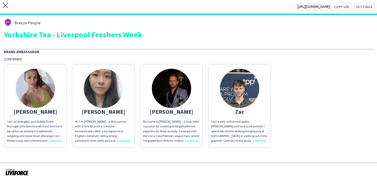
click at [171, 128] on p "My name is Richard Walker – a host, with a passion for creating unforgettable l…" at bounding box center [171, 131] width 57 height 24
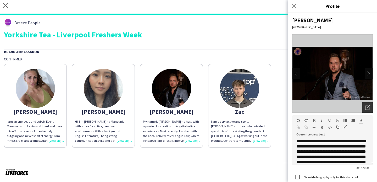
click at [367, 111] on div "Open photos pop-in" at bounding box center [367, 107] width 10 height 10
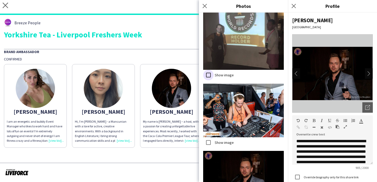
scroll to position [136, 0]
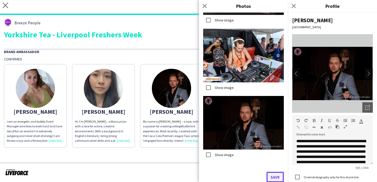
click at [274, 173] on button "Save" at bounding box center [275, 177] width 17 height 10
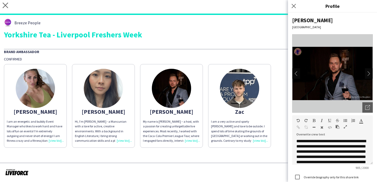
click at [247, 107] on app-share-pages-crew-card "Zac I am a very active and sporty young guy and love to be outside. I spend lot…" at bounding box center [239, 106] width 63 height 84
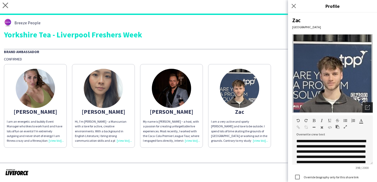
click at [365, 107] on icon at bounding box center [367, 108] width 4 height 4
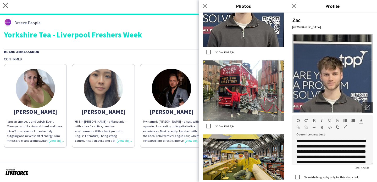
scroll to position [1084, 0]
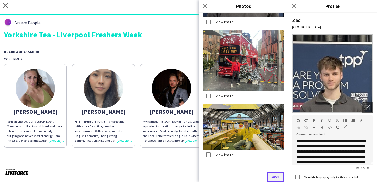
click at [277, 179] on button "Save" at bounding box center [275, 177] width 17 height 10
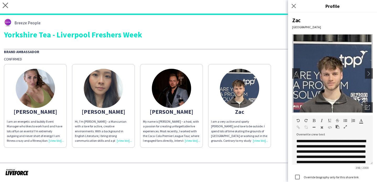
click at [52, 120] on span "I am an energetic and bubbly Event Manager who likes to work hard and have lots…" at bounding box center [35, 136] width 57 height 32
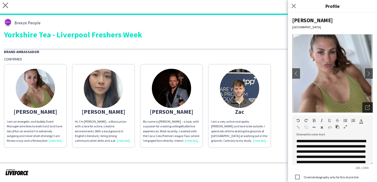
click at [367, 106] on icon "Open photos pop-in" at bounding box center [367, 107] width 5 height 5
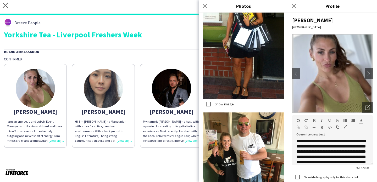
scroll to position [190, 0]
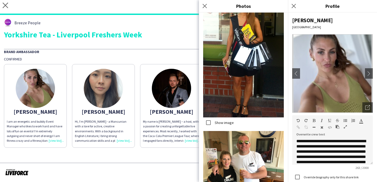
click at [91, 98] on img at bounding box center [103, 88] width 39 height 39
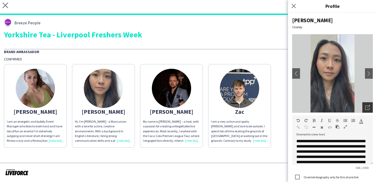
click at [365, 107] on div "Open photos pop-in" at bounding box center [367, 107] width 10 height 10
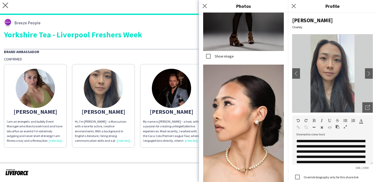
scroll to position [557, 0]
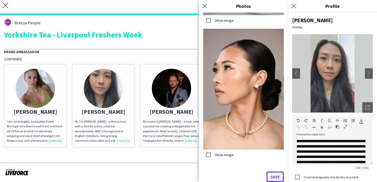
click at [271, 174] on button "Save" at bounding box center [275, 177] width 17 height 10
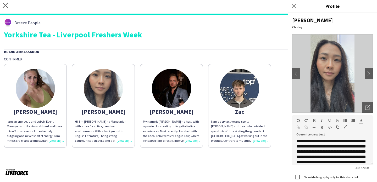
click at [171, 163] on div at bounding box center [188, 172] width 377 height 19
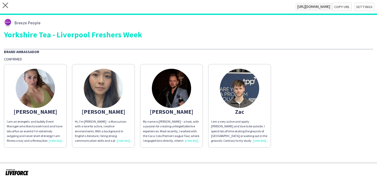
click at [189, 99] on app-share-pages-crew-card "Richard My name is Richard Walker – a host, with a passion for creating unforge…" at bounding box center [171, 106] width 63 height 84
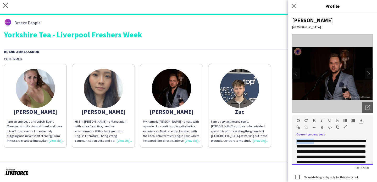
drag, startPoint x: 317, startPoint y: 142, endPoint x: 293, endPoint y: 140, distance: 23.6
click at [293, 140] on div "**********" at bounding box center [332, 152] width 81 height 26
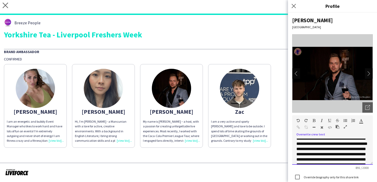
scroll to position [0, 0]
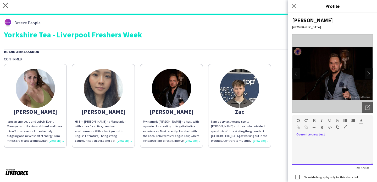
scroll to position [58, 0]
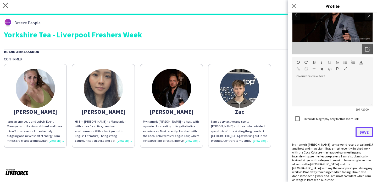
click at [360, 136] on button "Save" at bounding box center [364, 132] width 17 height 10
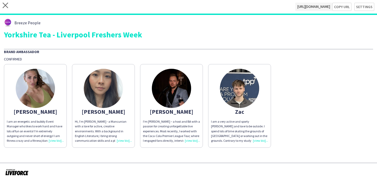
click at [184, 138] on p "I'm Richard – a host and BA with a passion for creating unforgettable live expe…" at bounding box center [171, 131] width 57 height 24
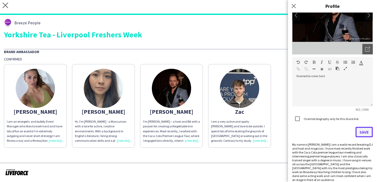
click at [364, 130] on button "Save" at bounding box center [364, 132] width 17 height 10
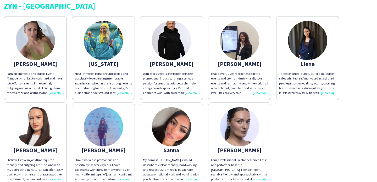
scroll to position [5, 0]
